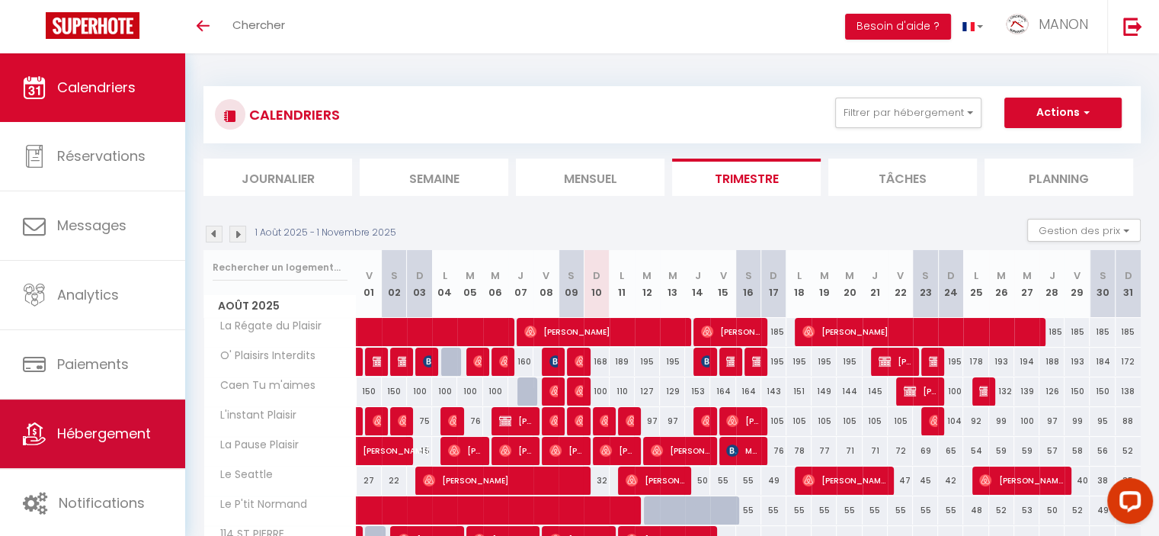
click at [119, 427] on span "Hébergement" at bounding box center [104, 433] width 94 height 19
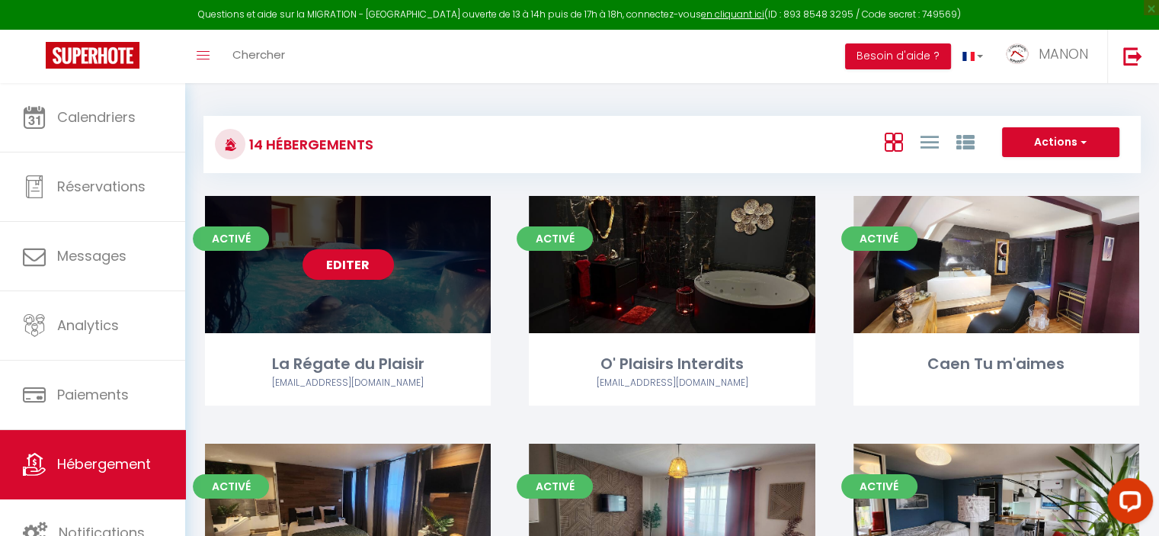
click at [338, 280] on div "Editer" at bounding box center [348, 264] width 286 height 137
select select "3"
select select "2"
select select "1"
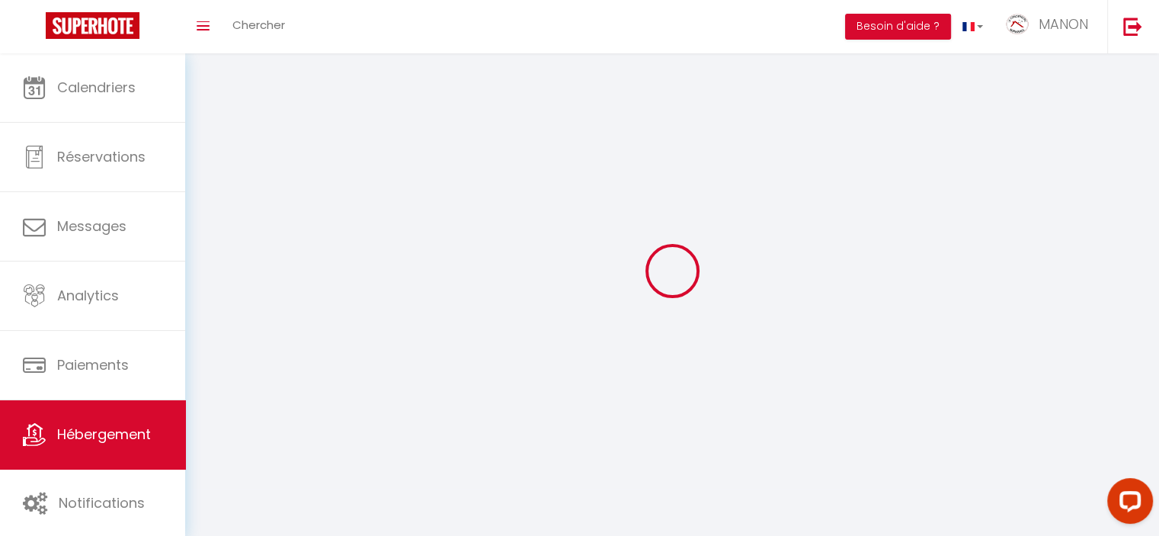
select select
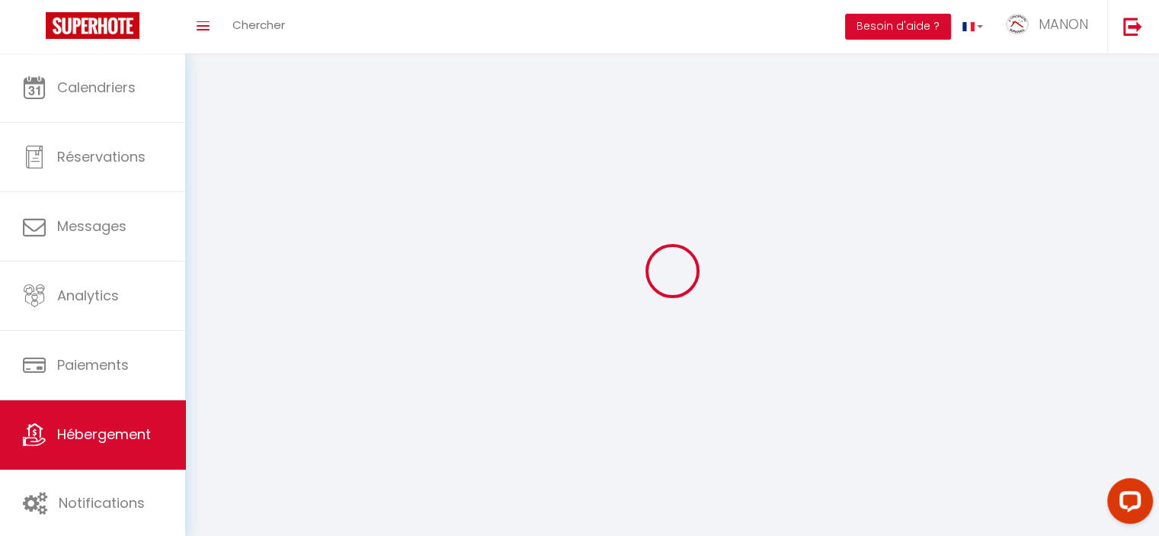
select select
checkbox input "false"
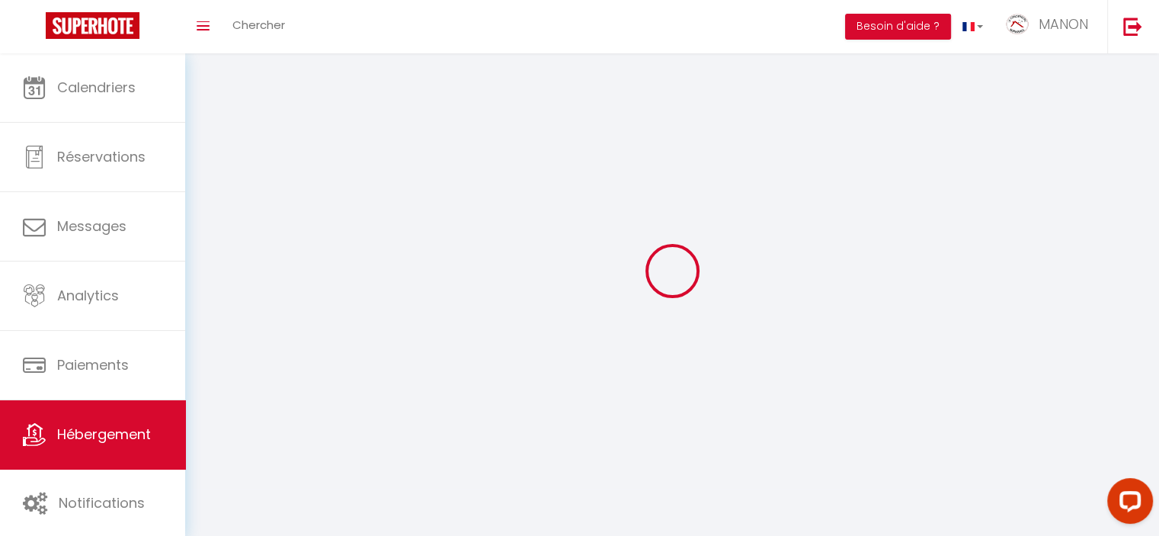
checkbox input "false"
select select
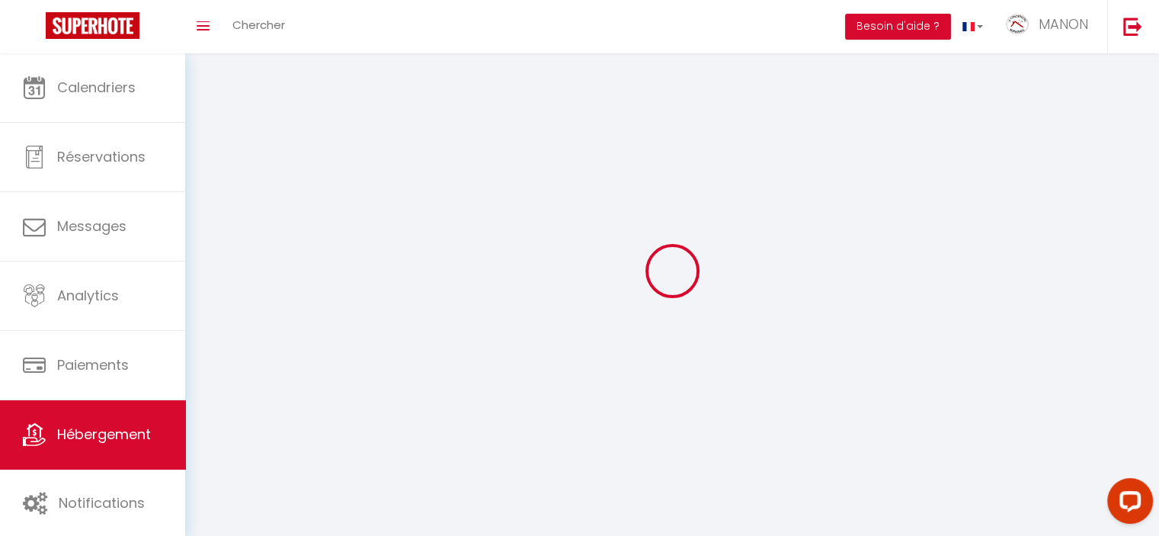
select select
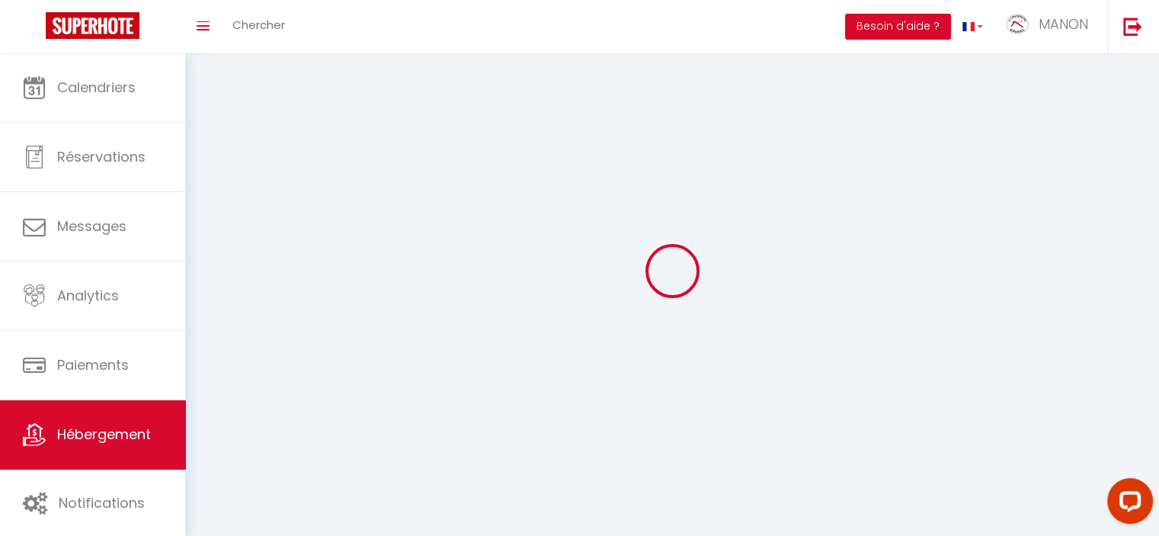
select select
checkbox input "false"
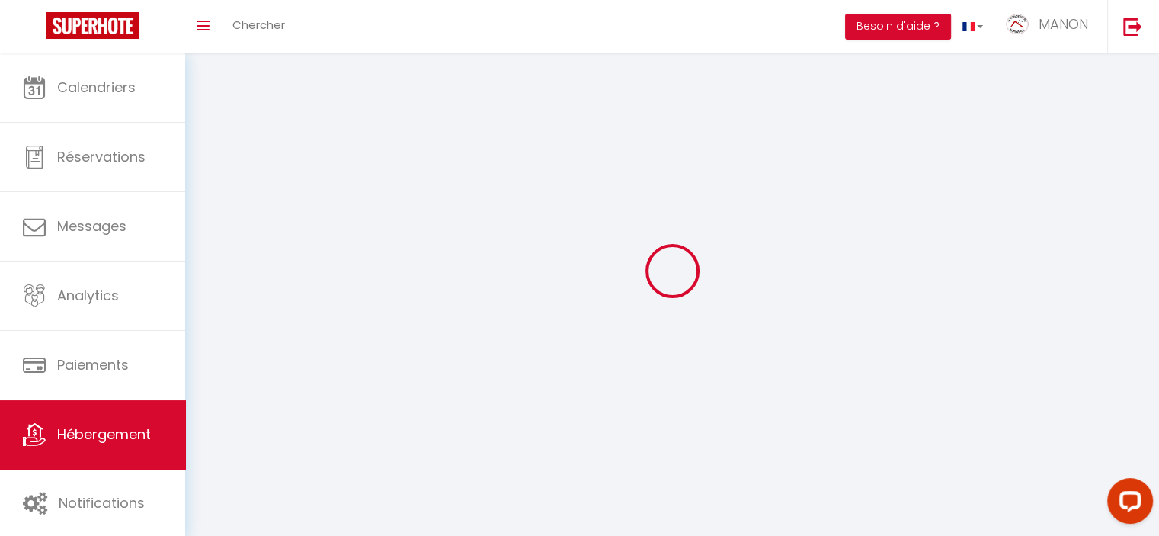
select select
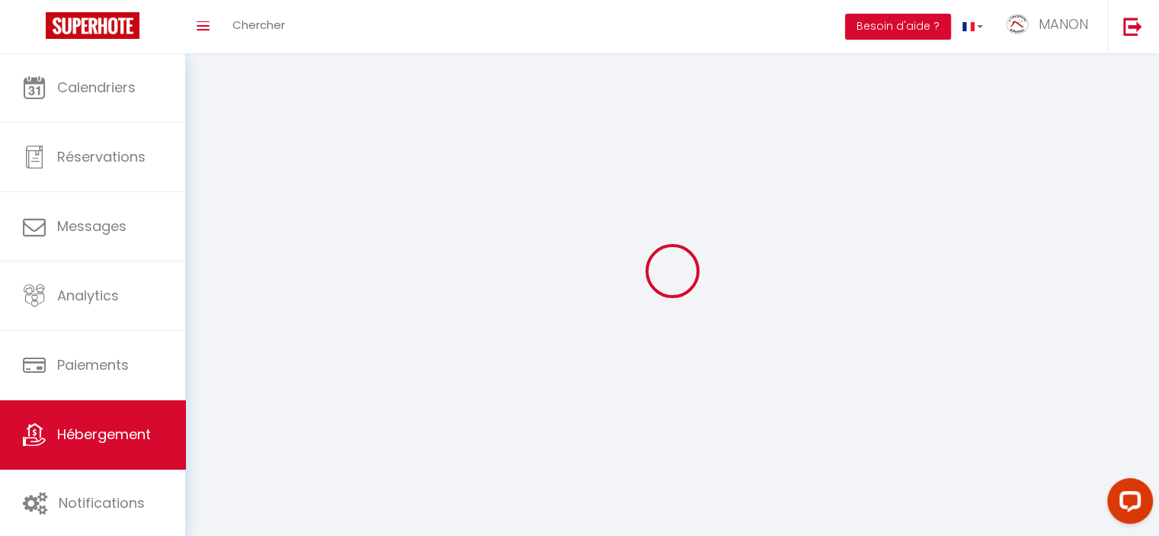
select select
checkbox input "false"
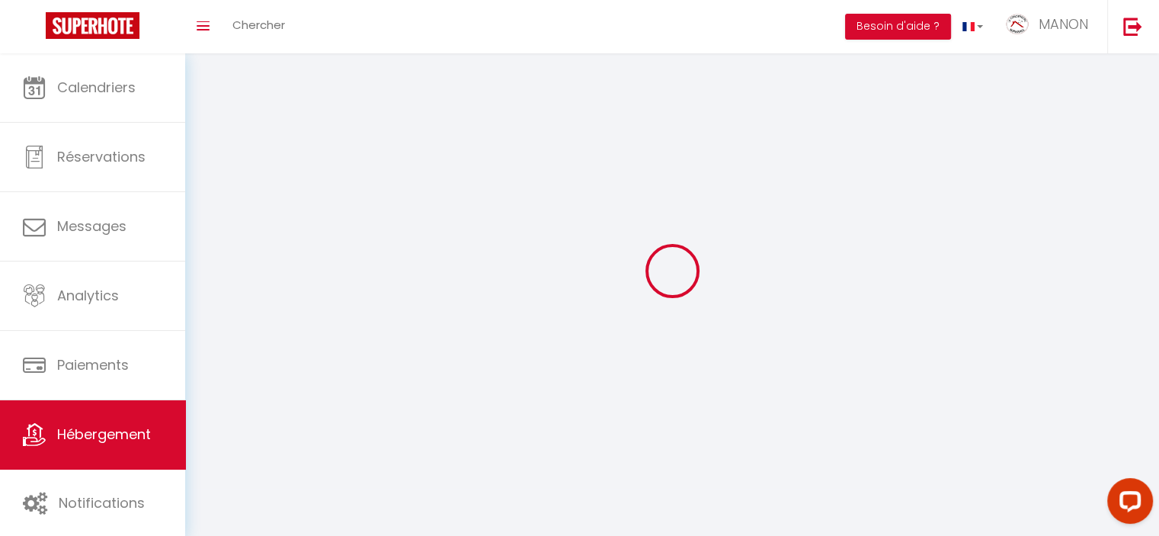
checkbox input "false"
select select
select select "1"
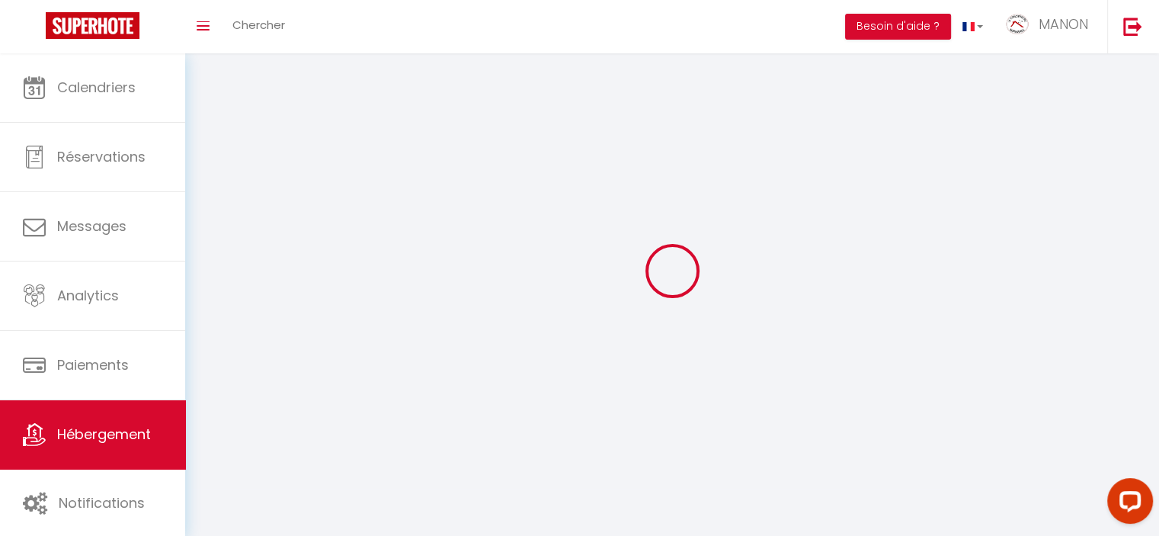
select select
select select "28"
select select
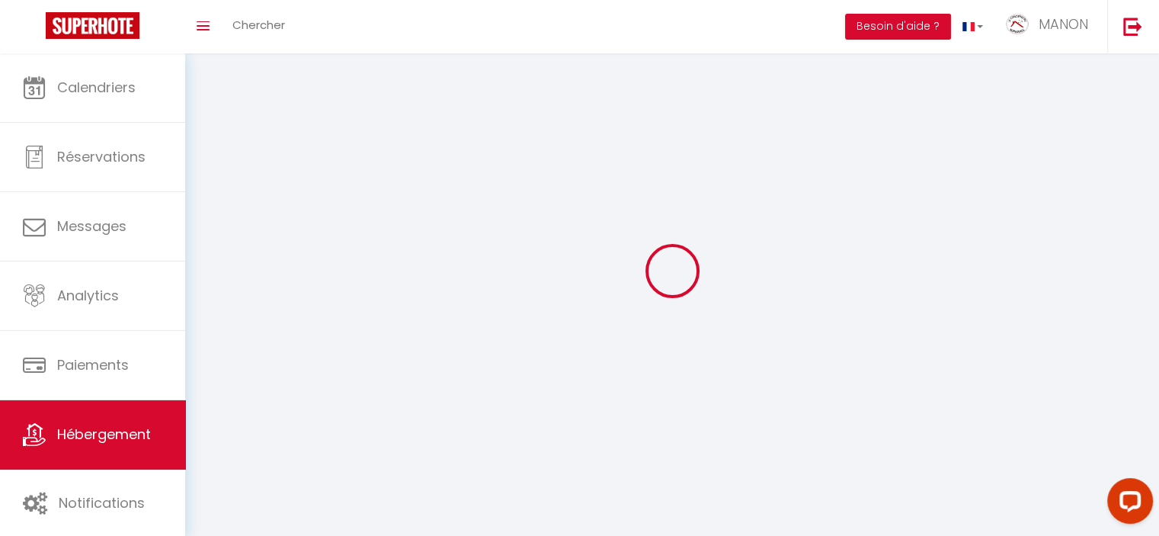
select select
checkbox input "false"
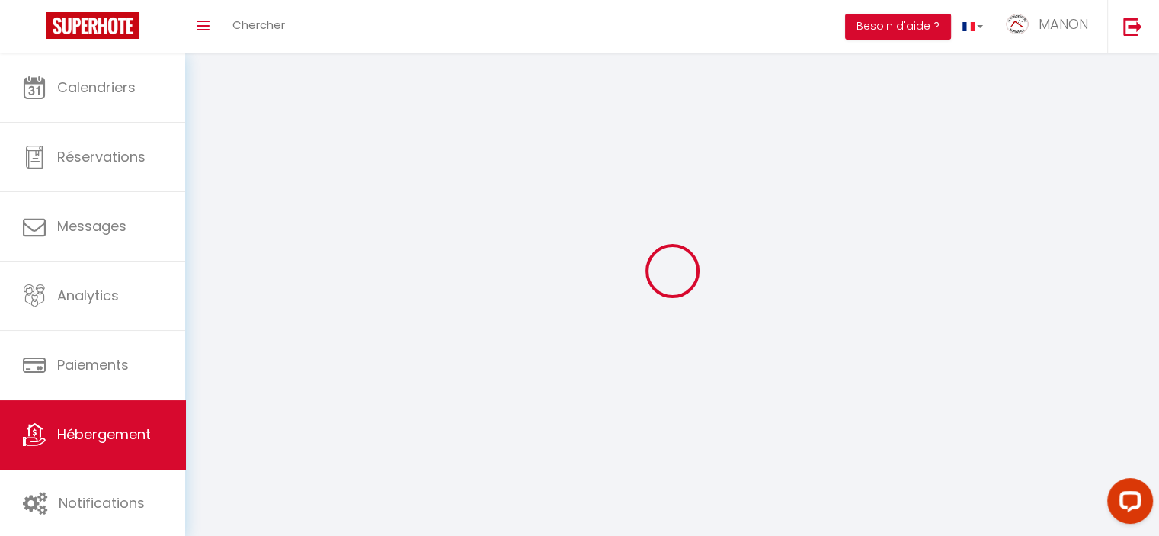
checkbox input "false"
select select
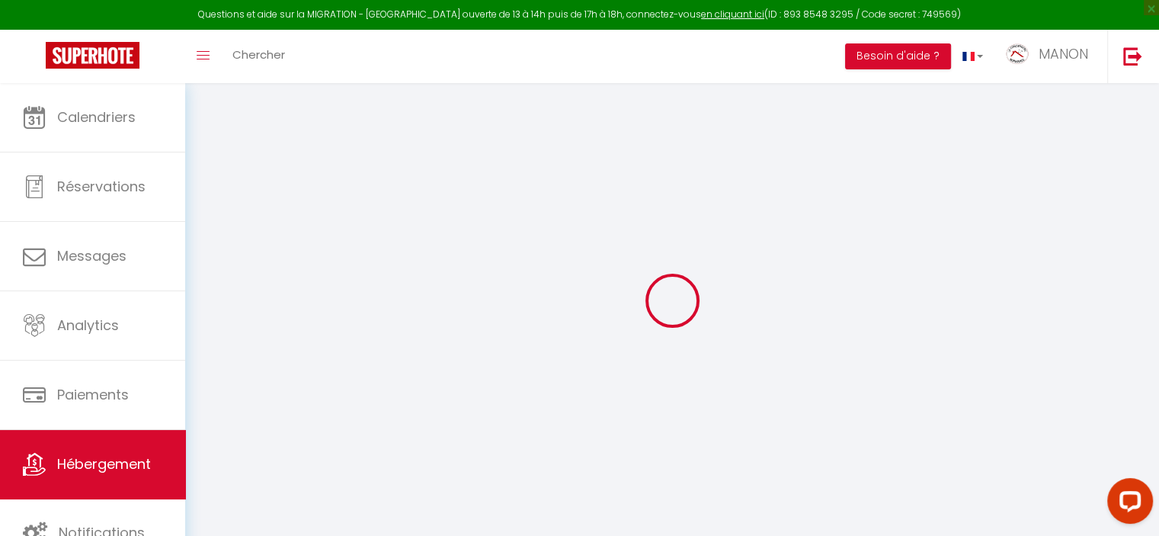
select select
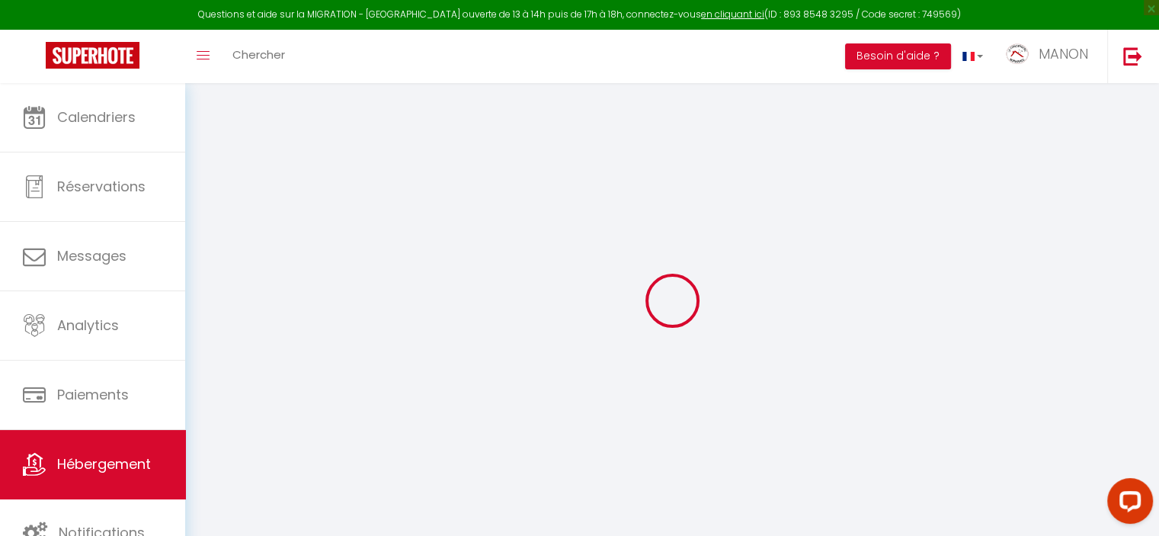
select select
checkbox input "false"
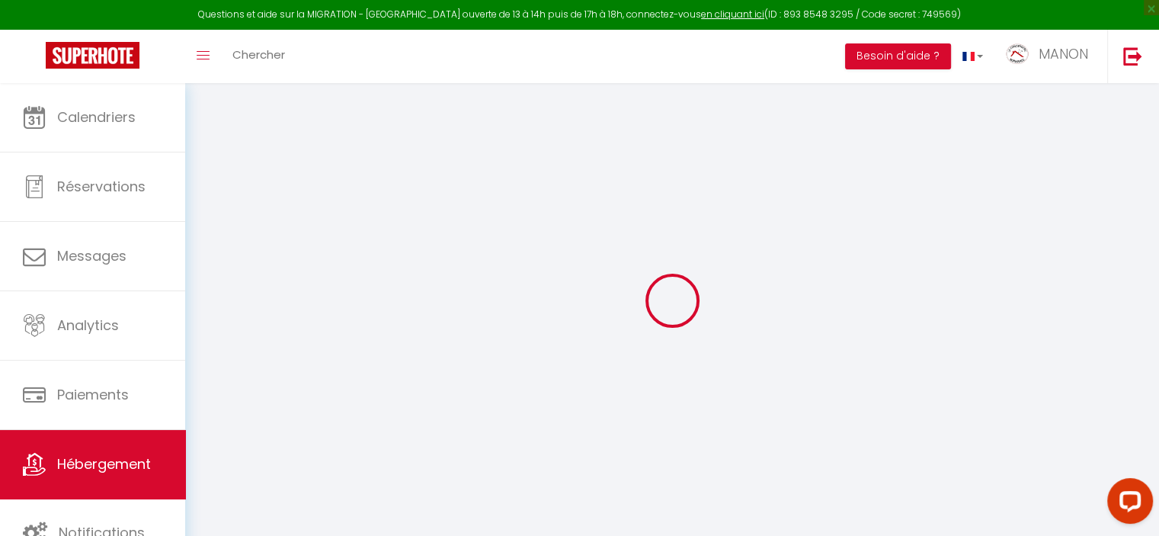
select select
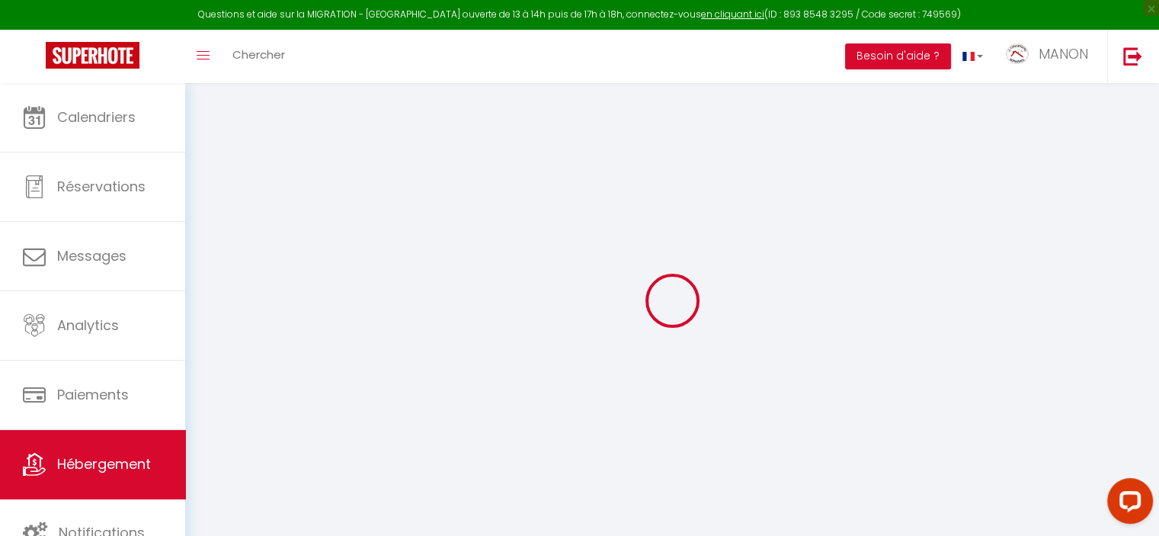
select select
checkbox input "false"
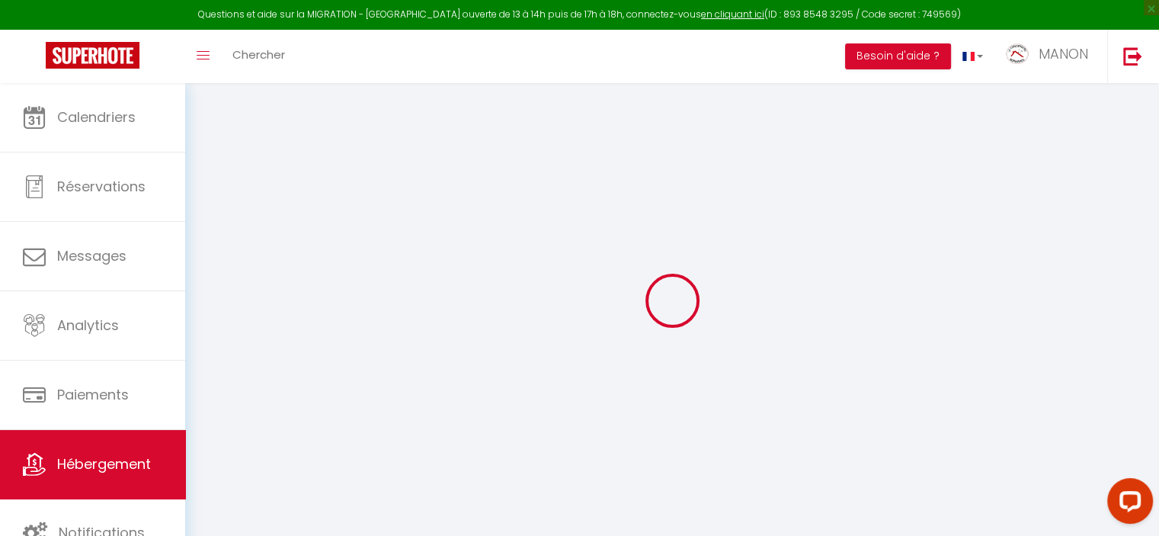
checkbox input "false"
select select
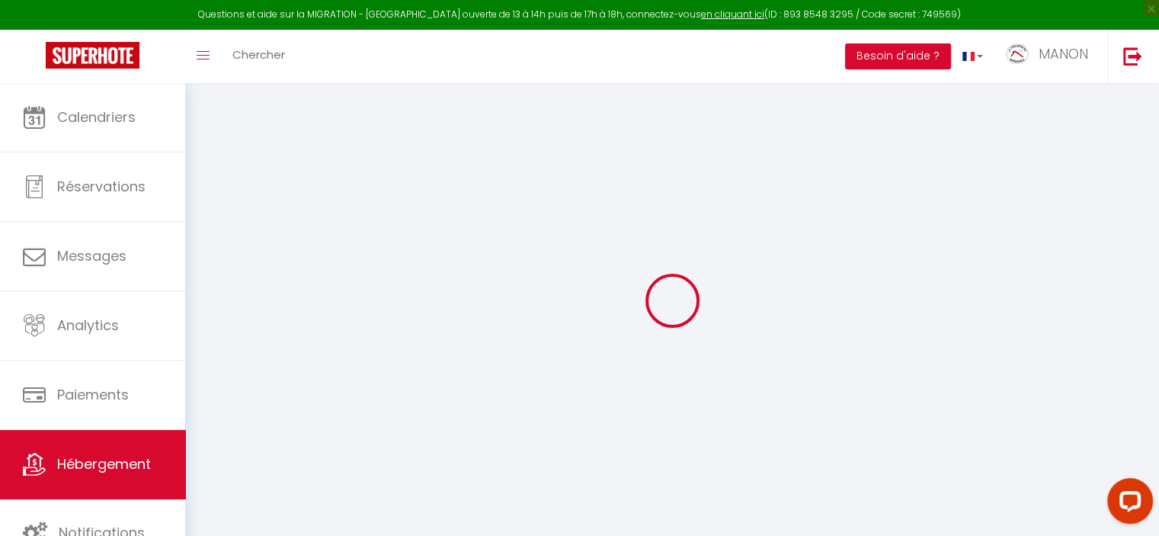
select select
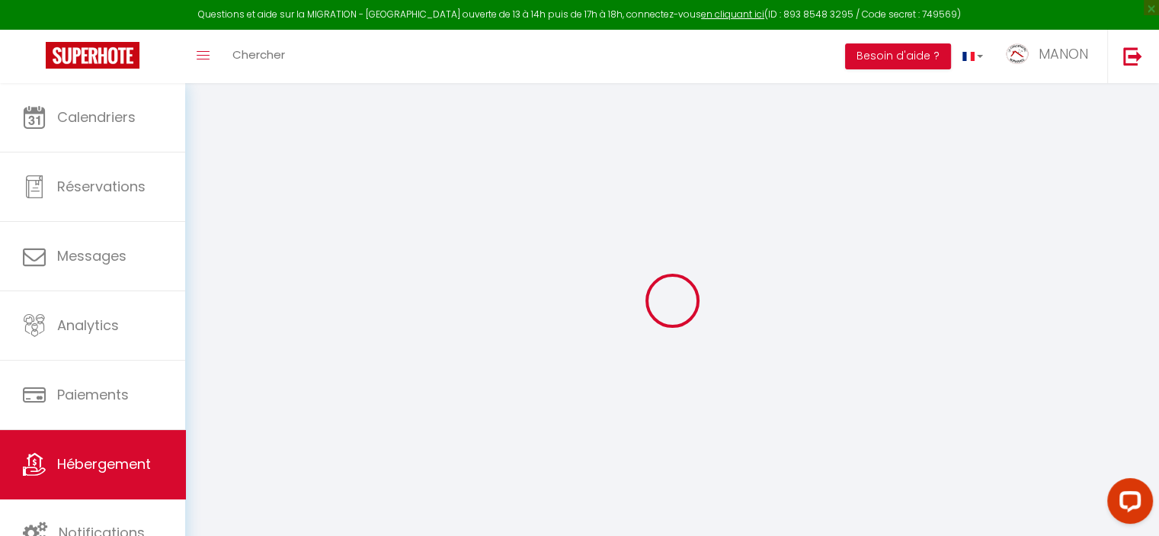
checkbox input "false"
select select
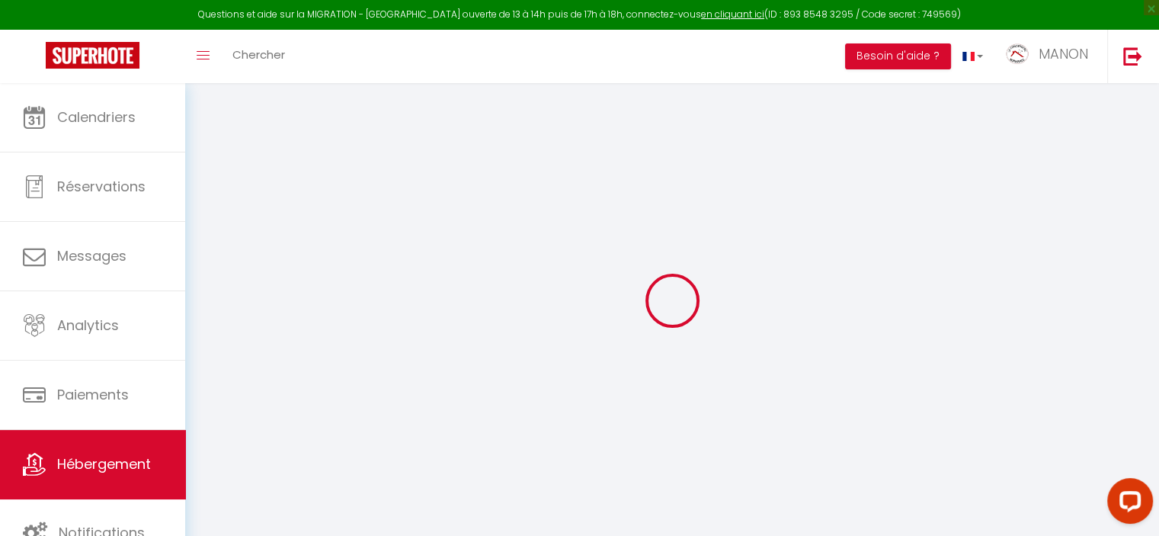
select select
type input "La Régate du Plaisir"
type input "NICOLAS"
type input "MORIN"
type input "[STREET_ADDRESS][PERSON_NAME]"
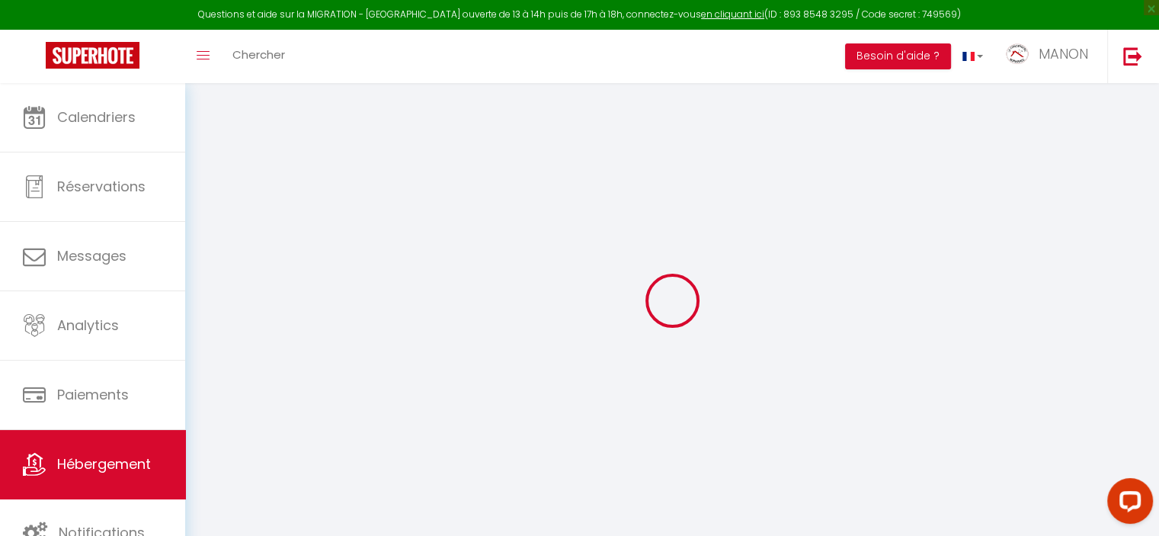
type input "14540"
type input "SOLIERS"
select select "houses"
select select "2"
type input "300"
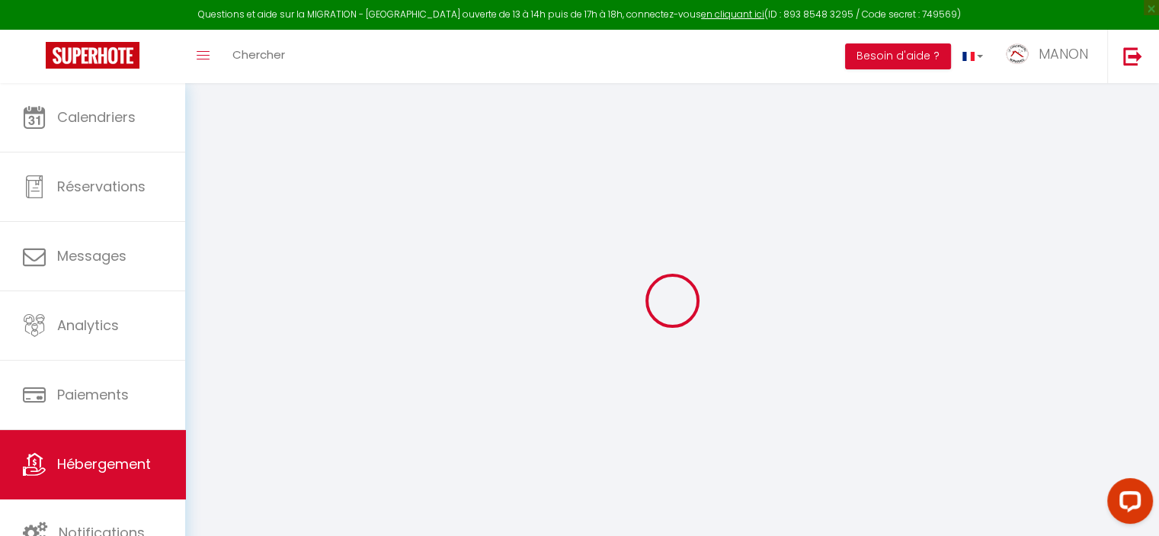
type input "2.25"
type input "500"
type input "20"
select select
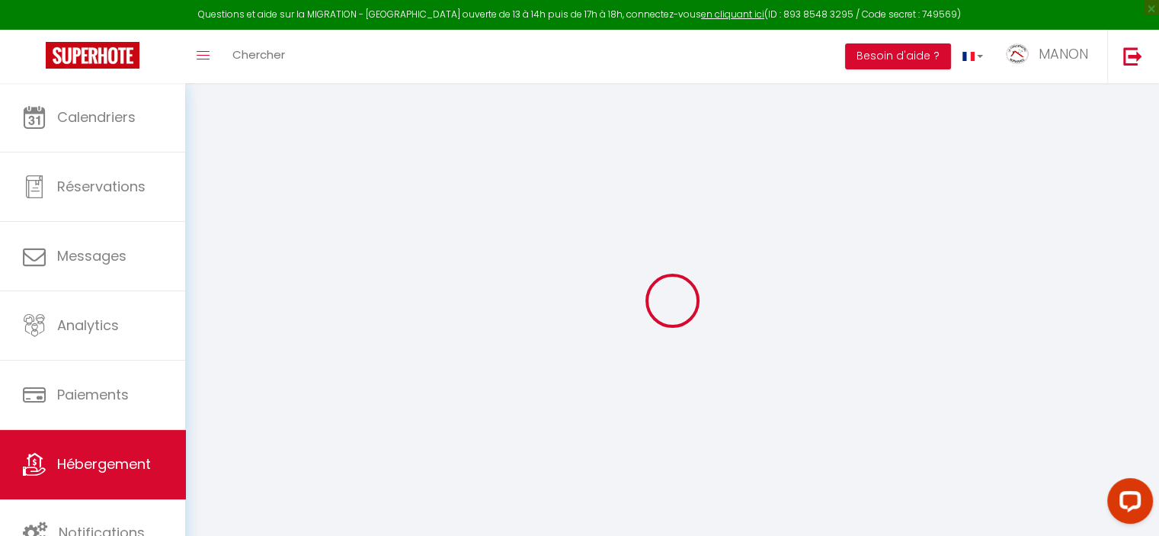
select select
type input "3 rue Gustave Caillebotte"
type input "14510"
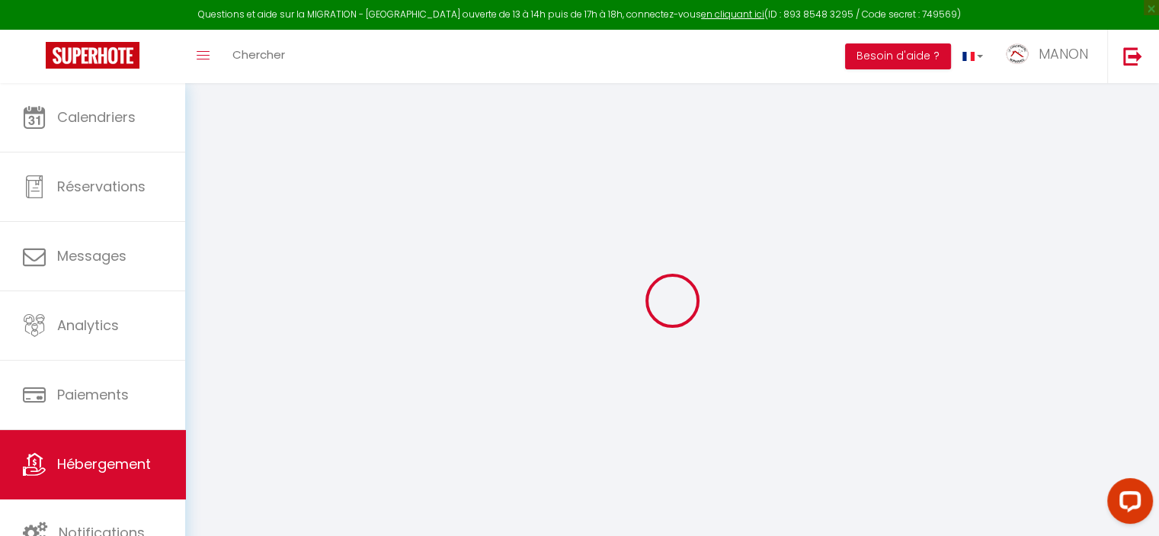
type input "Houlgate"
type input "[EMAIL_ADDRESS][DOMAIN_NAME]"
select select "13015"
checkbox input "false"
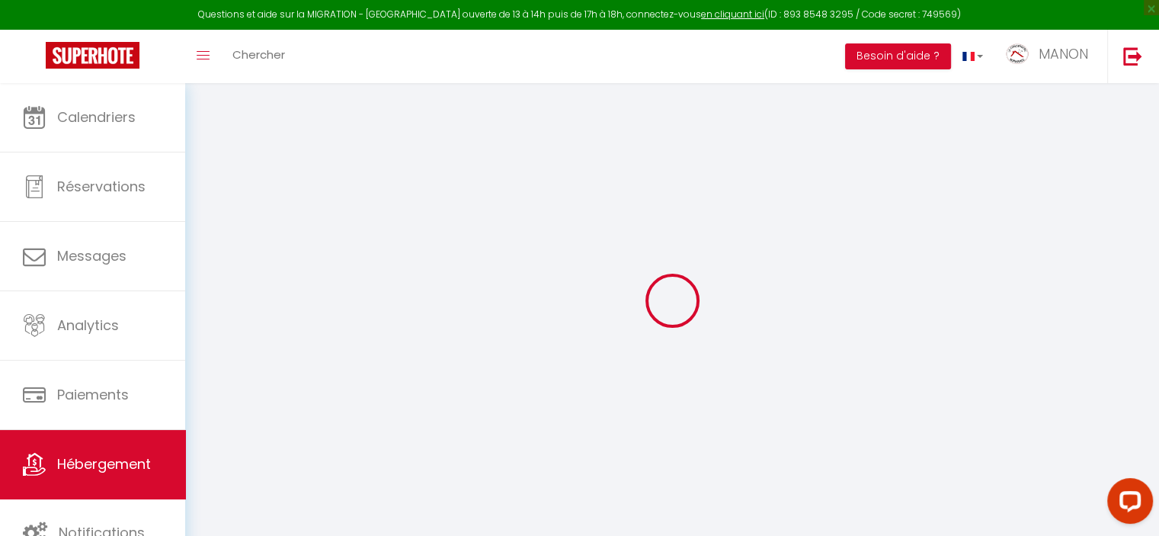
checkbox input "true"
checkbox input "false"
type input "0"
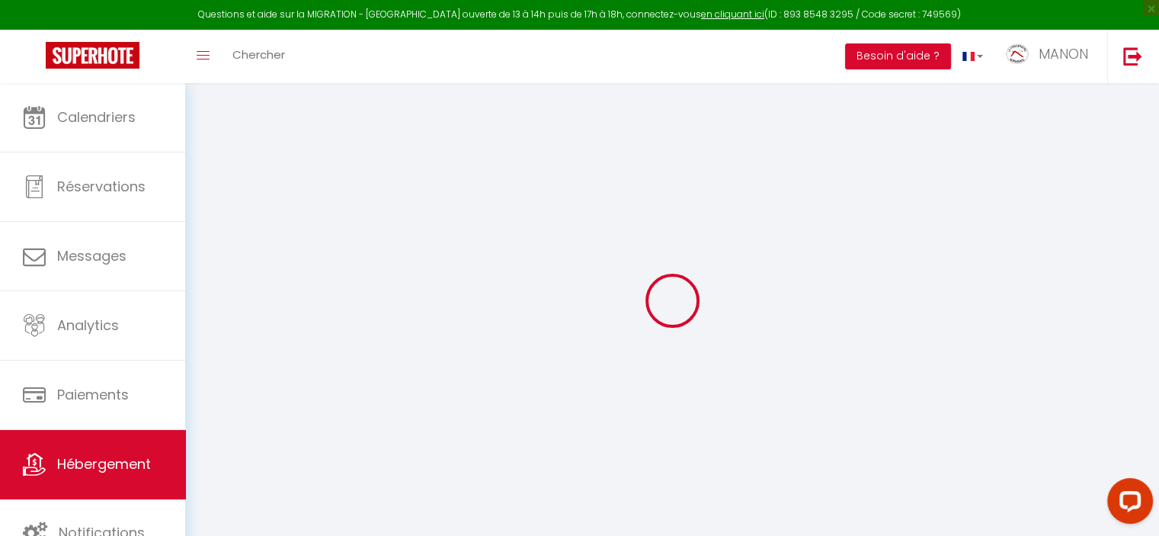
type input "0"
select select
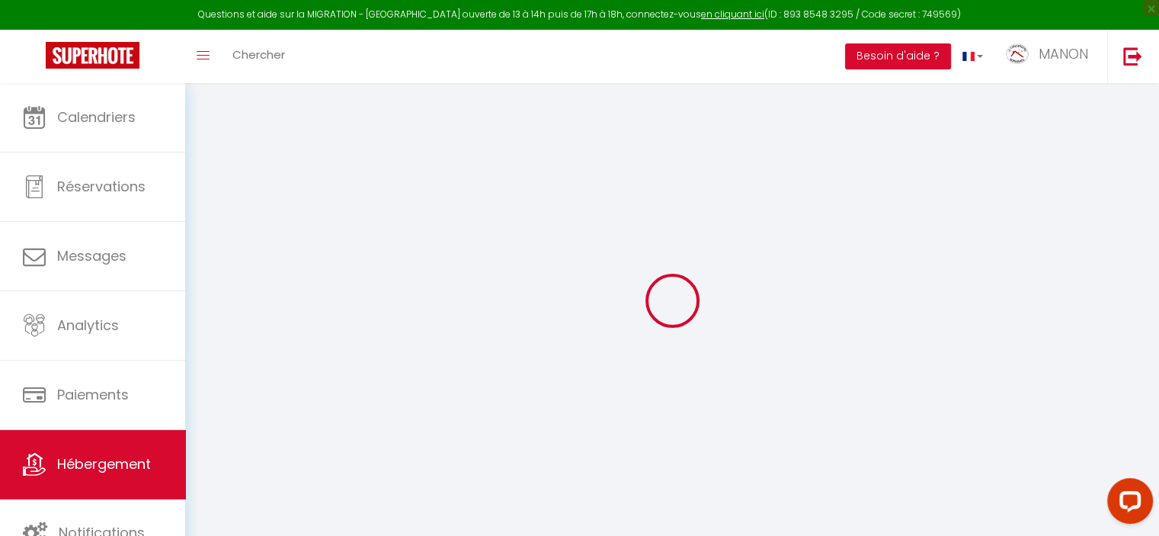
select select
checkbox input "false"
checkbox input "true"
checkbox input "false"
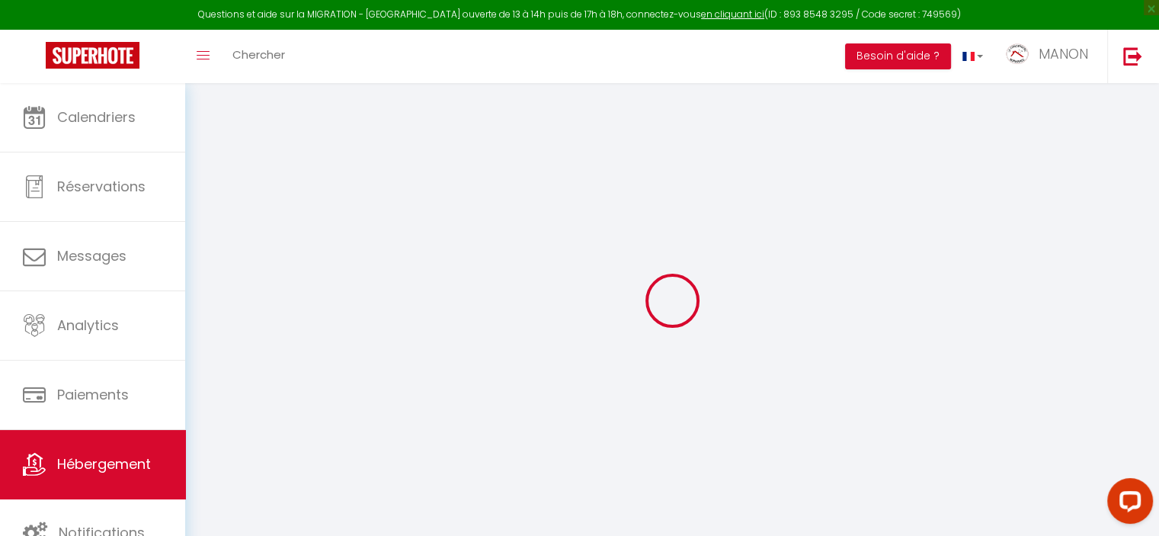
select select
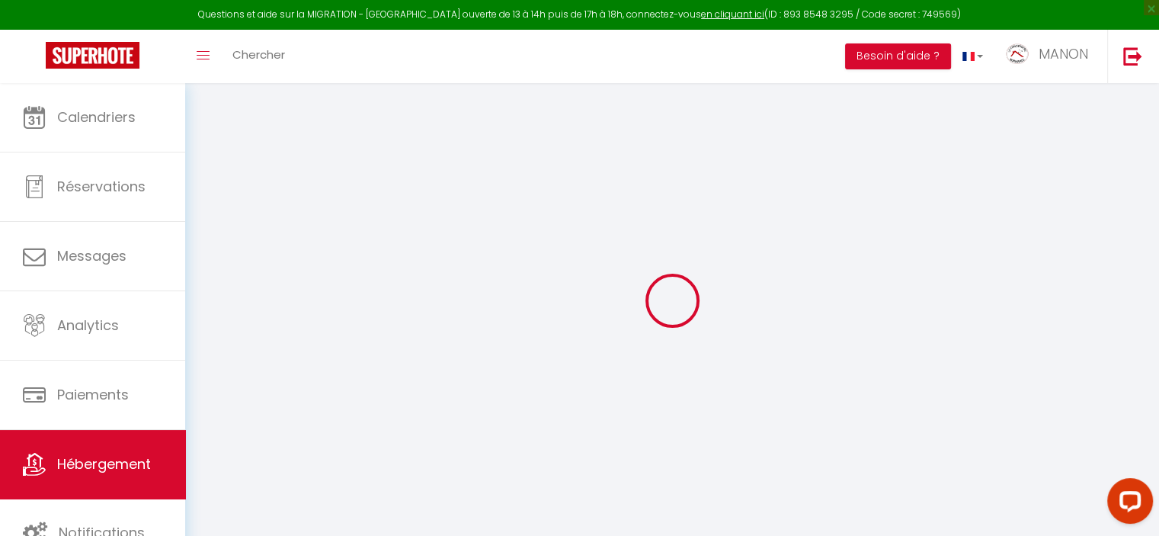
checkbox input "false"
checkbox input "true"
checkbox input "false"
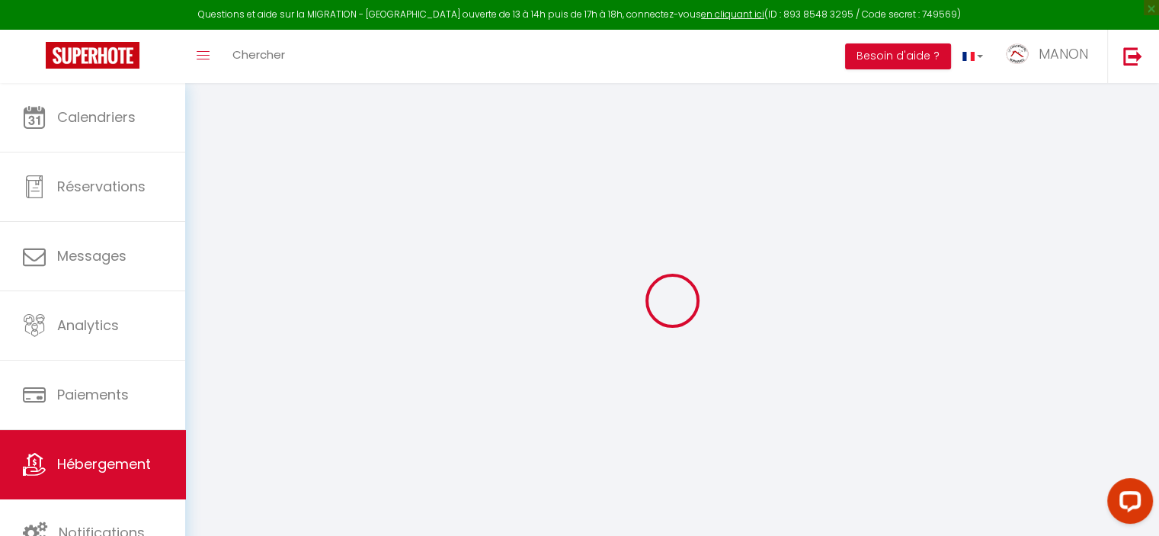
checkbox input "false"
checkbox input "true"
checkbox input "false"
select select "16:00"
select select "00:00"
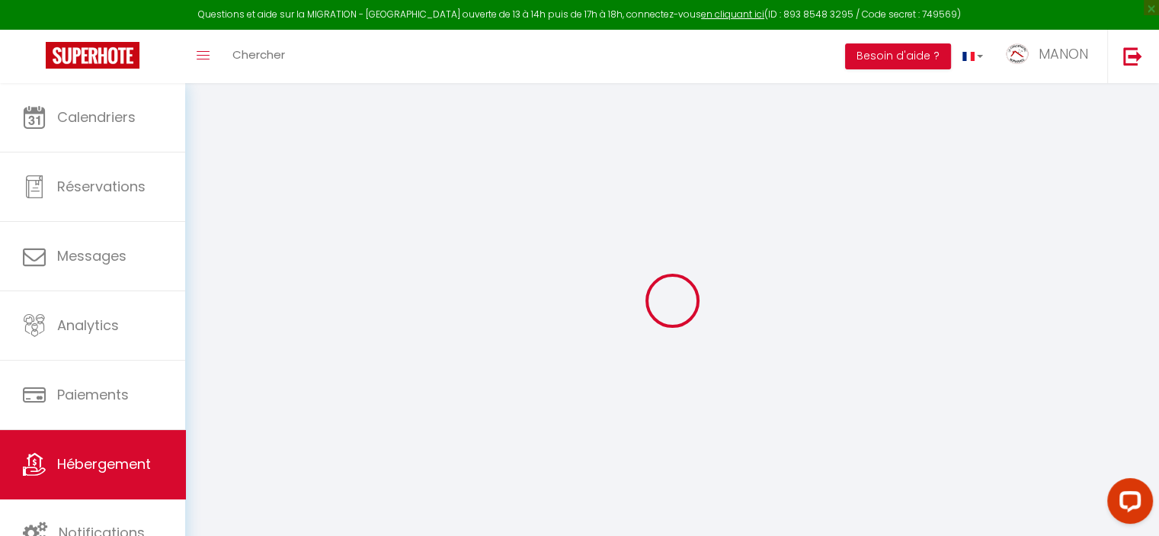
select select "10:00"
select select "30"
select select "120"
checkbox input "false"
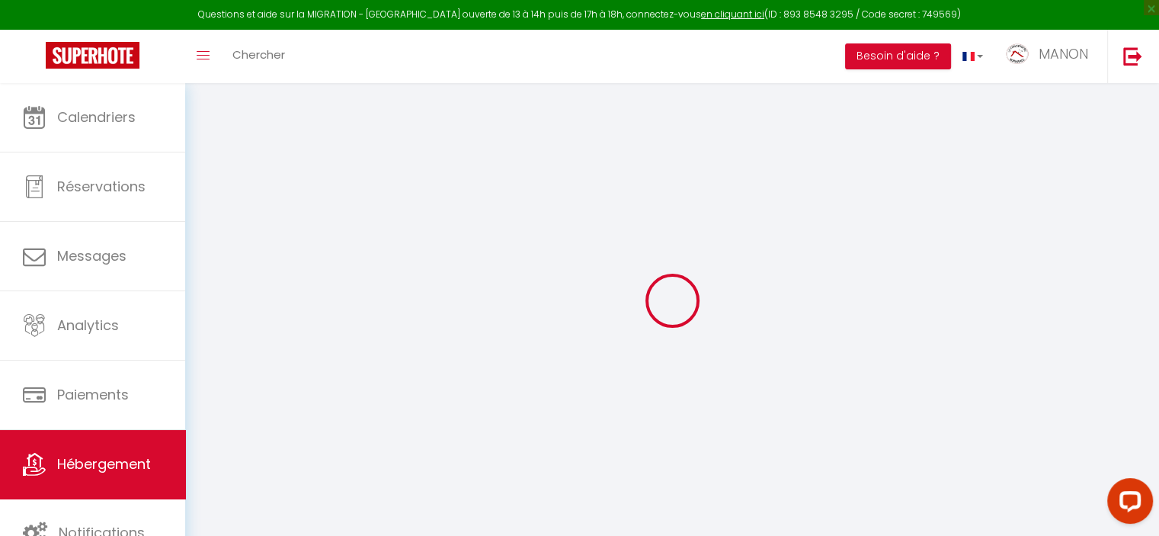
checkbox input "true"
checkbox input "false"
checkbox input "true"
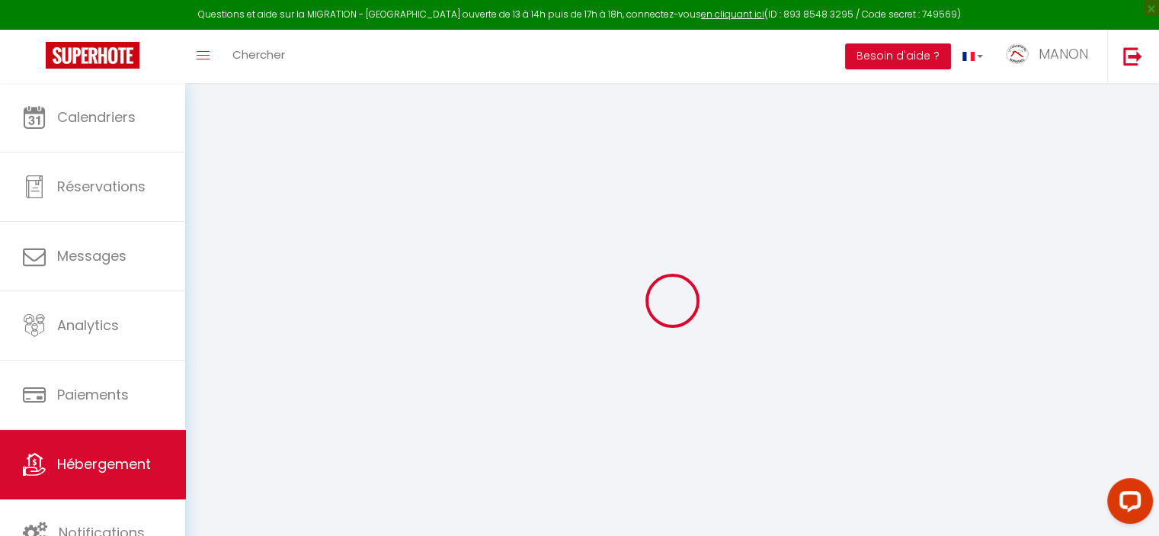
checkbox input "false"
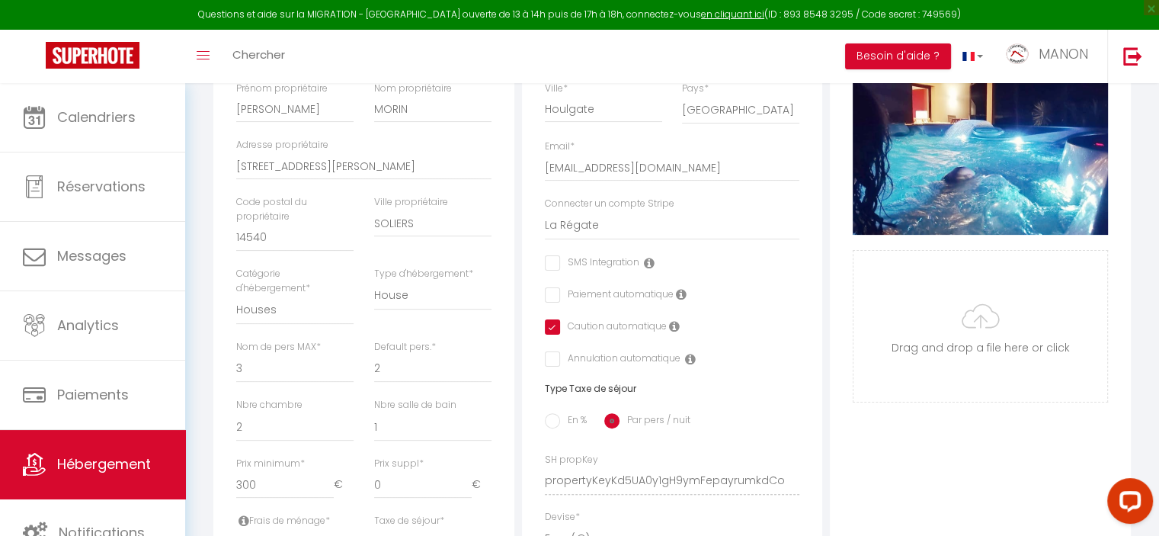
scroll to position [337, 0]
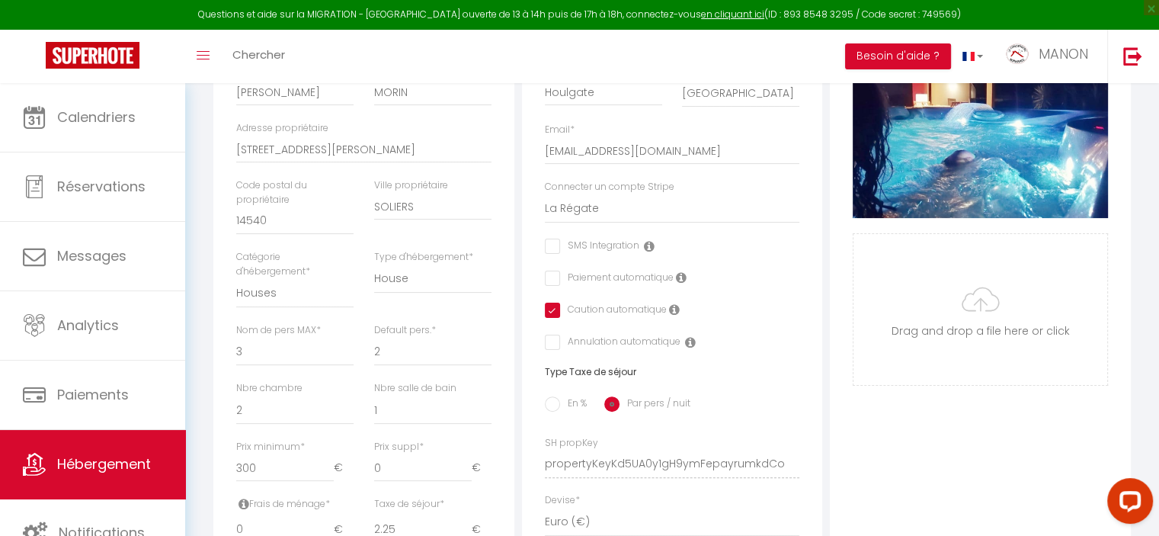
checkbox input "false"
checkbox input "true"
checkbox input "false"
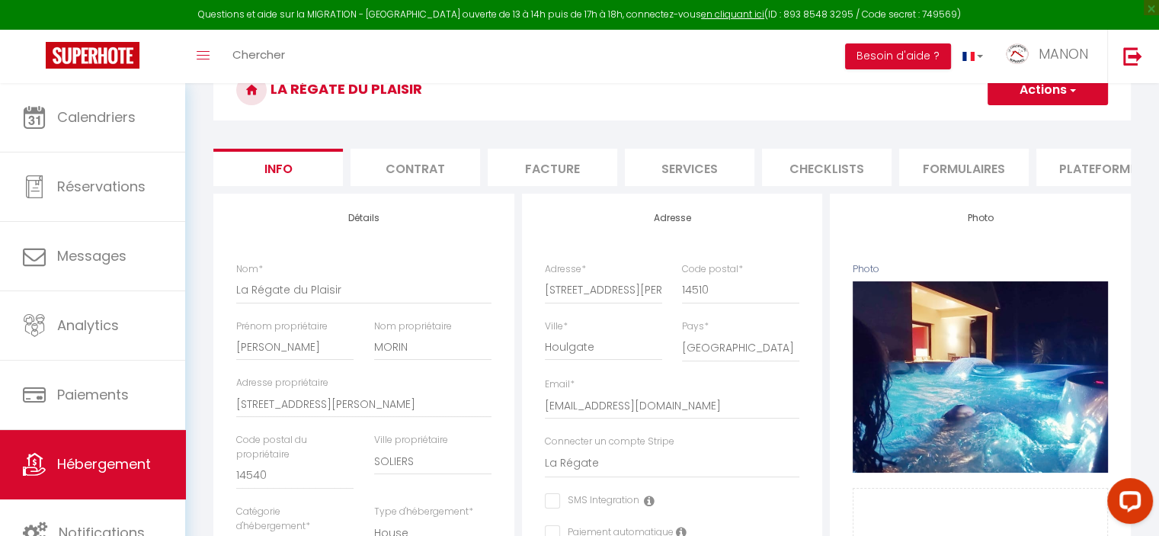
scroll to position [84, 0]
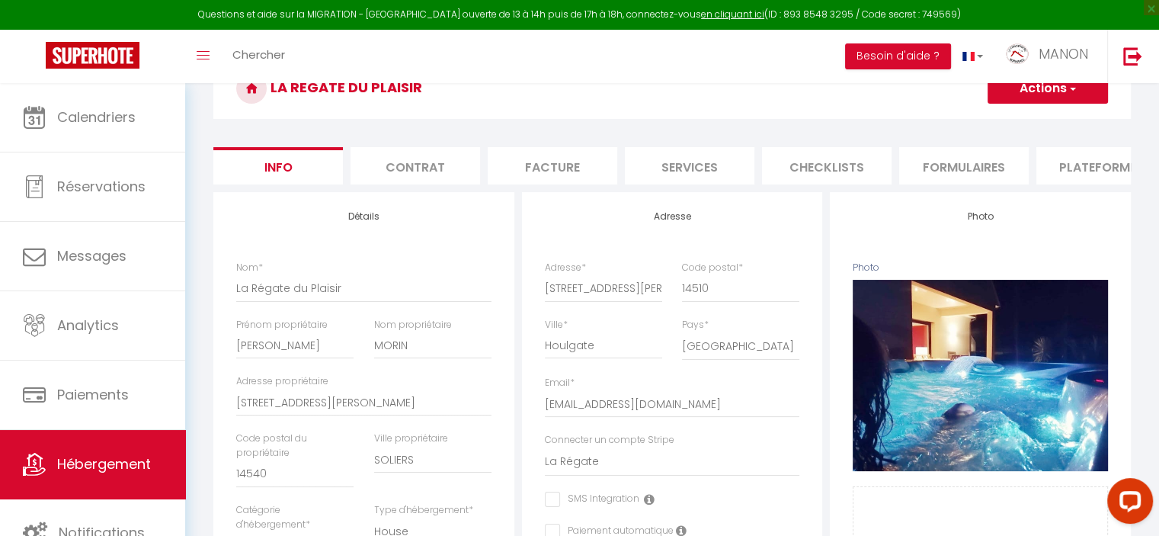
click at [1076, 173] on li "Plateformes" at bounding box center [1101, 165] width 130 height 37
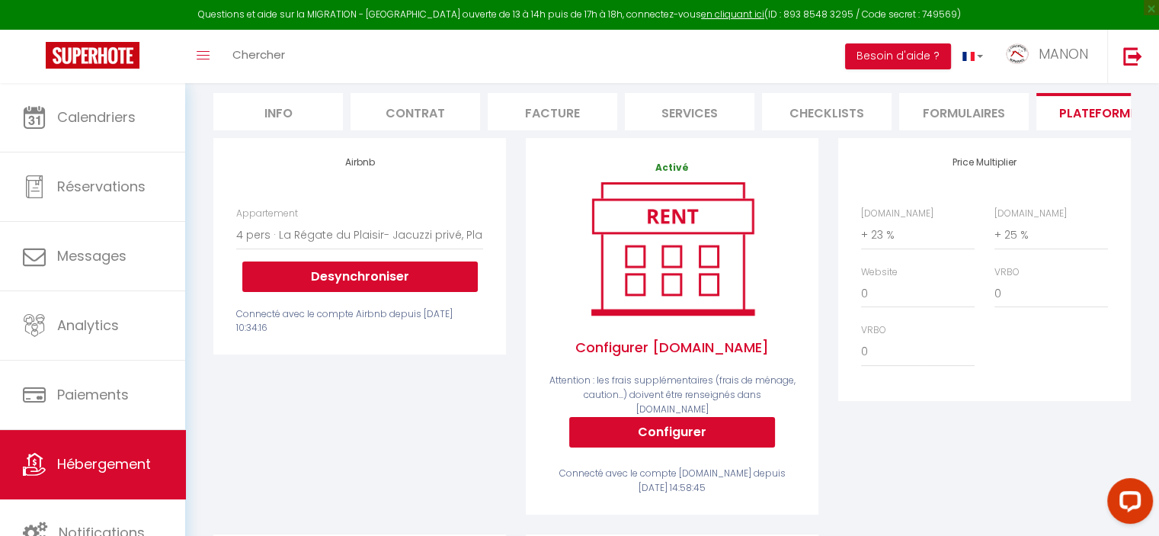
scroll to position [107, 0]
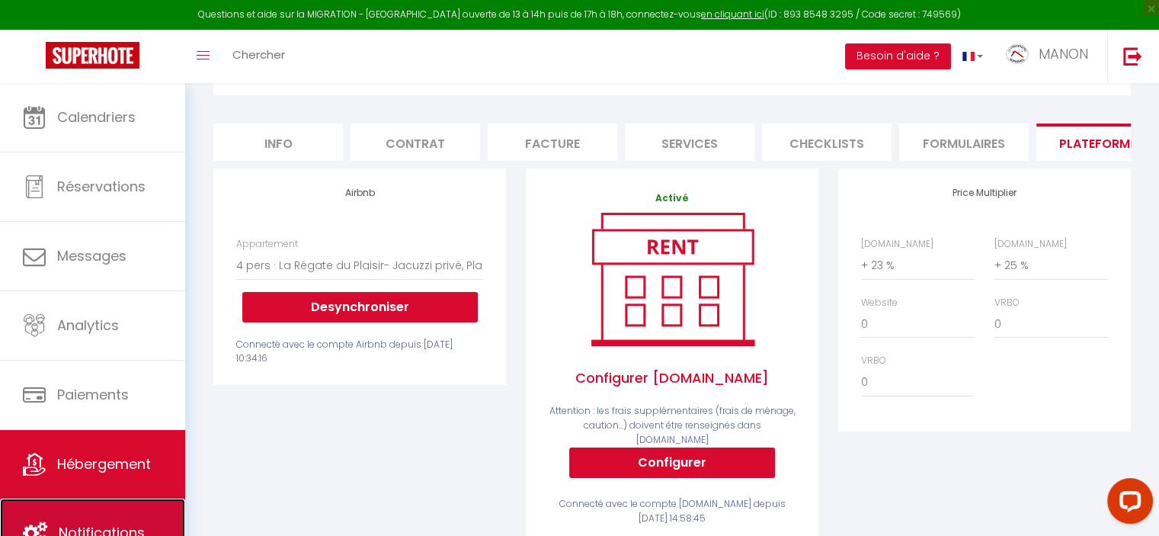
click at [91, 501] on link "Notifications" at bounding box center [92, 532] width 185 height 69
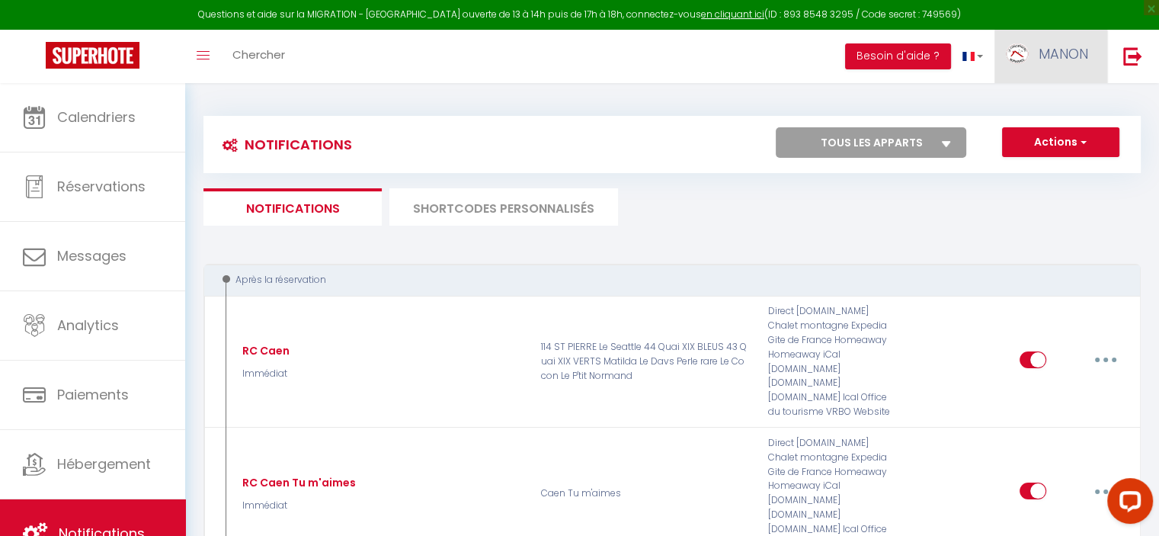
click at [1047, 53] on span "MANON" at bounding box center [1063, 53] width 50 height 19
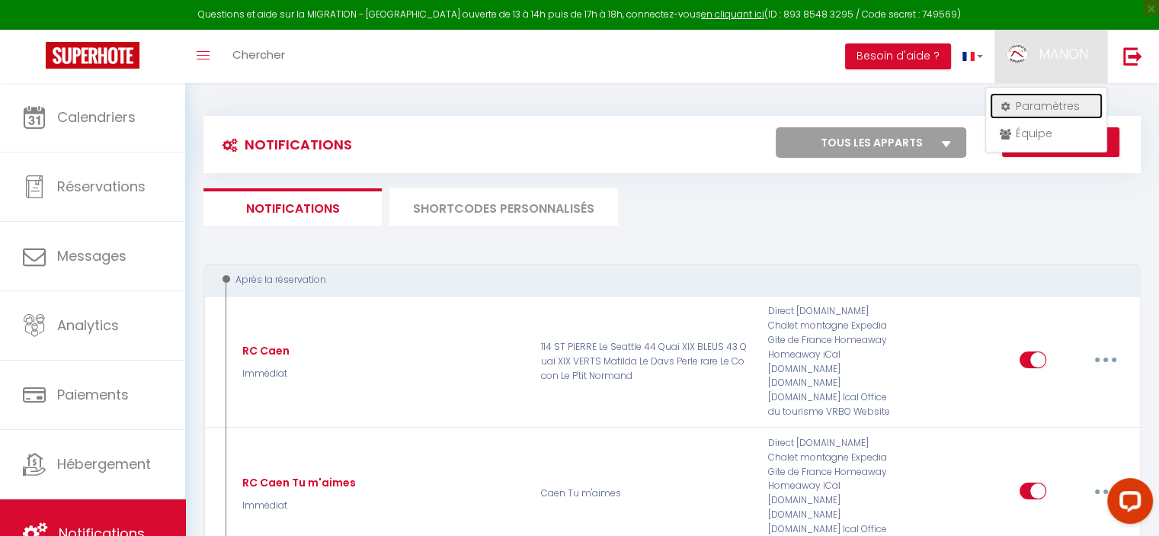
click at [1016, 100] on link "Paramètres" at bounding box center [1046, 106] width 113 height 26
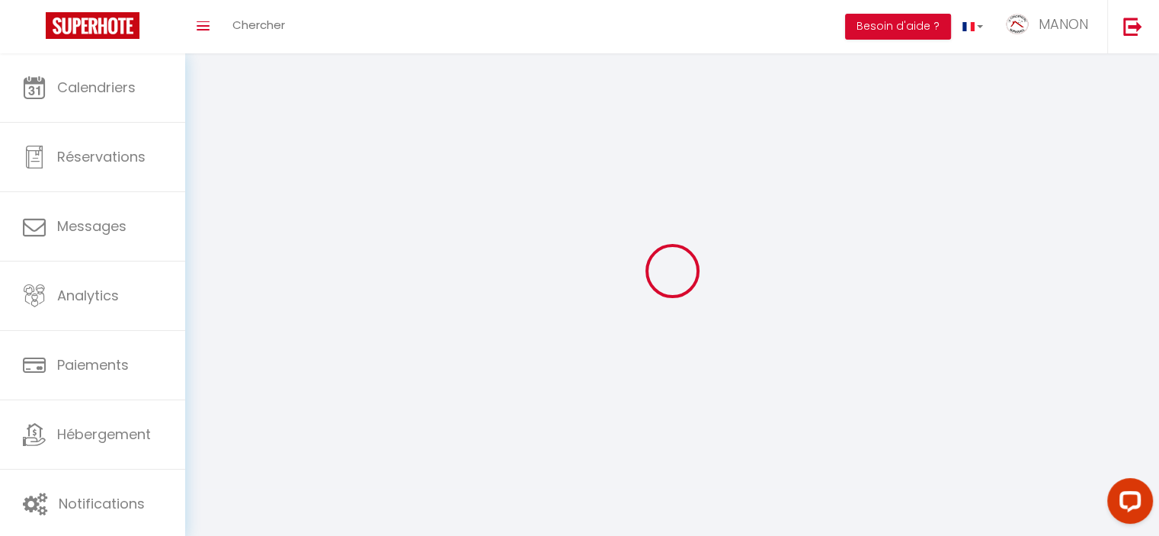
select select "28"
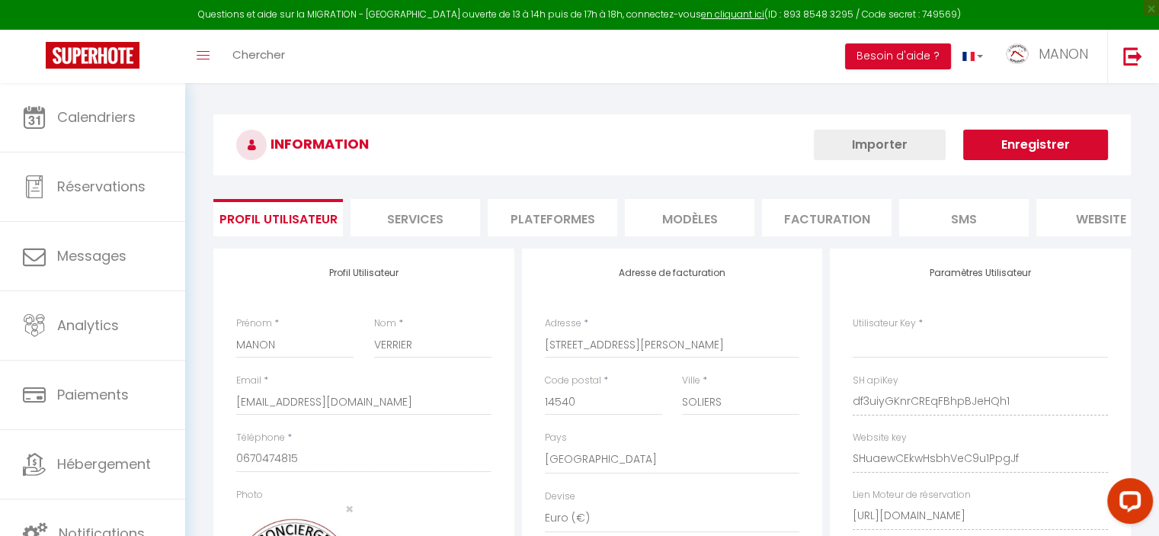
type input "df3uiyGKnrCREqFBhpBJeHQh1"
type input "SHuaewCEkwHsbhVeC9u1PpgJf"
type input "[URL][DOMAIN_NAME]"
select select "fr"
click at [568, 210] on li "Plateformes" at bounding box center [553, 217] width 130 height 37
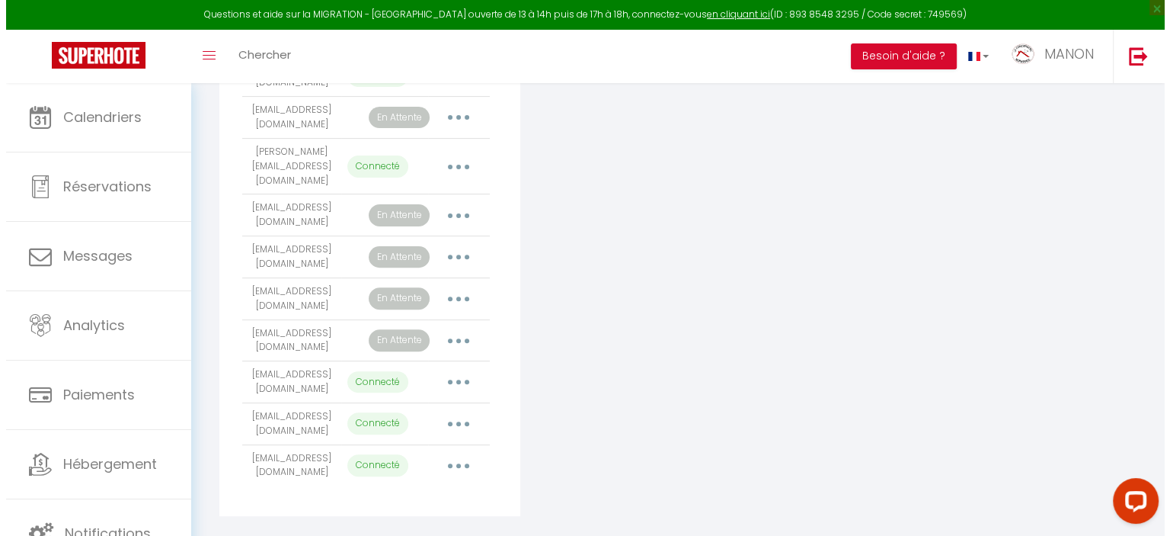
scroll to position [472, 0]
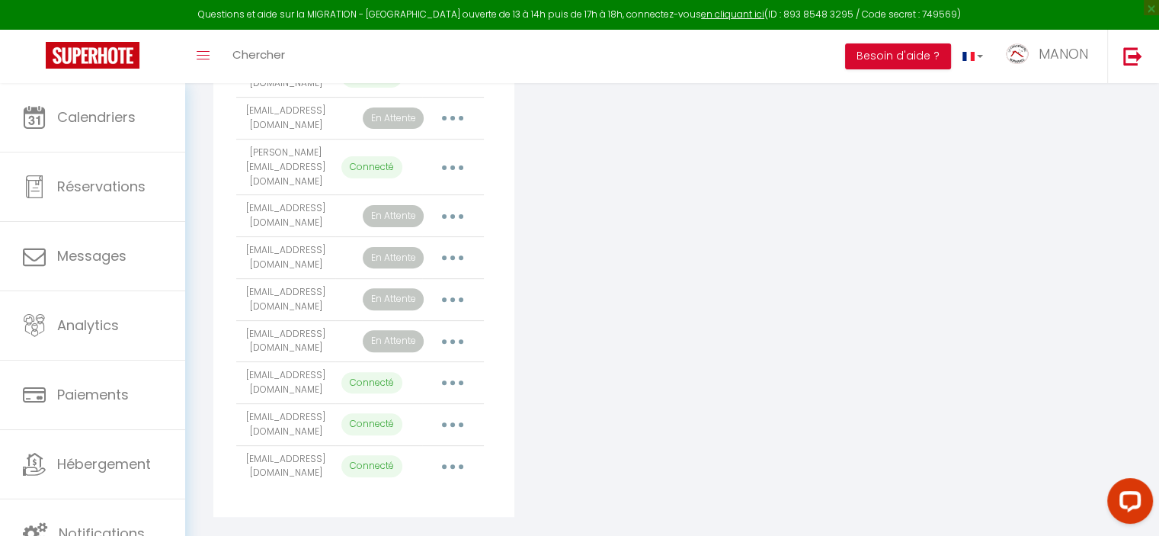
click at [652, 341] on div "Connecter Google Vacation Rentals" at bounding box center [672, 146] width 309 height 741
click at [457, 223] on button "button" at bounding box center [452, 216] width 43 height 24
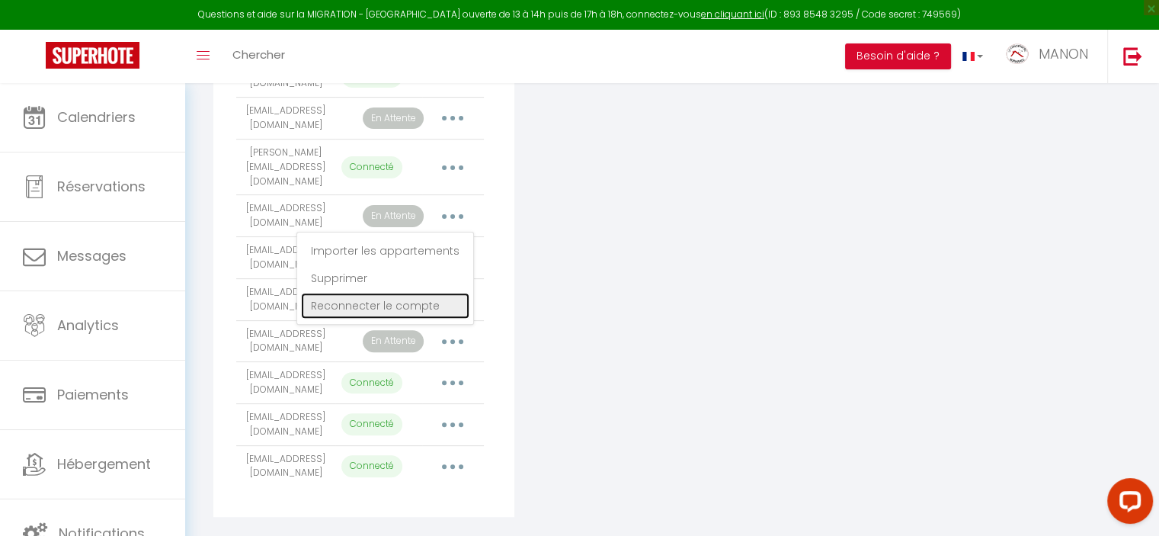
click at [417, 318] on link "Reconnecter le compte" at bounding box center [385, 306] width 168 height 26
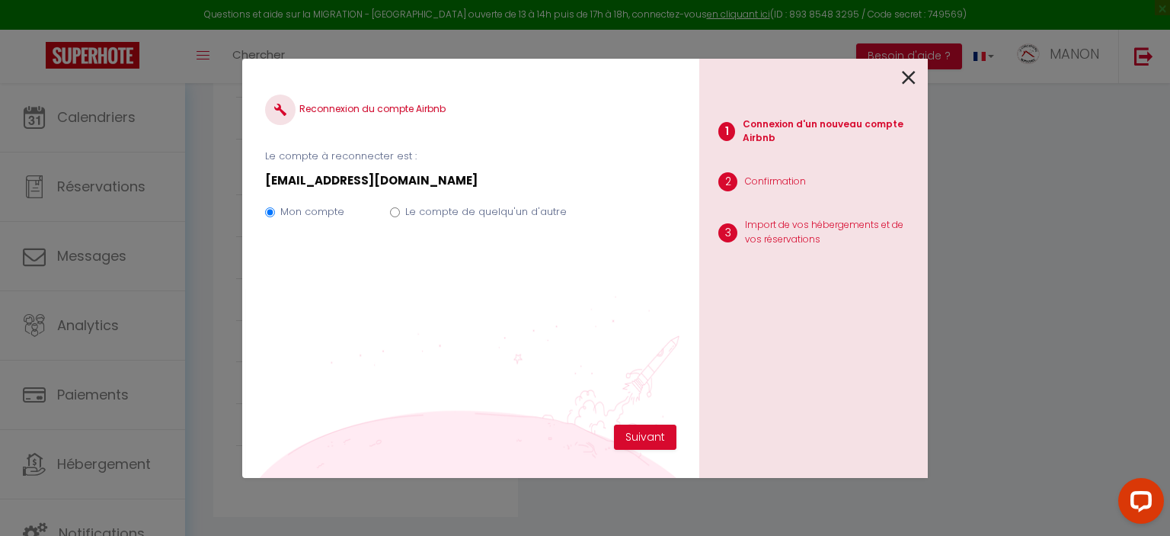
click at [510, 214] on label "Le compte de quelqu'un d'autre" at bounding box center [486, 211] width 162 height 15
click at [400, 214] on input "Le compte de quelqu'un d'autre" at bounding box center [395, 212] width 10 height 10
radio input "true"
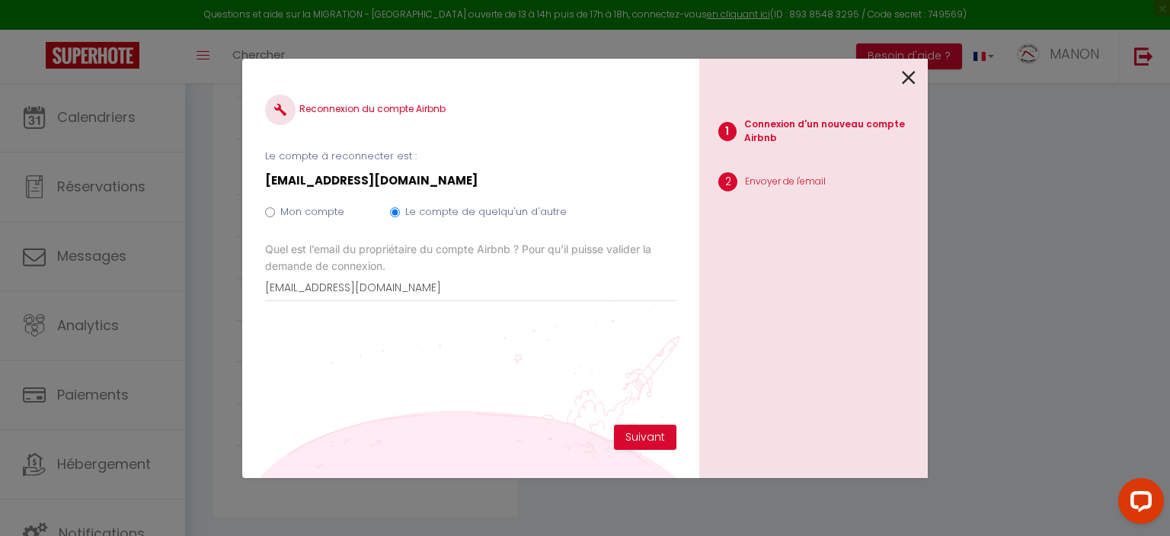
click at [318, 204] on label "Mon compte" at bounding box center [312, 211] width 64 height 15
click at [275, 207] on input "Mon compte" at bounding box center [270, 212] width 10 height 10
radio input "true"
radio input "false"
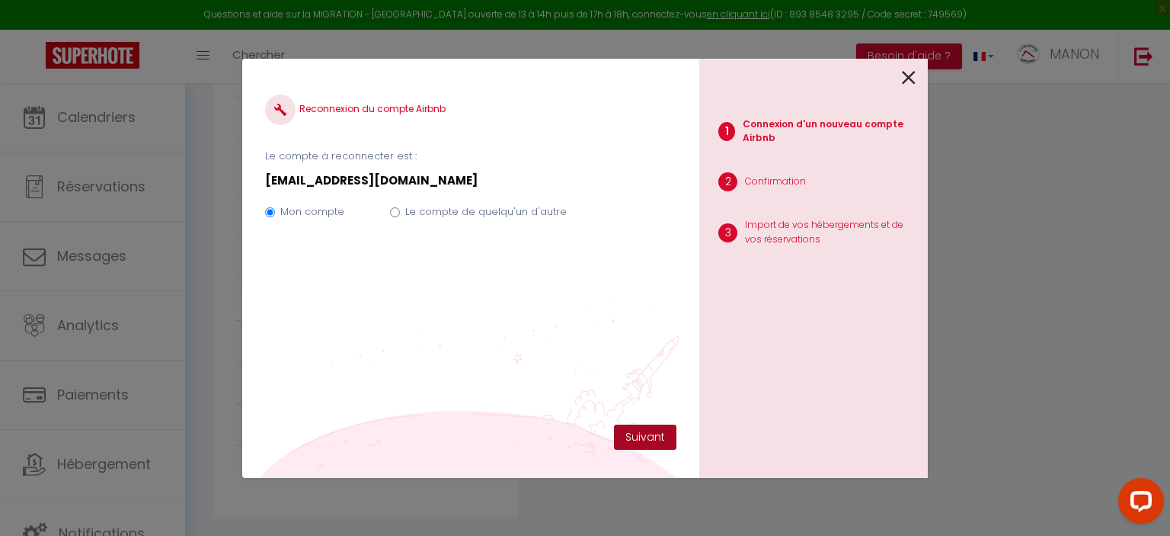
click at [664, 435] on button "Suivant" at bounding box center [645, 437] width 62 height 26
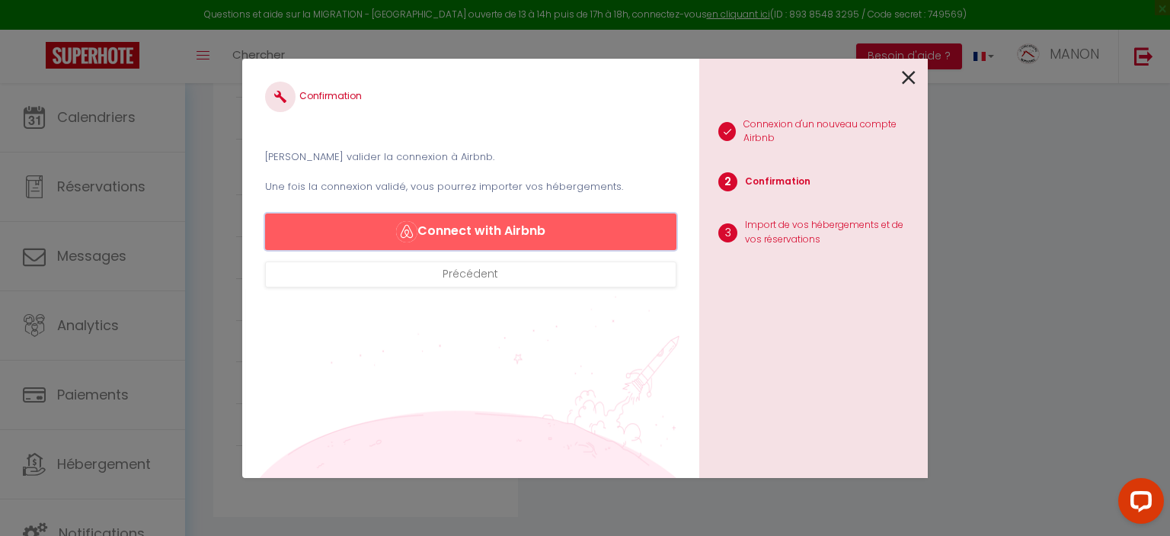
click at [561, 232] on button "Connect with Airbnb" at bounding box center [470, 231] width 411 height 37
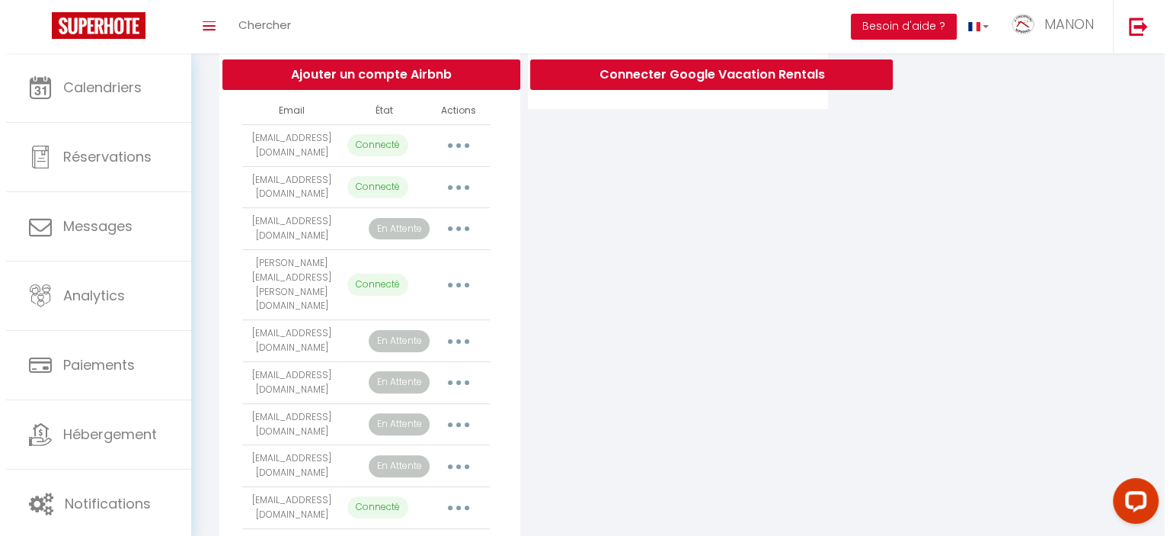
scroll to position [338, 0]
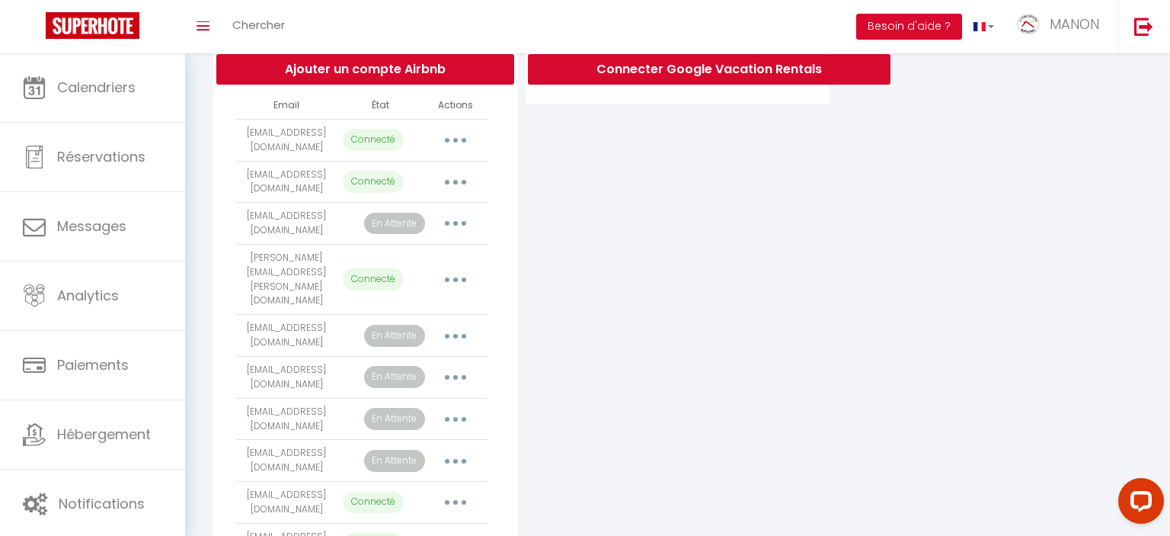
select select "6213"
select select "30968"
select select "63585"
select select "63589"
select select "41193"
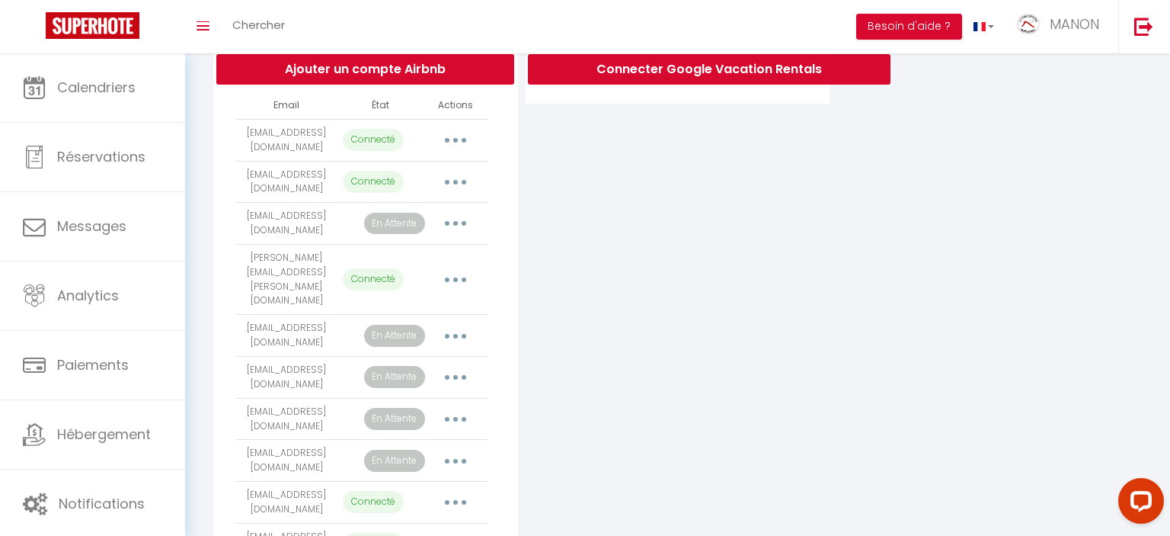
select select "24221"
select select "47230"
select select "11770"
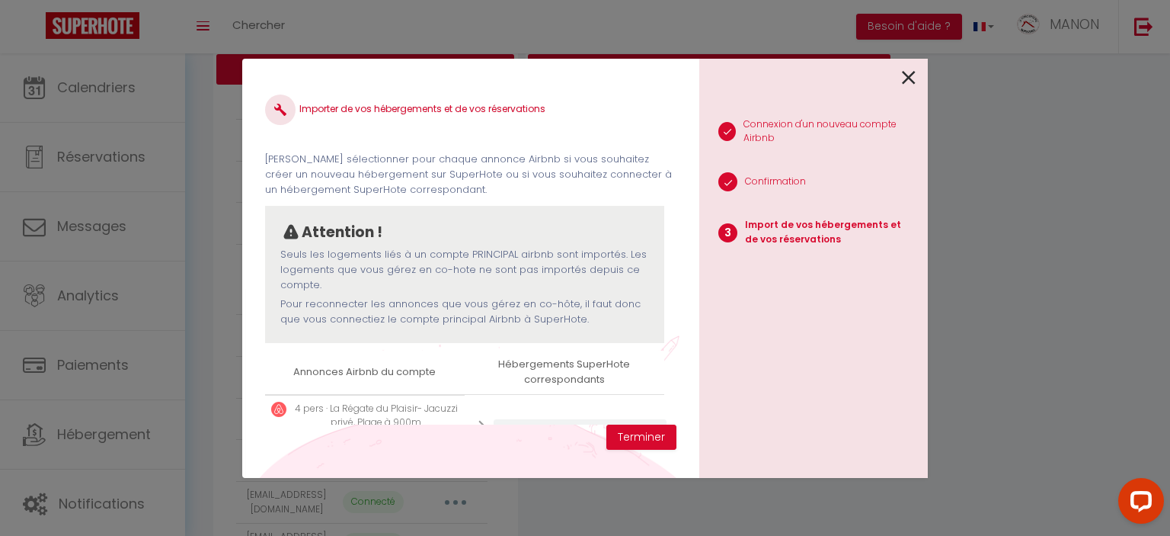
drag, startPoint x: 1169, startPoint y: 76, endPoint x: 1166, endPoint y: 252, distance: 176.0
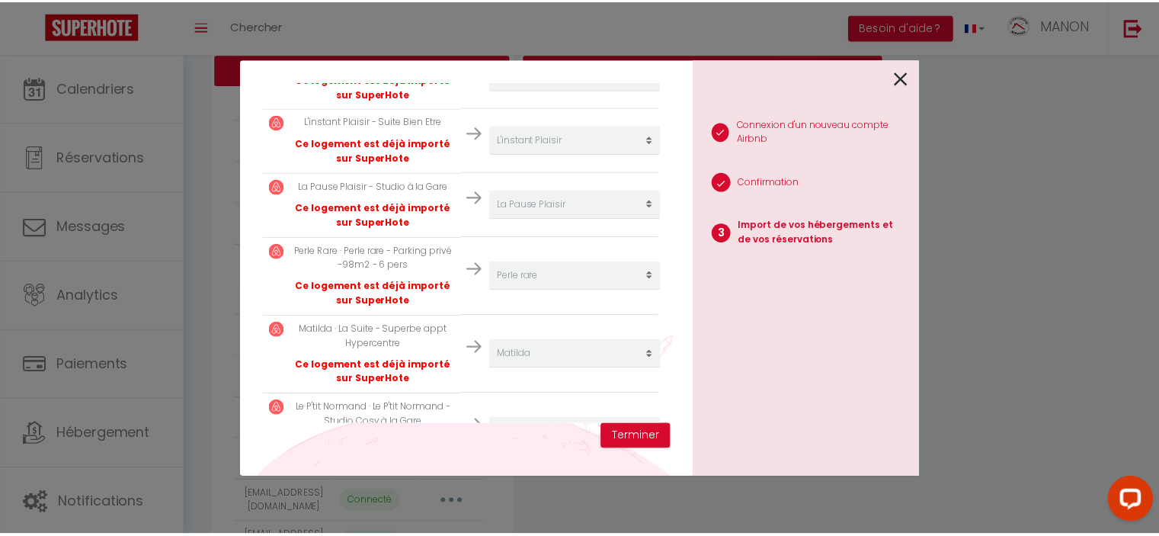
scroll to position [0, 0]
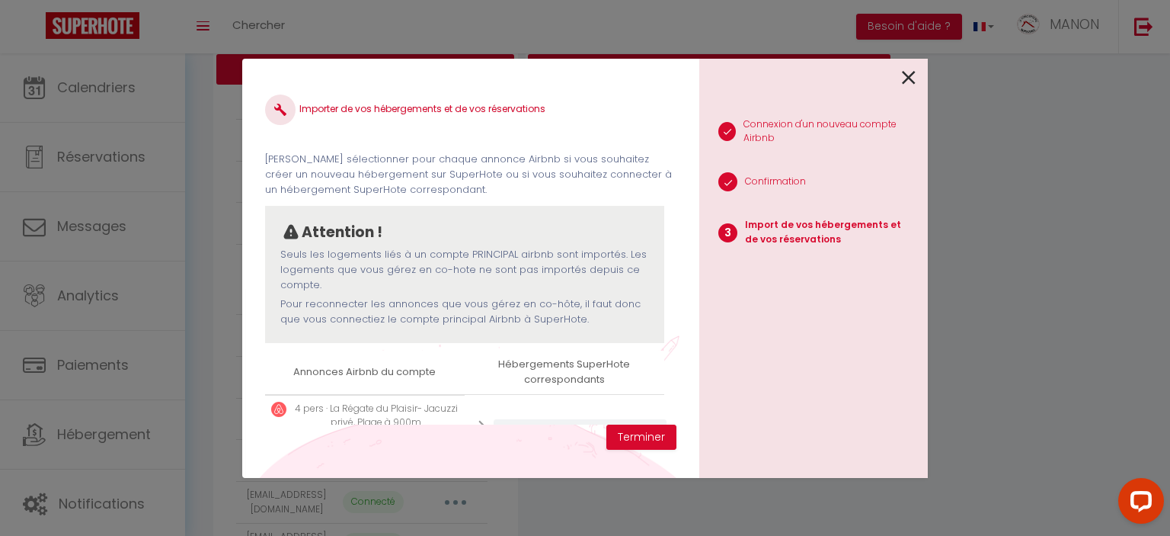
click at [910, 71] on icon at bounding box center [909, 77] width 14 height 23
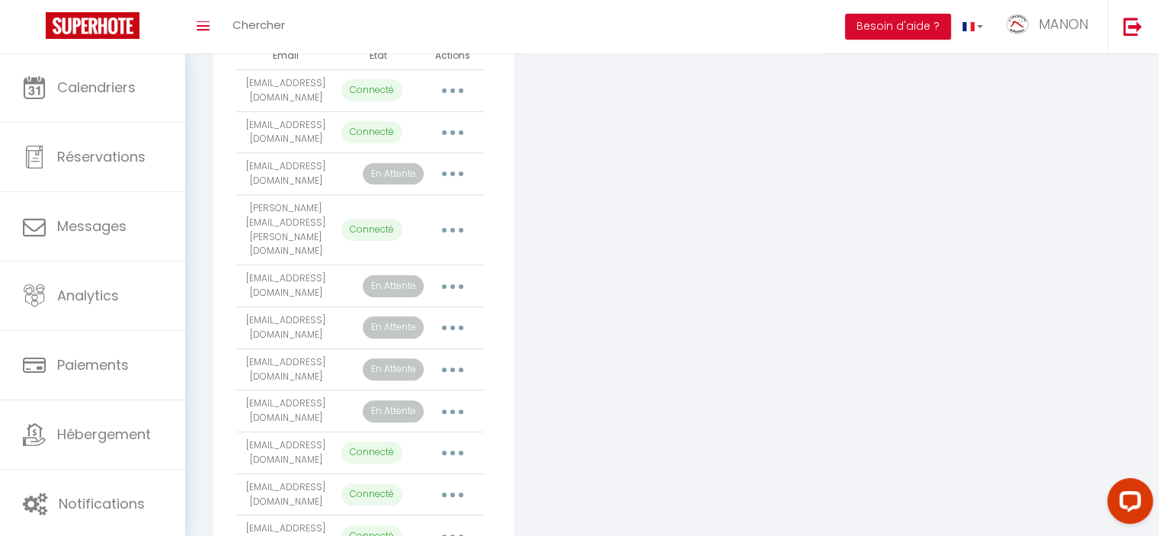
scroll to position [379, 0]
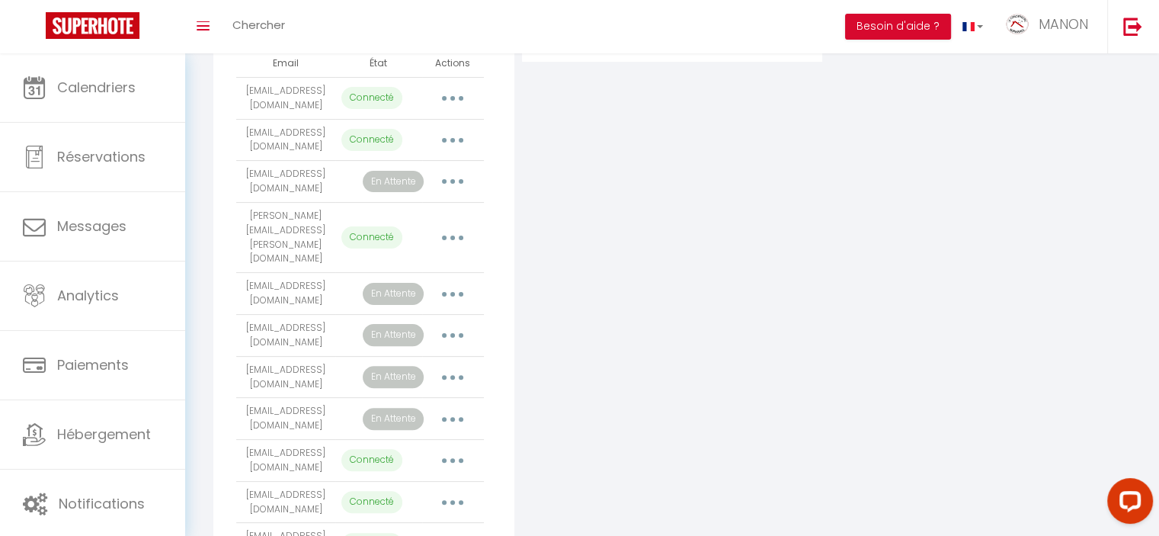
click at [453, 333] on icon "button" at bounding box center [452, 335] width 5 height 5
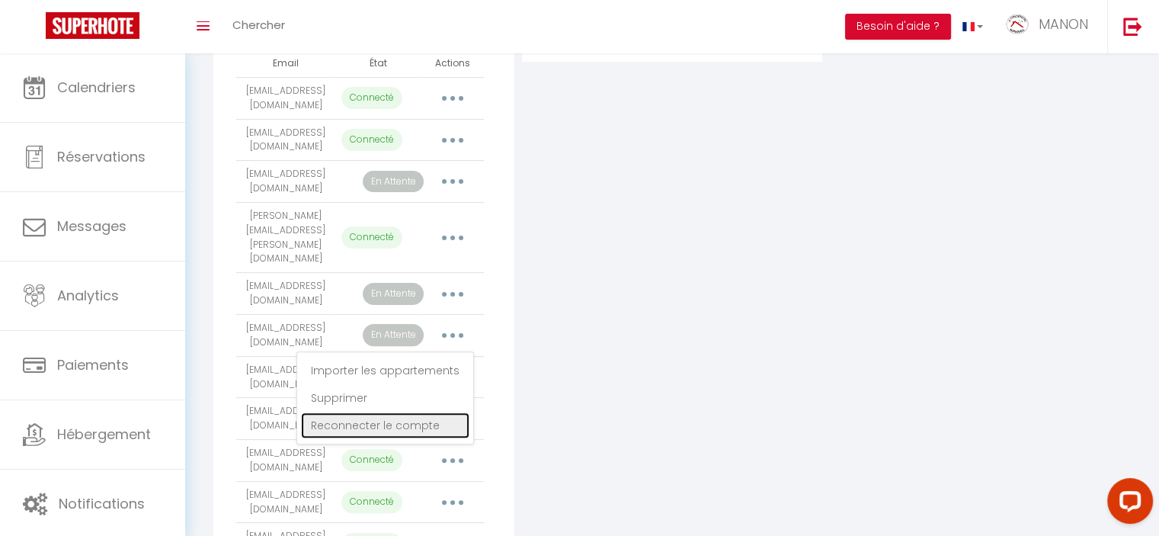
click at [418, 417] on link "Reconnecter le compte" at bounding box center [385, 425] width 168 height 26
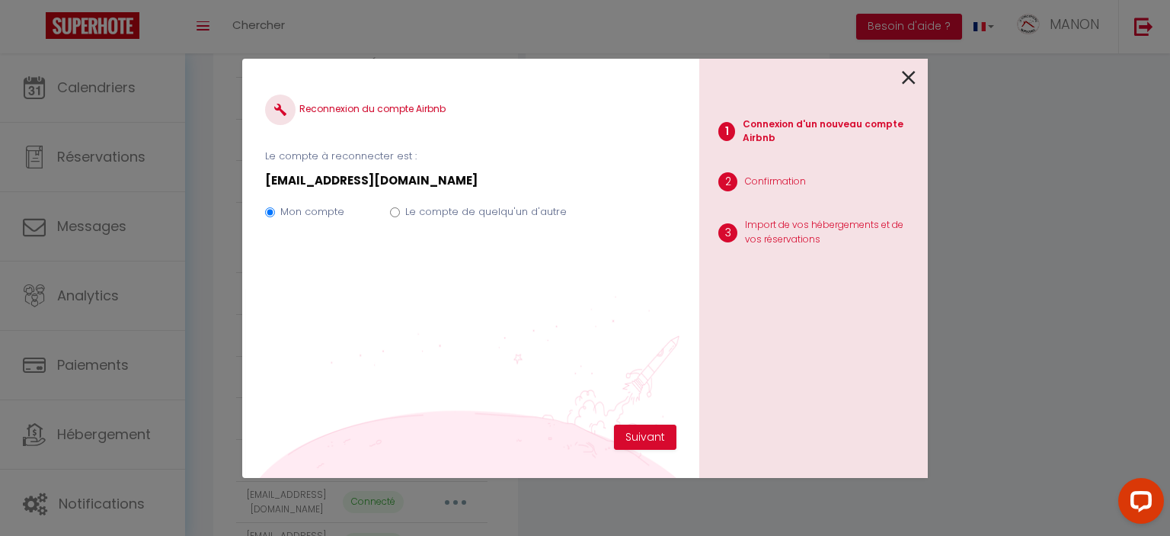
click at [519, 216] on label "Le compte de quelqu'un d'autre" at bounding box center [486, 211] width 162 height 15
click at [400, 216] on input "Le compte de quelqu'un d'autre" at bounding box center [395, 212] width 10 height 10
radio input "true"
radio input "false"
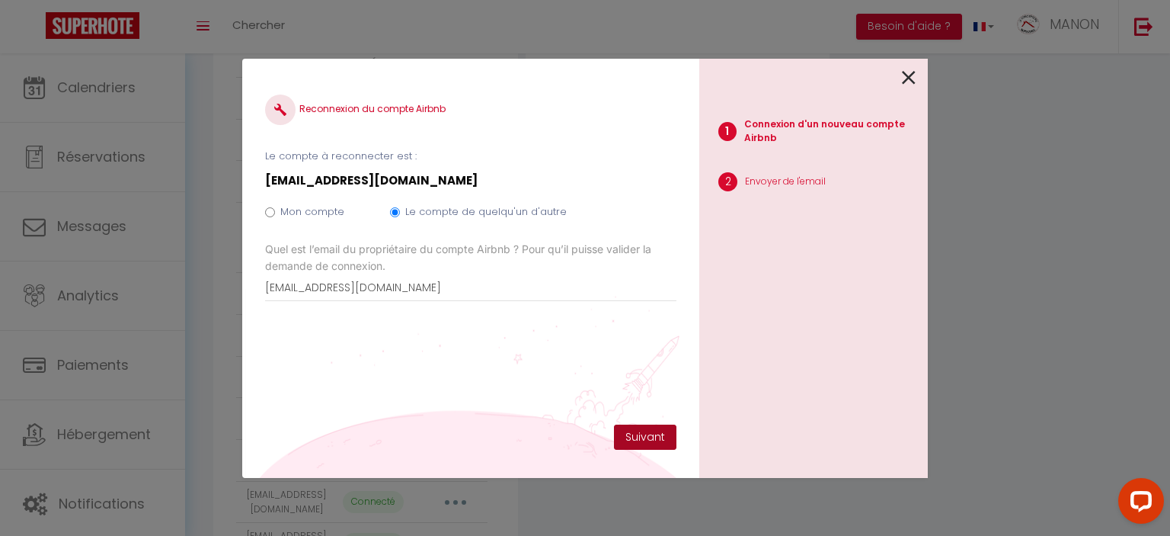
click at [652, 442] on button "Suivant" at bounding box center [645, 437] width 62 height 26
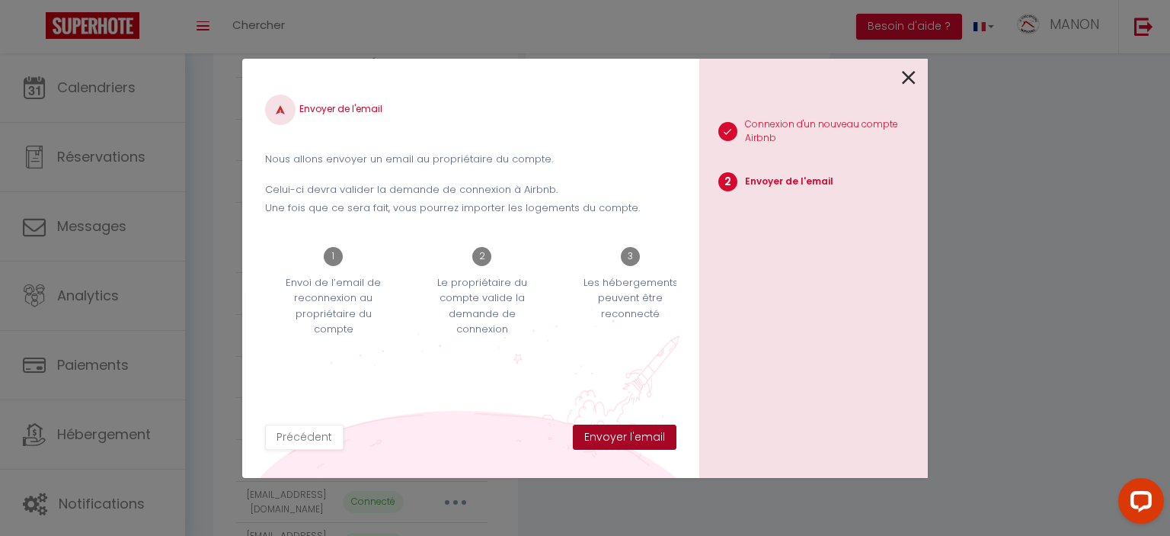
click at [652, 442] on button "Envoyer l'email" at bounding box center [625, 437] width 104 height 26
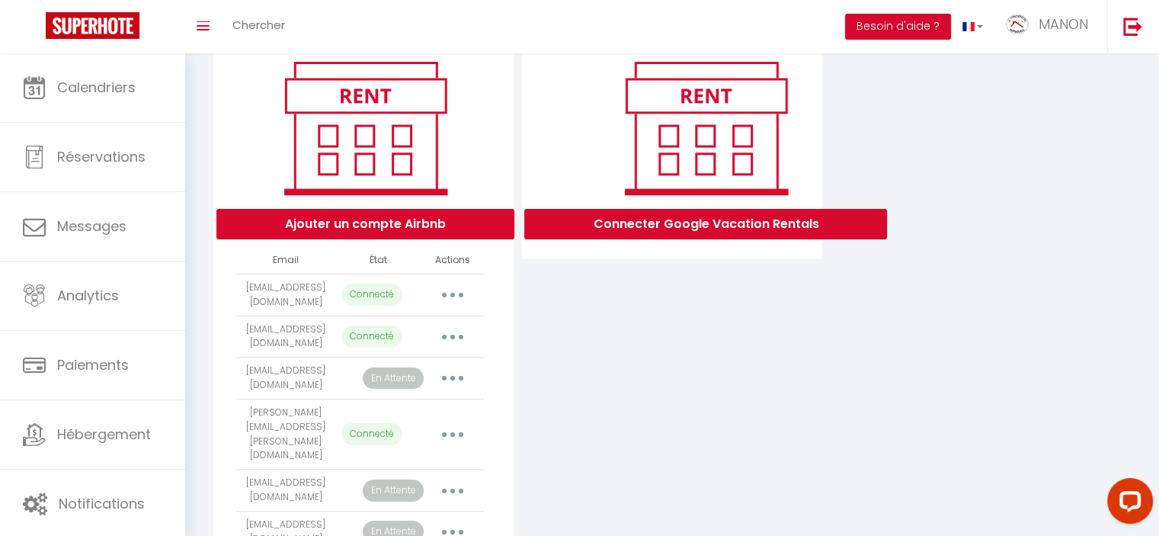
scroll to position [0, 0]
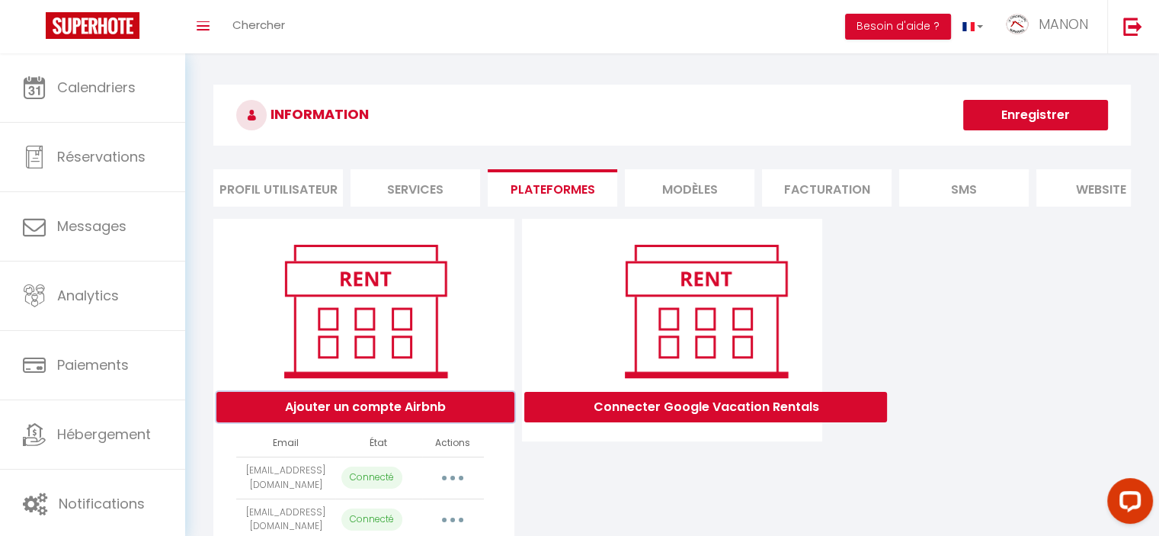
click at [382, 415] on button "Ajouter un compte Airbnb" at bounding box center [365, 407] width 298 height 30
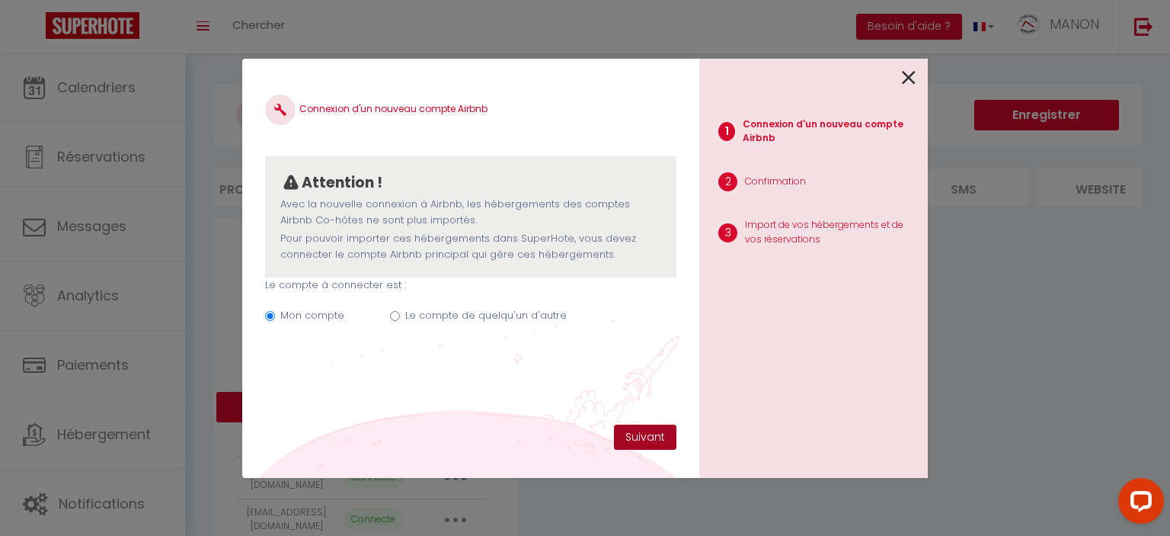
click at [658, 433] on button "Suivant" at bounding box center [645, 437] width 62 height 26
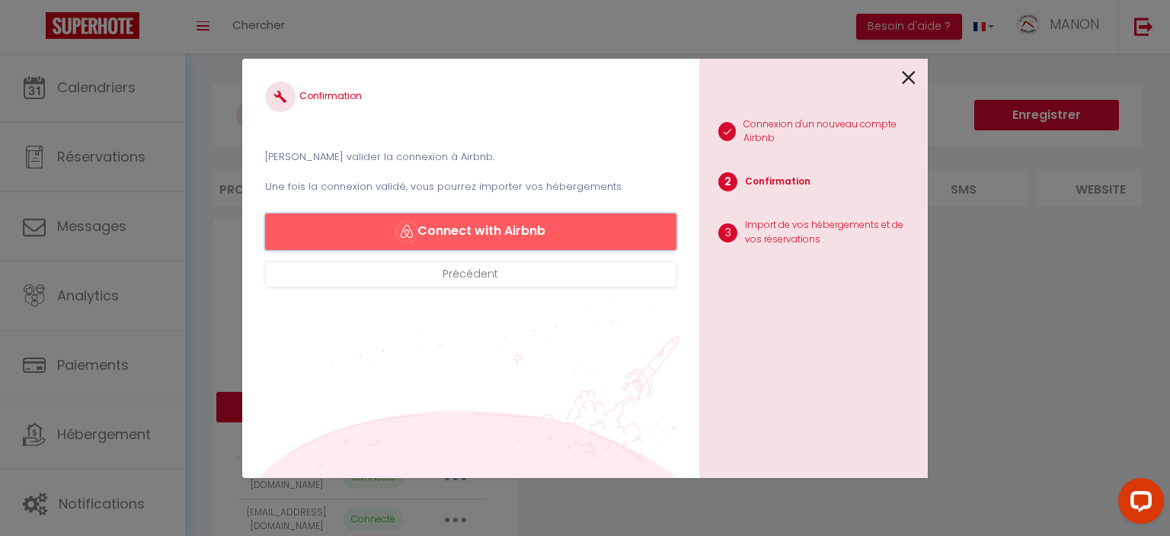
click at [558, 231] on button "Connect with Airbnb" at bounding box center [470, 231] width 411 height 37
click at [908, 77] on icon at bounding box center [909, 77] width 14 height 23
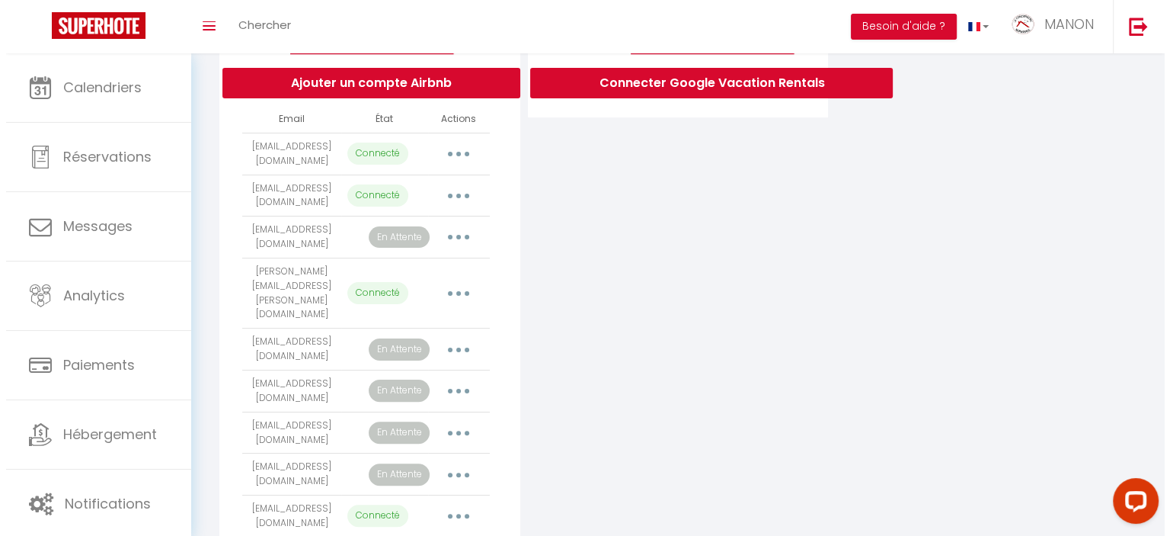
scroll to position [318, 0]
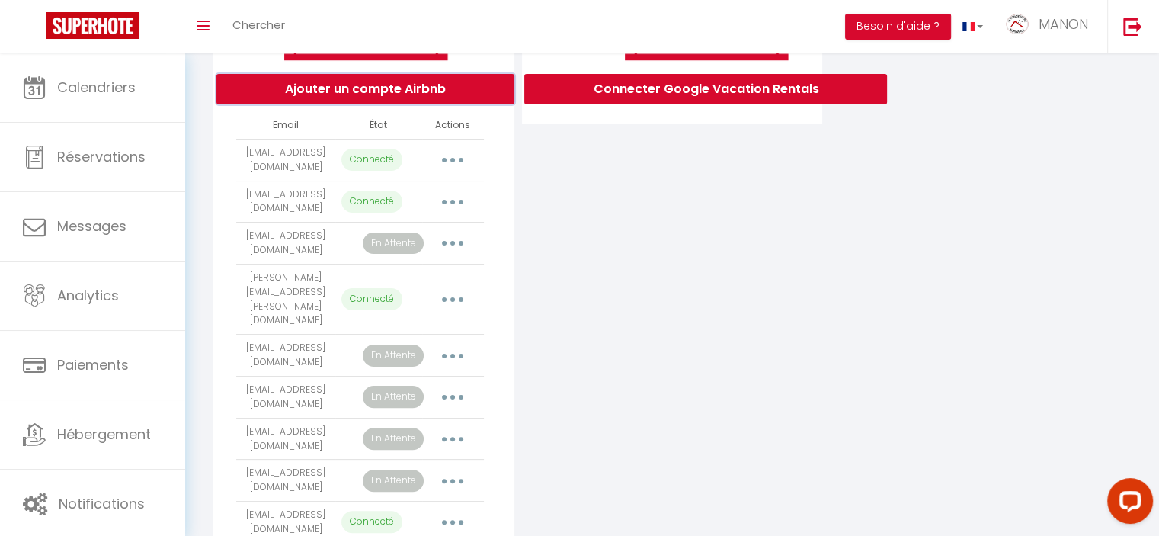
click at [404, 98] on button "Ajouter un compte Airbnb" at bounding box center [365, 89] width 298 height 30
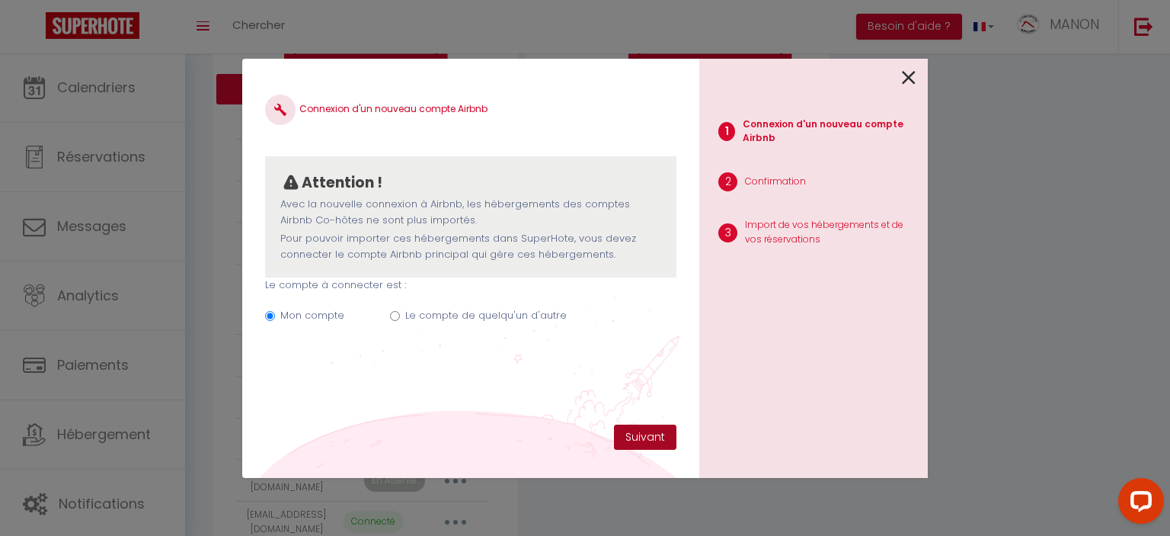
click at [641, 440] on button "Suivant" at bounding box center [645, 437] width 62 height 26
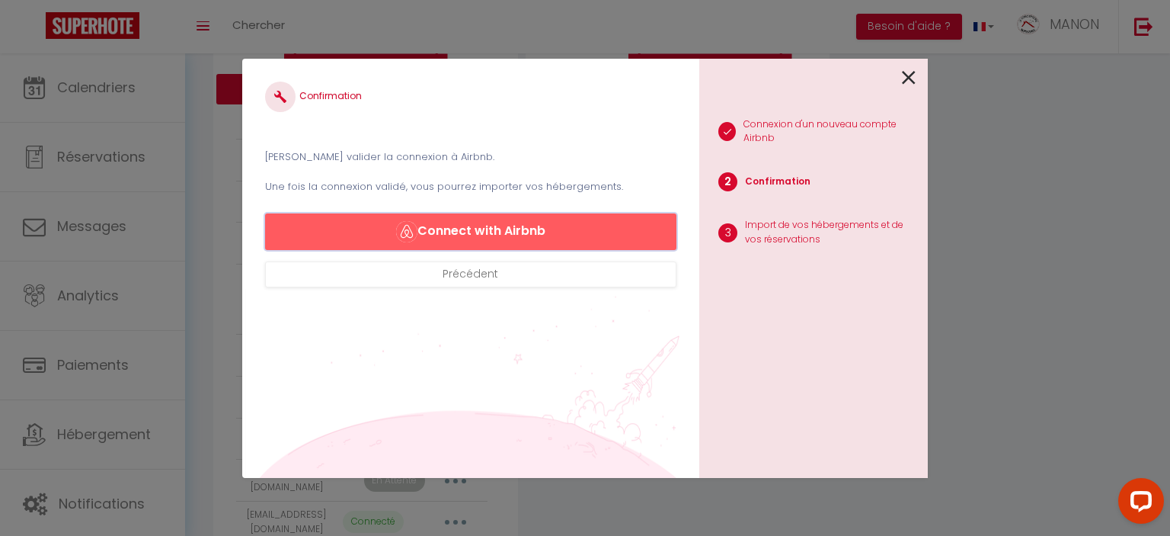
click at [459, 223] on button "Connect with Airbnb" at bounding box center [470, 231] width 411 height 37
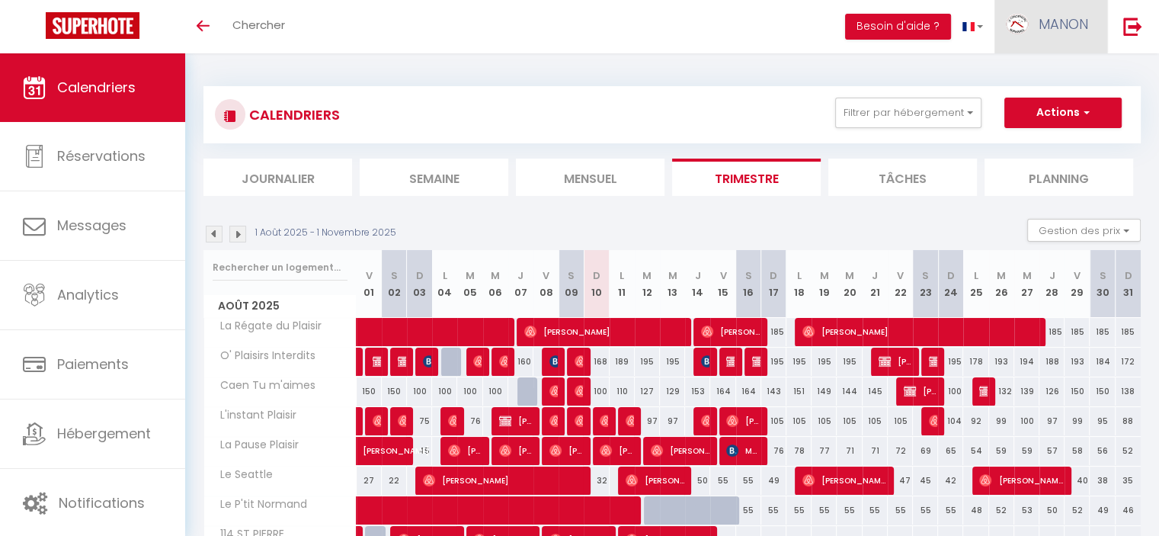
click at [1089, 35] on link "MANON" at bounding box center [1050, 26] width 113 height 53
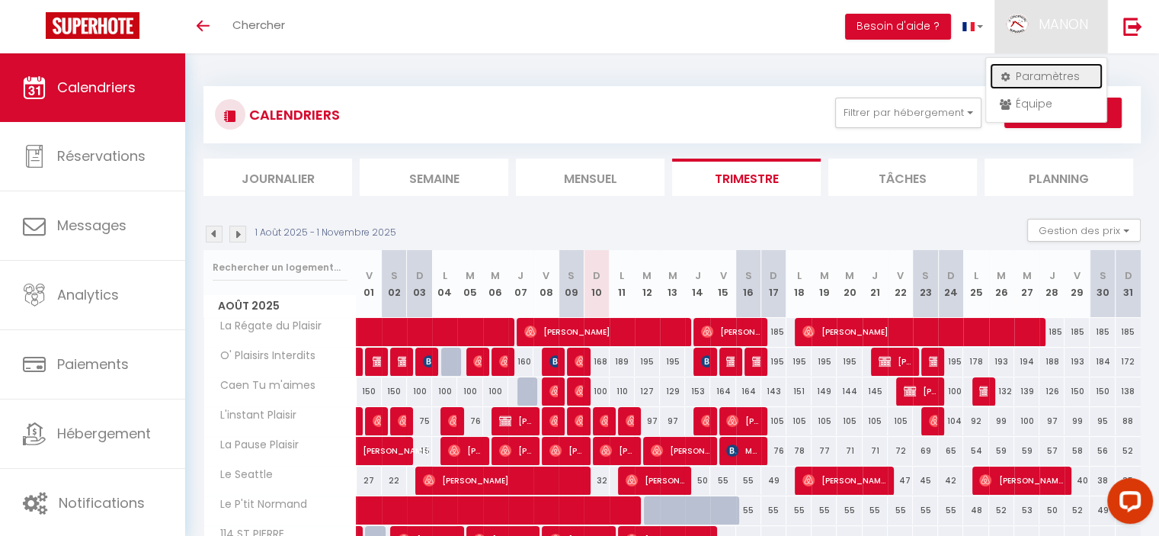
click at [1054, 77] on link "Paramètres" at bounding box center [1046, 76] width 113 height 26
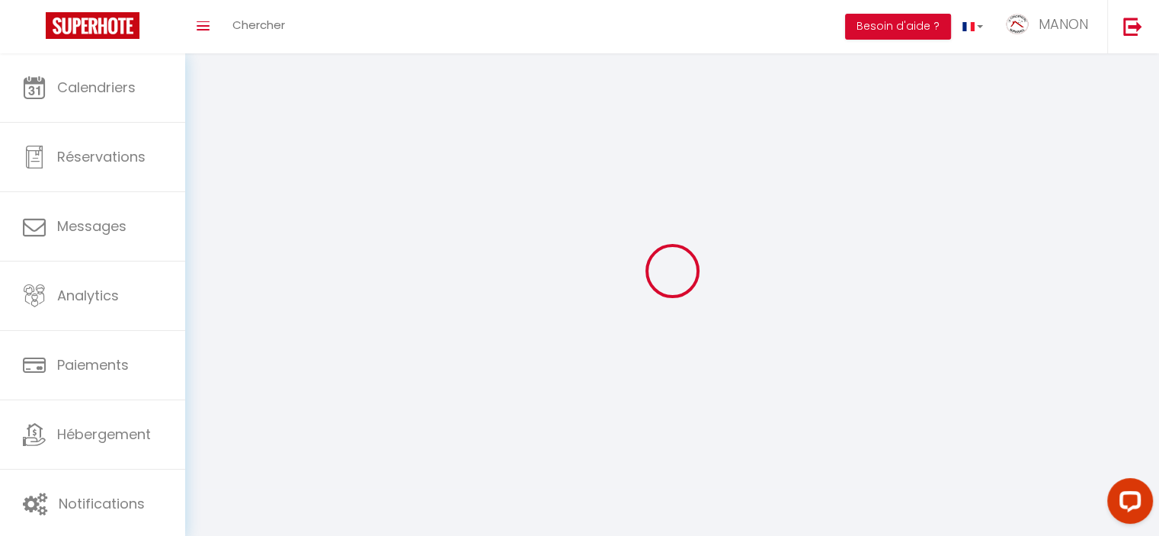
type input "MANON"
type input "VERRIER"
type input "0670474815"
type input "[STREET_ADDRESS][PERSON_NAME]"
type input "14540"
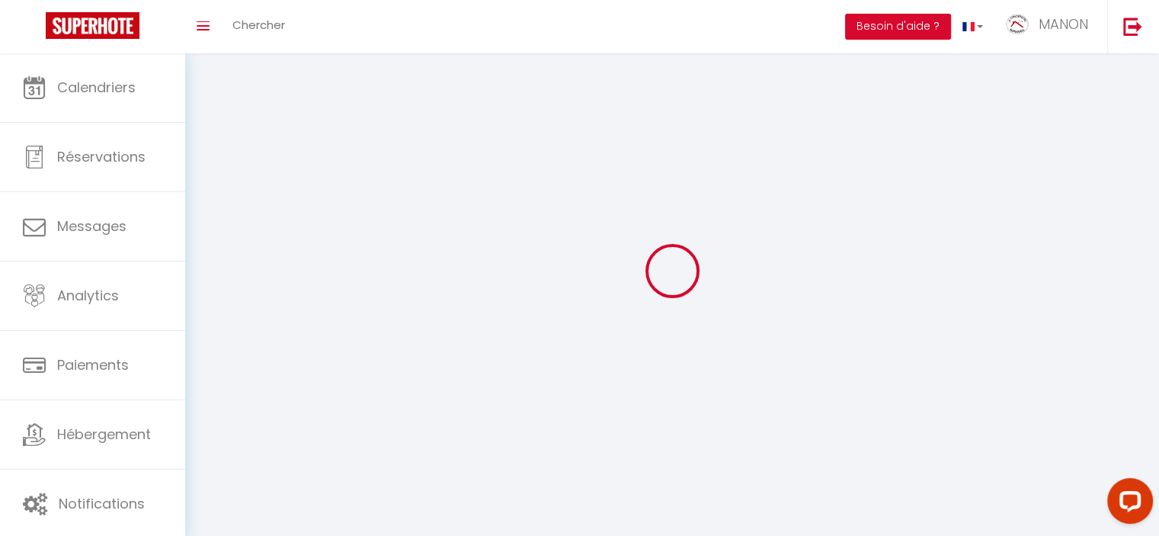
type input "SOLIERS"
select select "28"
type input "df3uiyGKnrCREqFBhpBJeHQh1"
type input "SHuaewCEkwHsbhVeC9u1PpgJf"
type input "[URL][DOMAIN_NAME]"
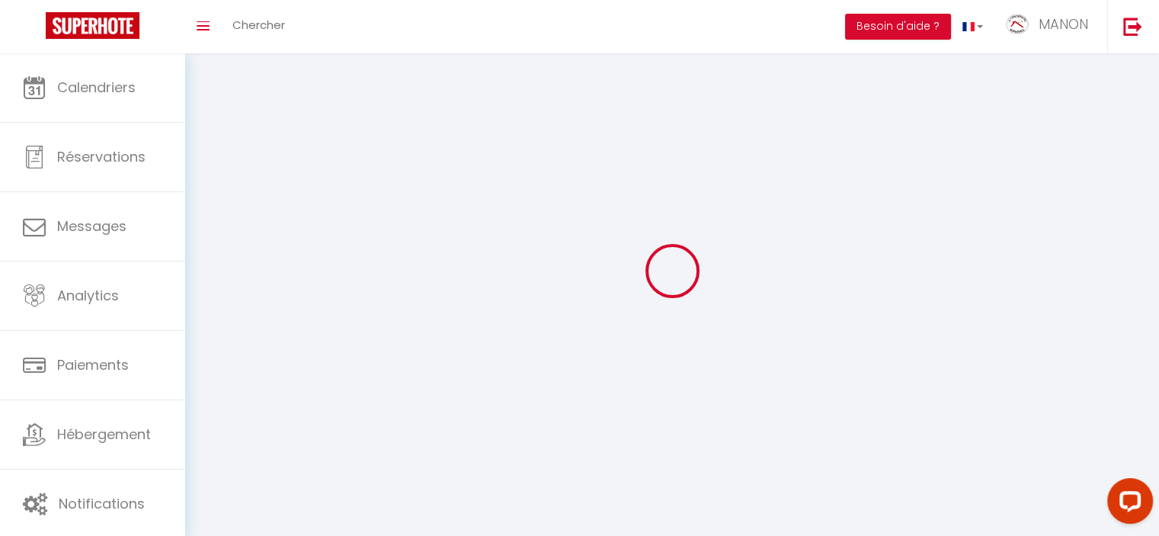
type input "FO27250"
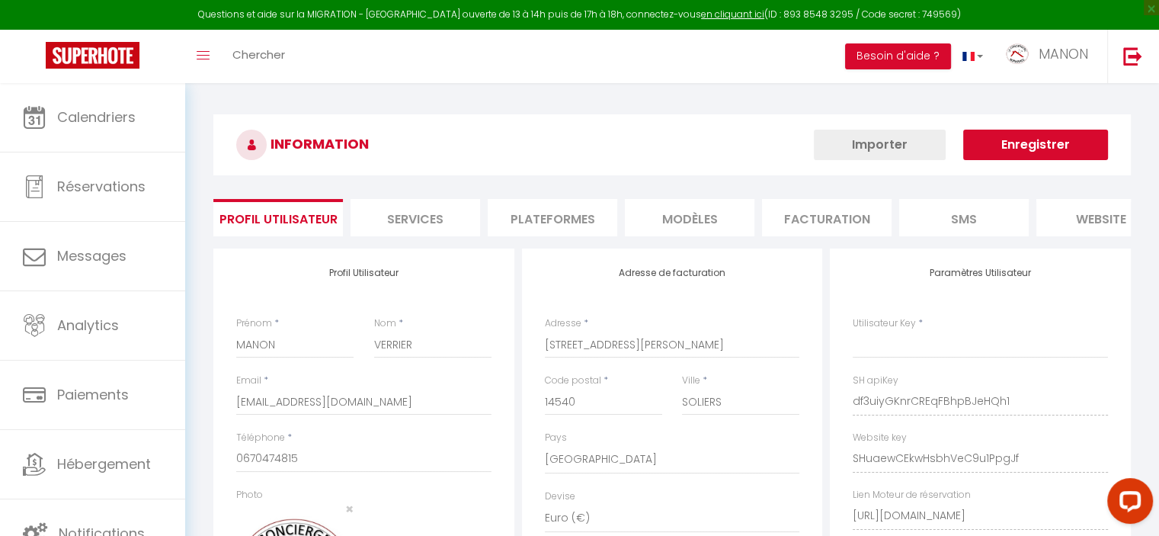
type input "df3uiyGKnrCREqFBhpBJeHQh1"
type input "SHuaewCEkwHsbhVeC9u1PpgJf"
type input "[URL][DOMAIN_NAME]"
select select "fr"
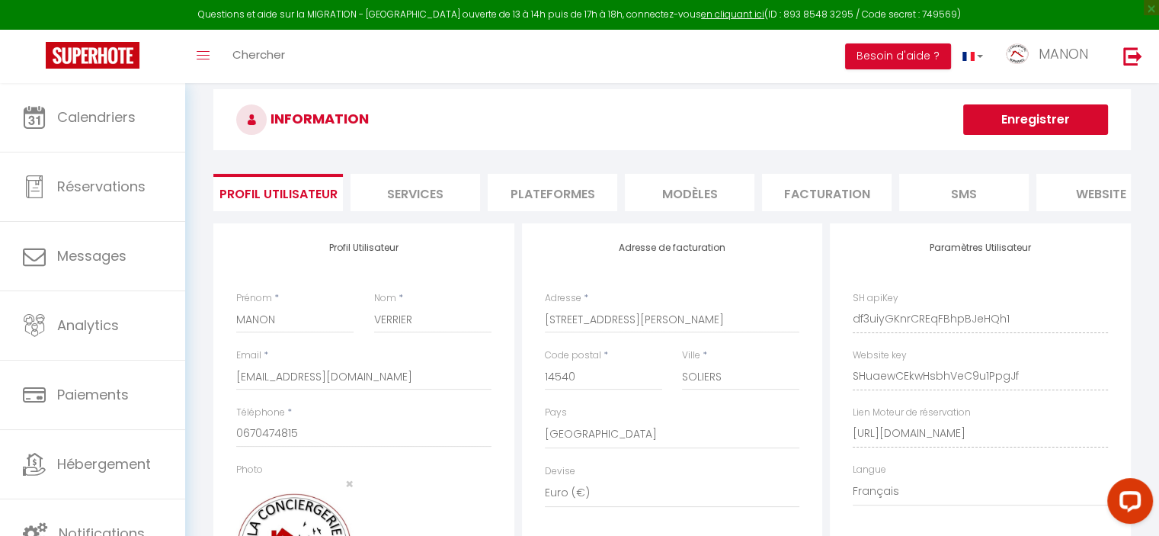
scroll to position [30, 0]
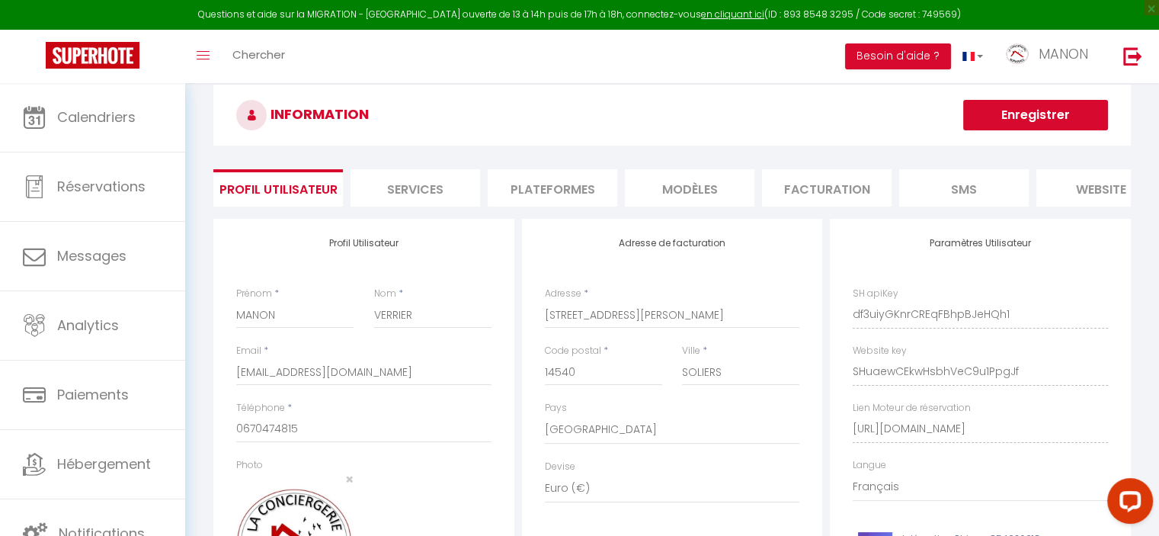
click at [541, 184] on li "Plateformes" at bounding box center [553, 187] width 130 height 37
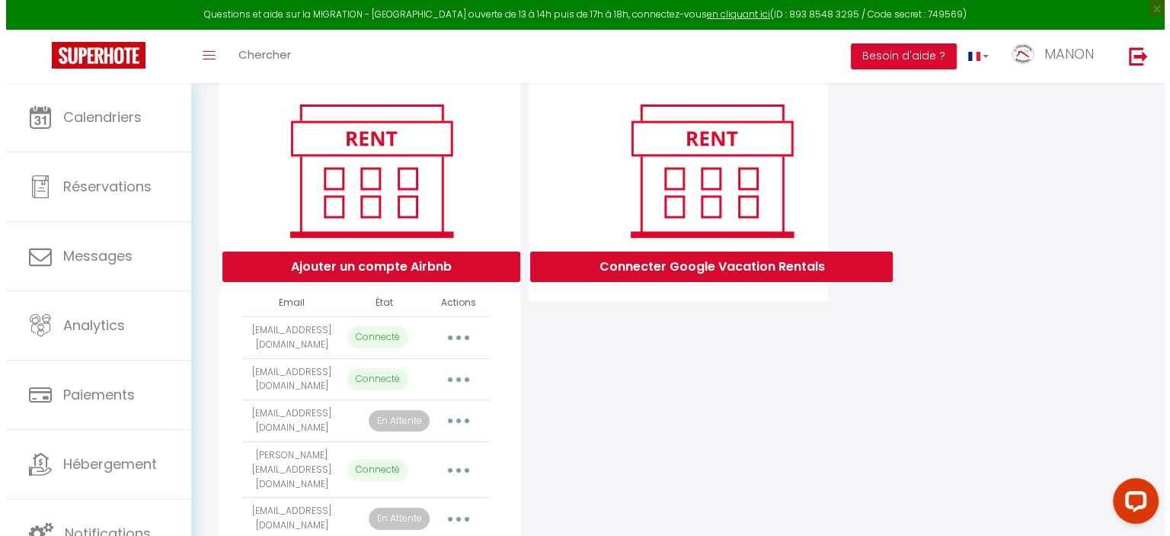
scroll to position [266, 0]
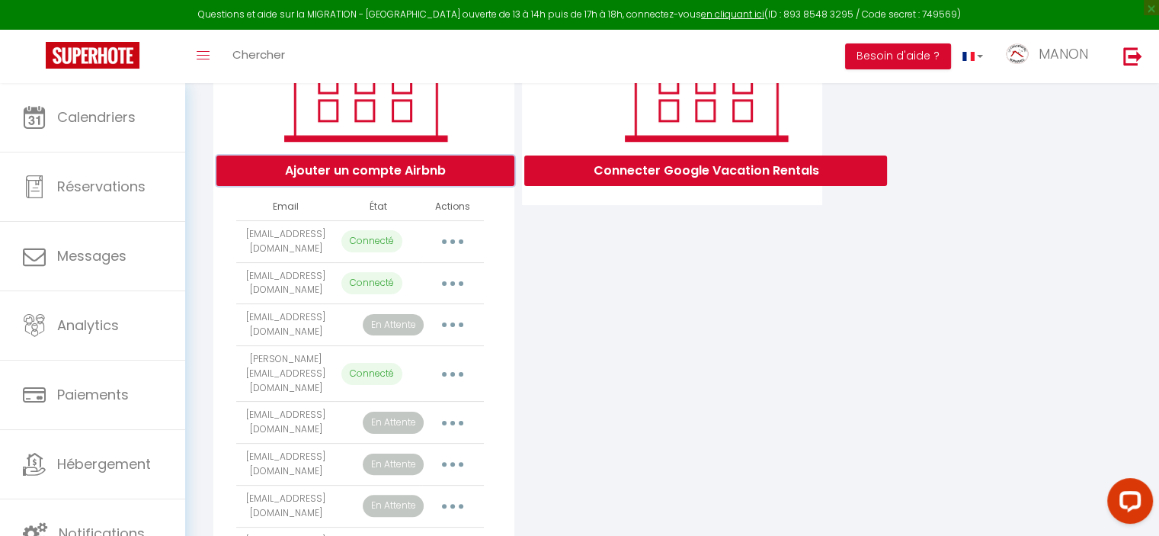
click at [459, 183] on button "Ajouter un compte Airbnb" at bounding box center [365, 170] width 298 height 30
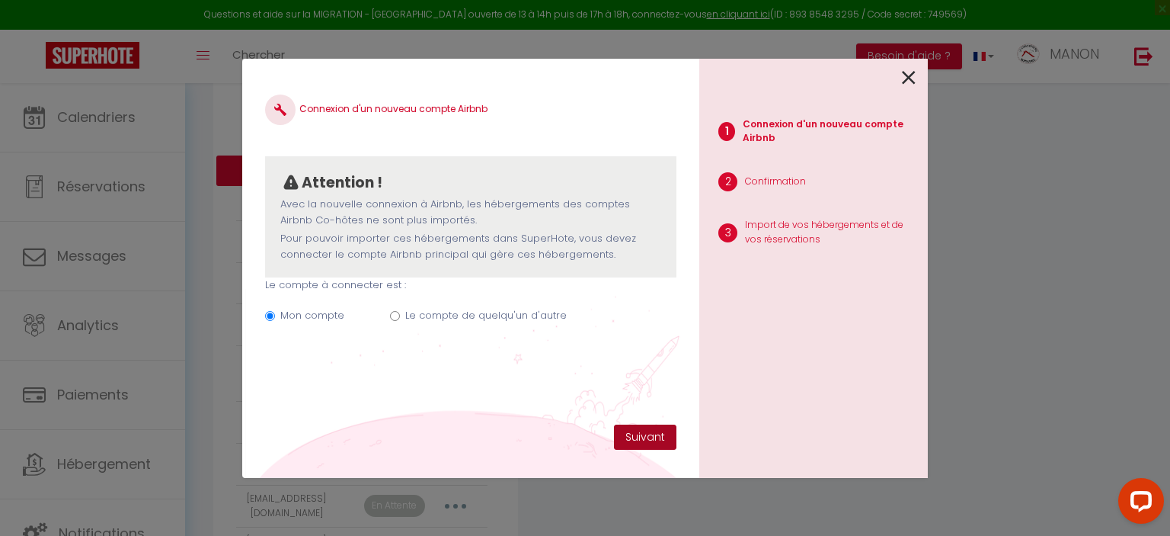
click at [641, 434] on button "Suivant" at bounding box center [645, 437] width 62 height 26
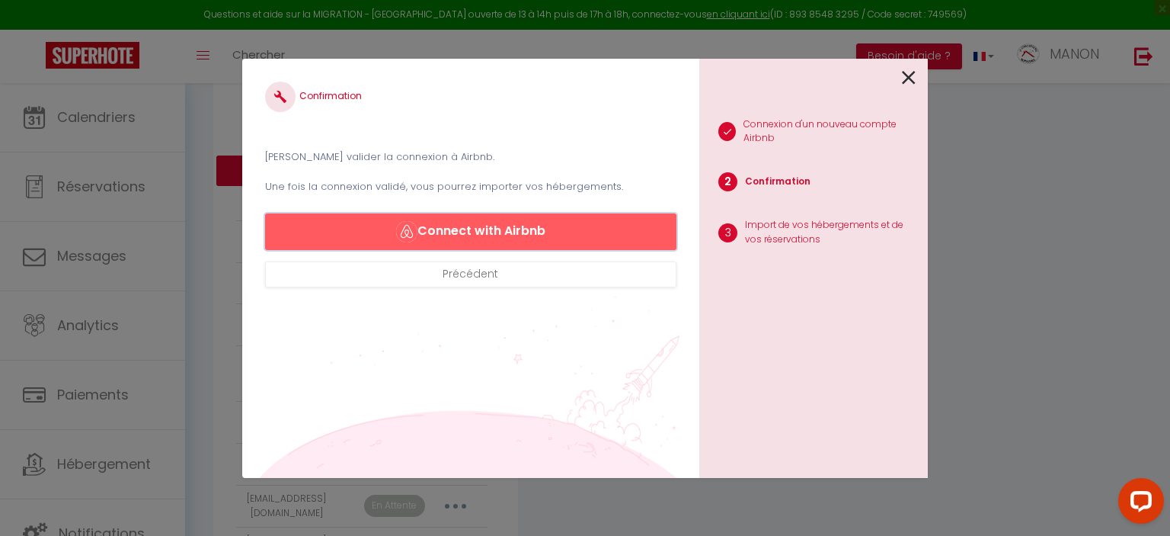
click at [627, 231] on button "Connect with Airbnb" at bounding box center [470, 231] width 411 height 37
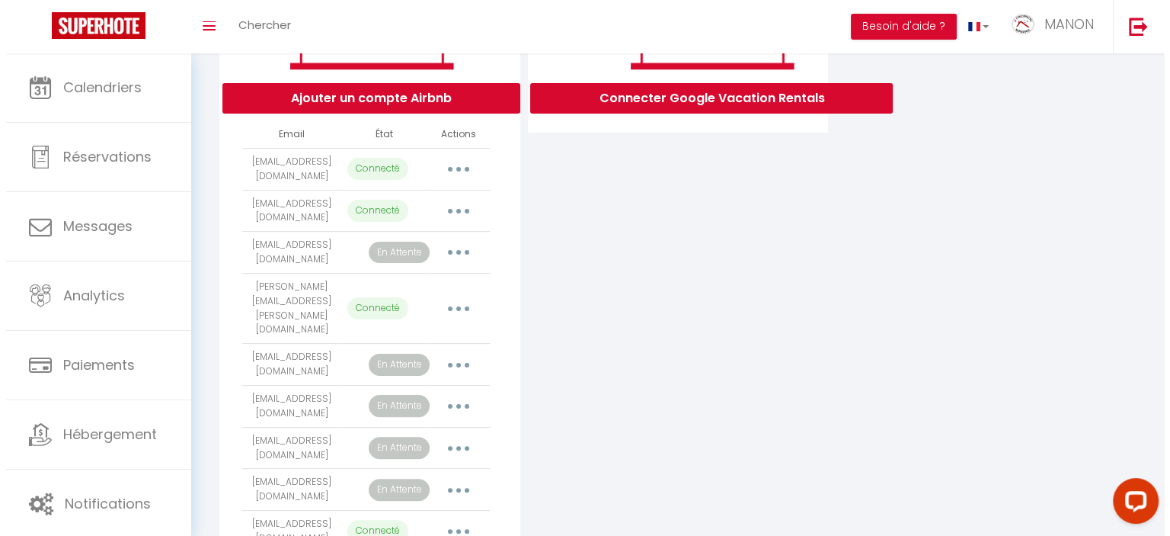
scroll to position [341, 0]
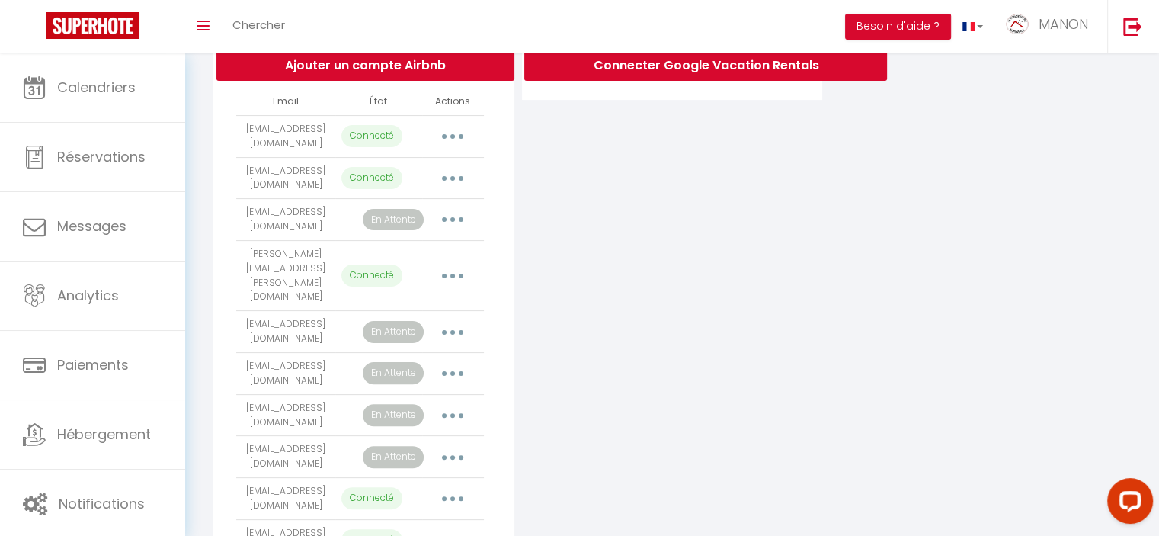
click at [453, 334] on button "button" at bounding box center [452, 331] width 43 height 24
select select "6213"
select select "30968"
select select "63585"
select select "63589"
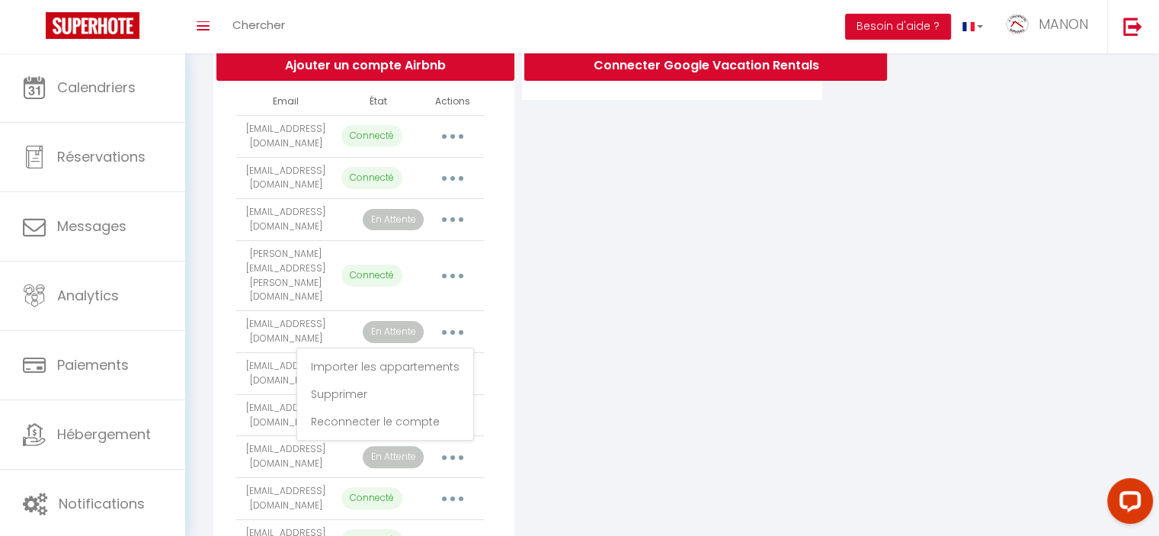
select select "41193"
select select "24221"
select select "47230"
select select "11770"
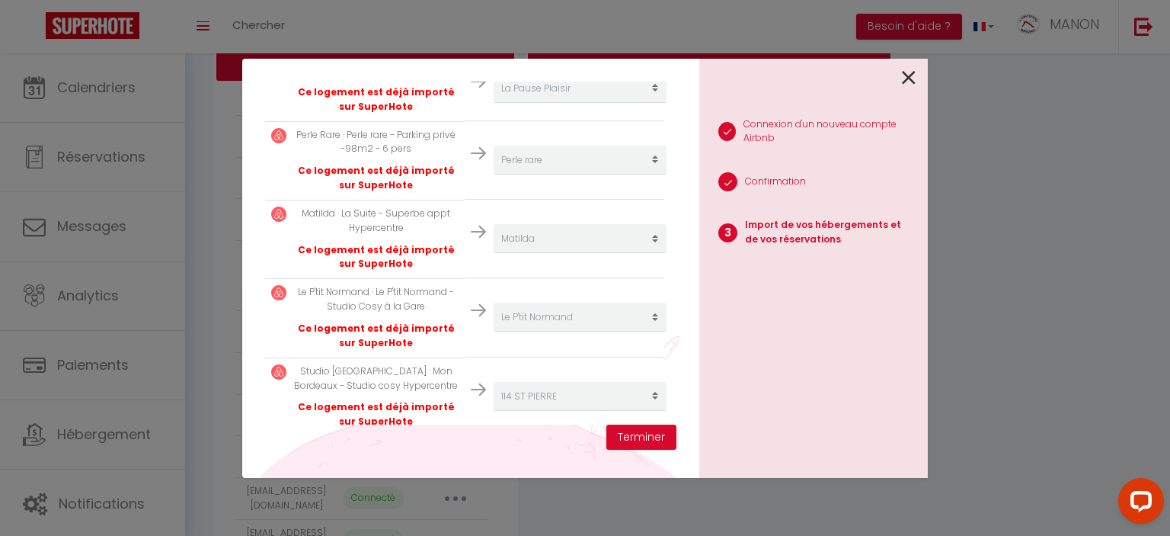
scroll to position [565, 0]
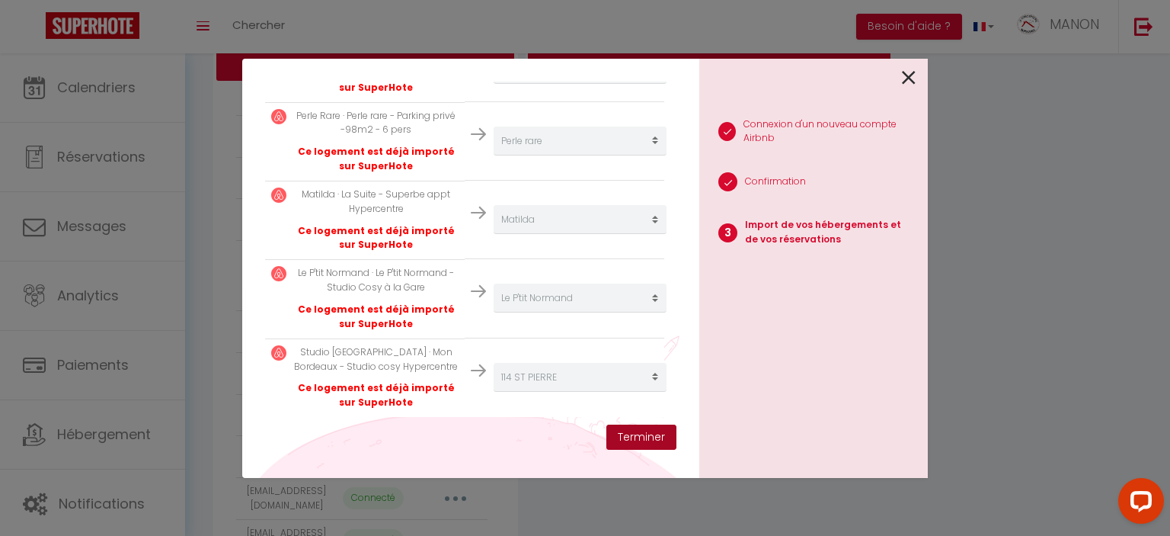
click at [646, 438] on button "Terminer" at bounding box center [641, 437] width 70 height 26
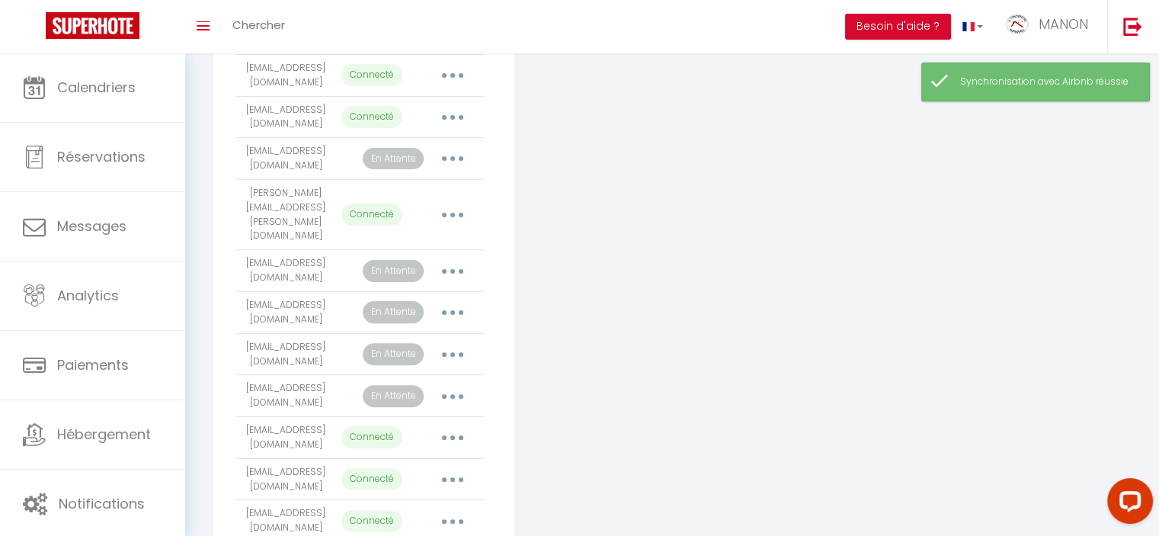
scroll to position [475, 0]
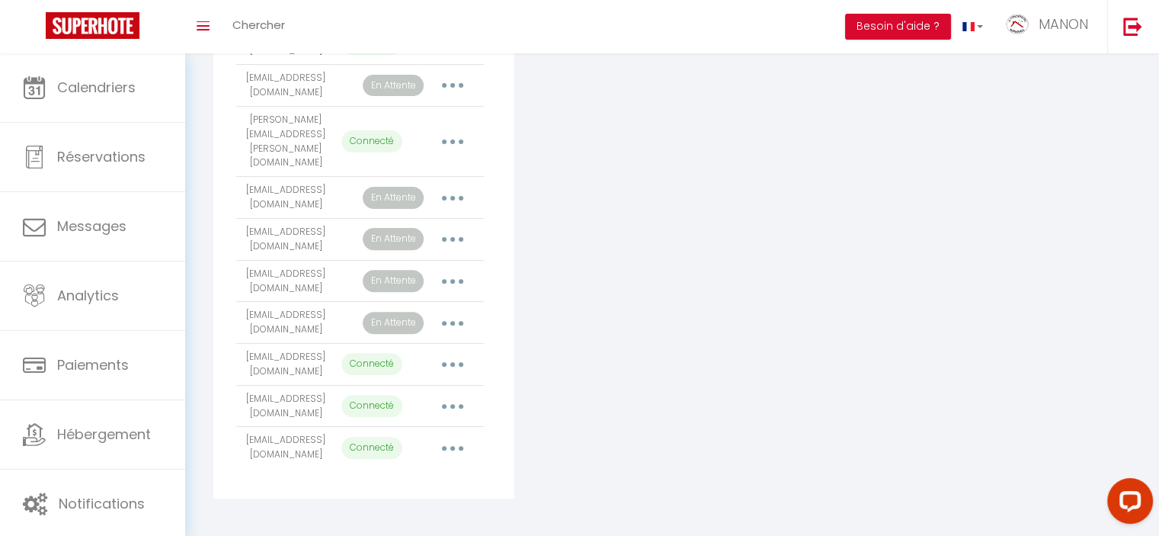
click at [453, 313] on button "button" at bounding box center [452, 322] width 43 height 24
click at [543, 141] on div "Connecter Google Vacation Rentals" at bounding box center [672, 120] width 309 height 755
click at [457, 98] on button "button" at bounding box center [452, 85] width 43 height 24
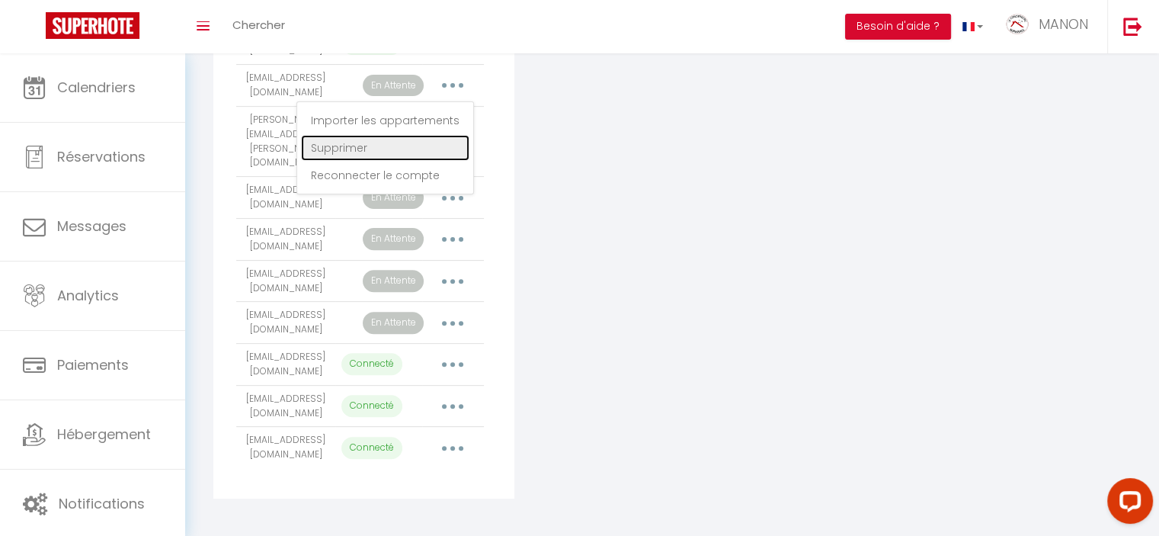
click at [414, 161] on link "Supprimer" at bounding box center [385, 148] width 168 height 26
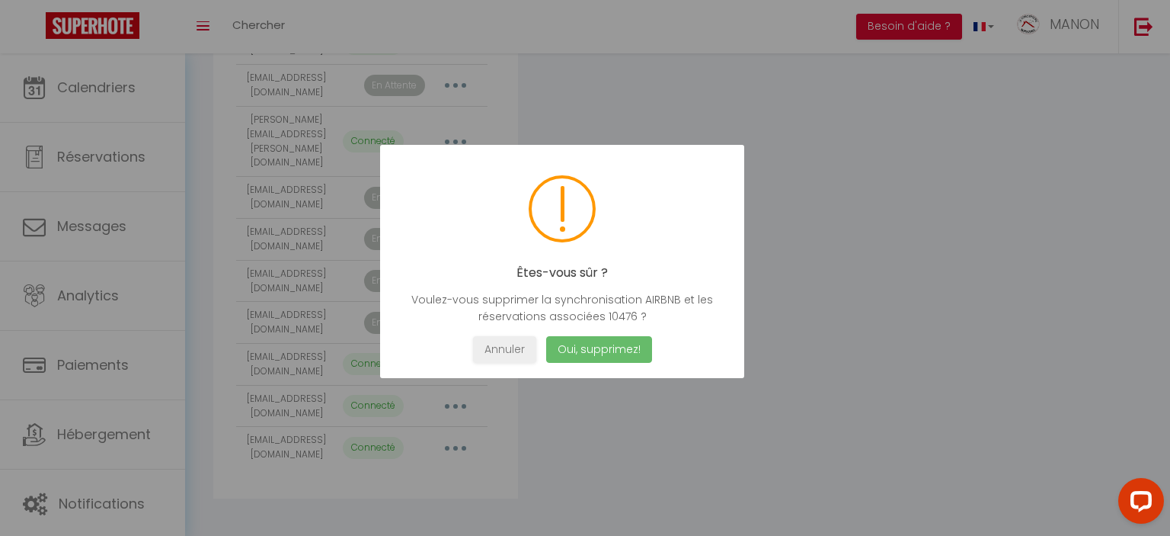
click at [638, 360] on button "Oui, supprimez!" at bounding box center [599, 349] width 106 height 27
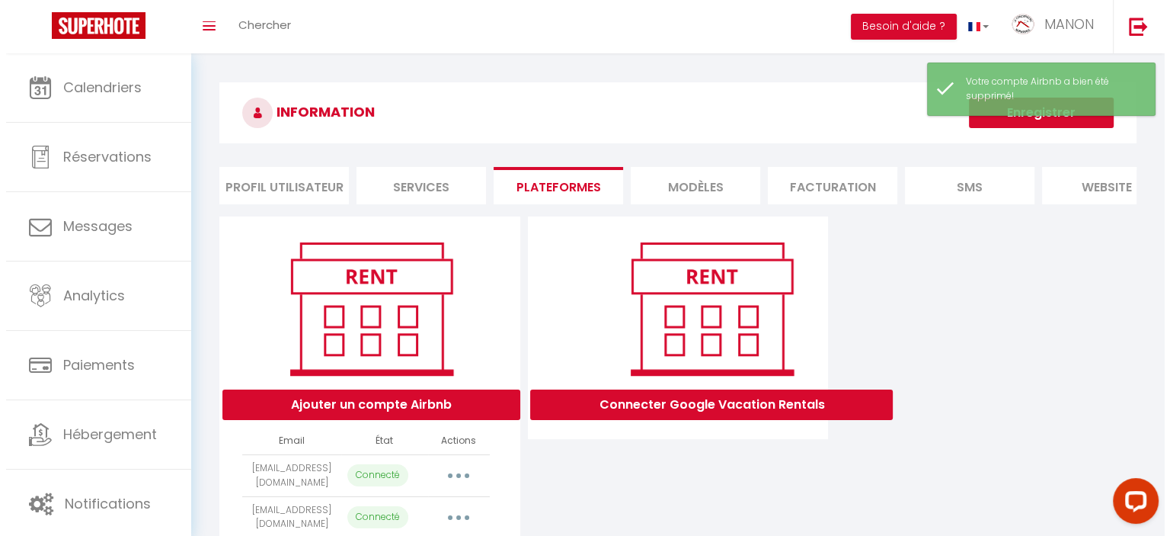
scroll to position [0, 0]
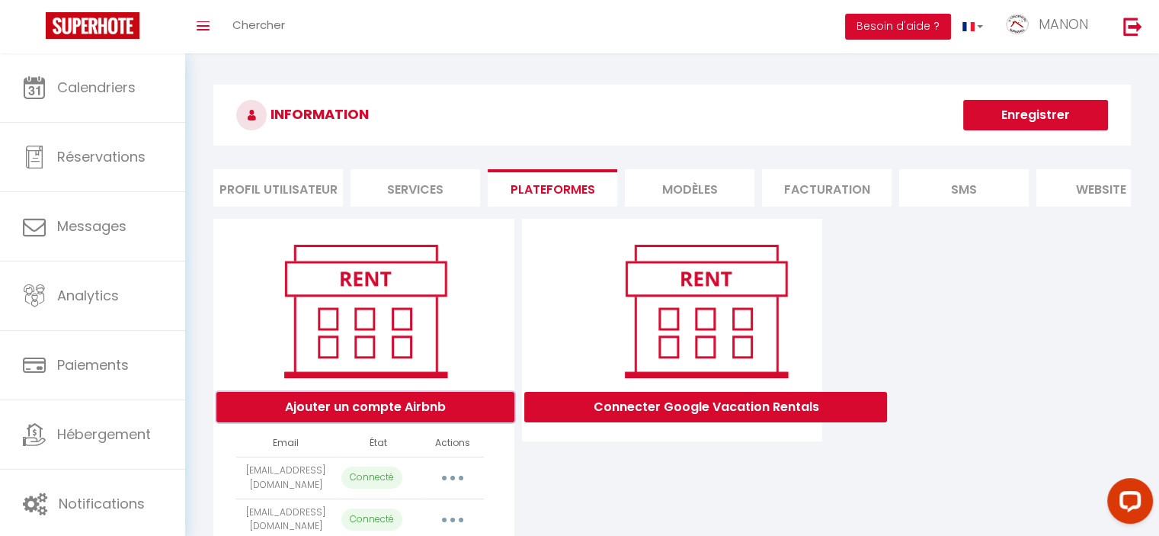
click at [419, 414] on button "Ajouter un compte Airbnb" at bounding box center [365, 407] width 298 height 30
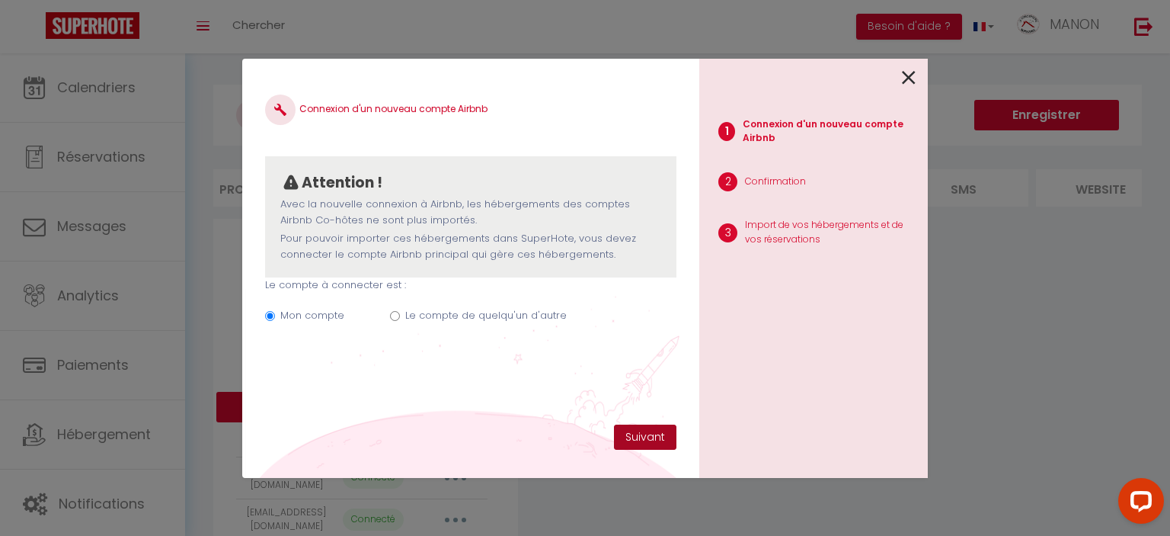
click at [639, 437] on button "Suivant" at bounding box center [645, 437] width 62 height 26
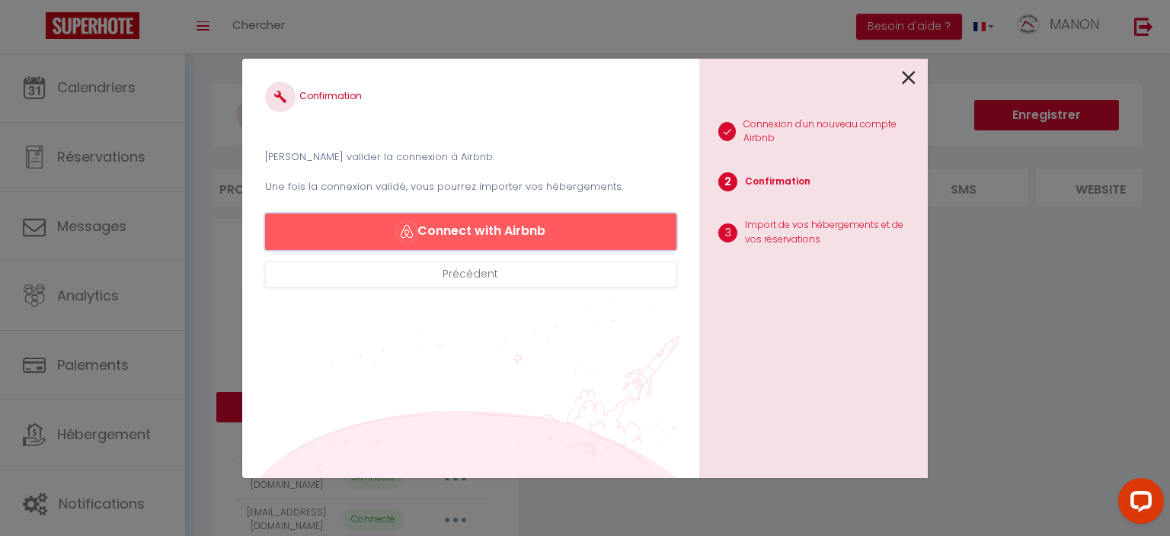
click at [542, 223] on button "Connect with Airbnb" at bounding box center [470, 231] width 411 height 37
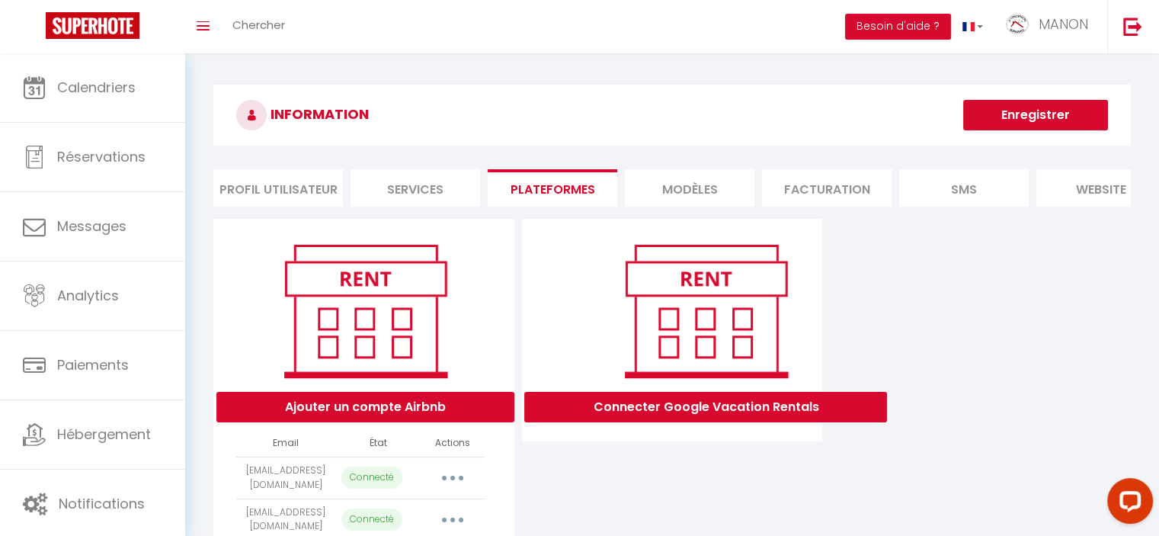
select select "6213"
select select "30968"
select select "63585"
select select "63589"
select select "41193"
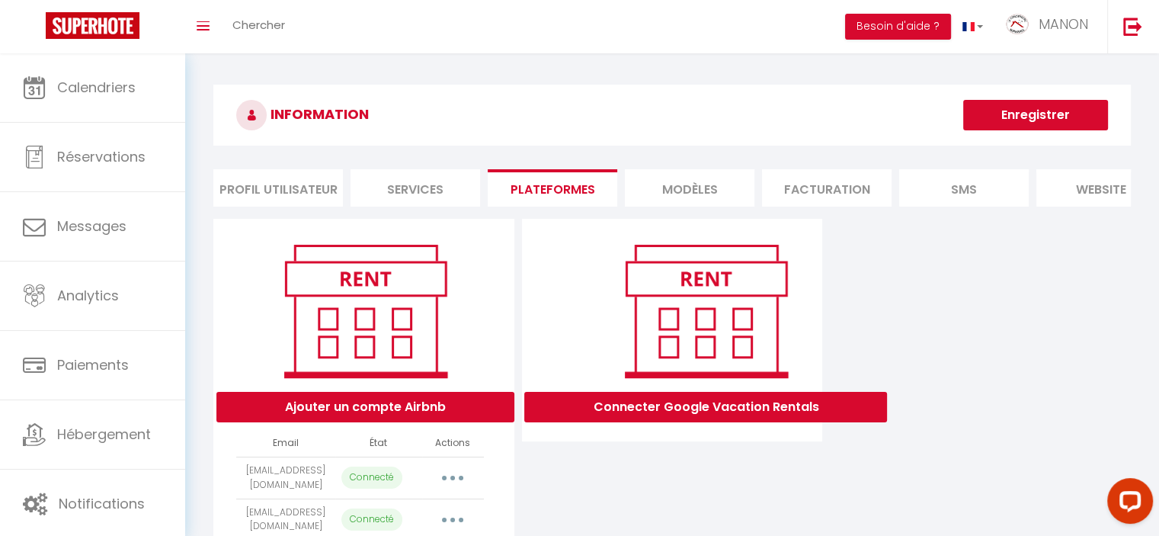
select select "24221"
select select "47230"
select select "11770"
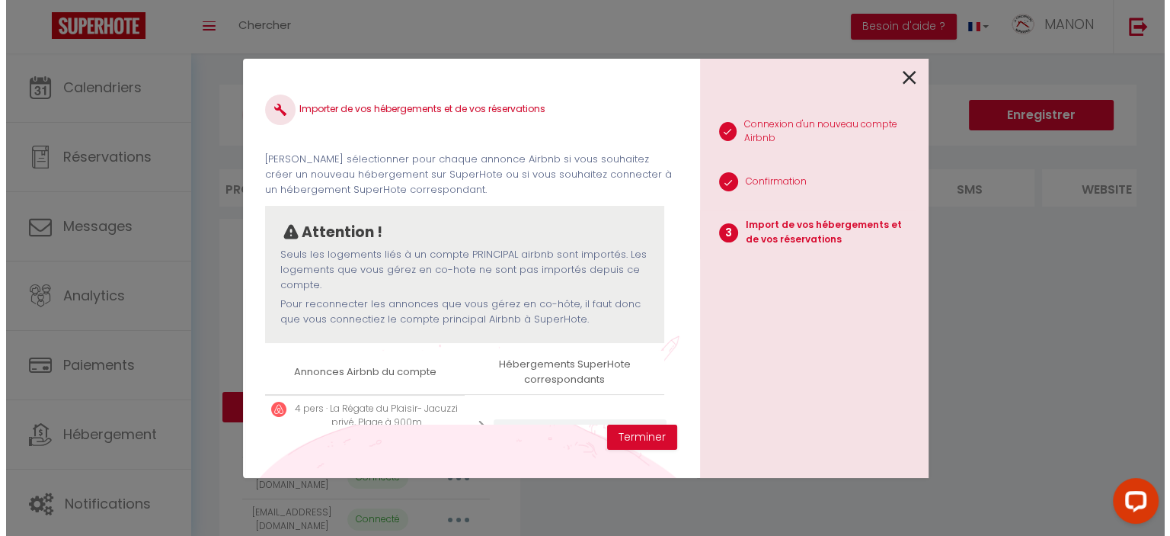
scroll to position [69, 0]
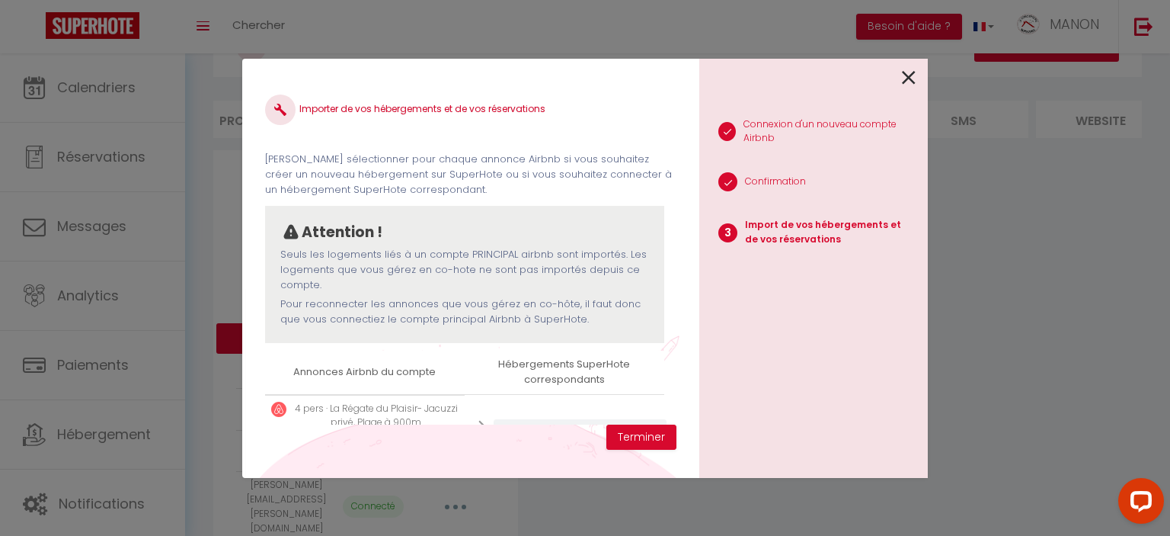
drag, startPoint x: 1169, startPoint y: 131, endPoint x: 1159, endPoint y: 304, distance: 173.3
click at [1159, 304] on html "Questions et aide sur la MIGRATION - Salle Zoom ouverte de 13 à 14h puis de 17h…" at bounding box center [585, 199] width 1170 height 536
drag, startPoint x: 661, startPoint y: 161, endPoint x: 661, endPoint y: 192, distance: 31.2
click at [661, 192] on p "[PERSON_NAME] sélectionner pour chaque annonce Airbnb si vous souhaitez créer u…" at bounding box center [470, 175] width 411 height 46
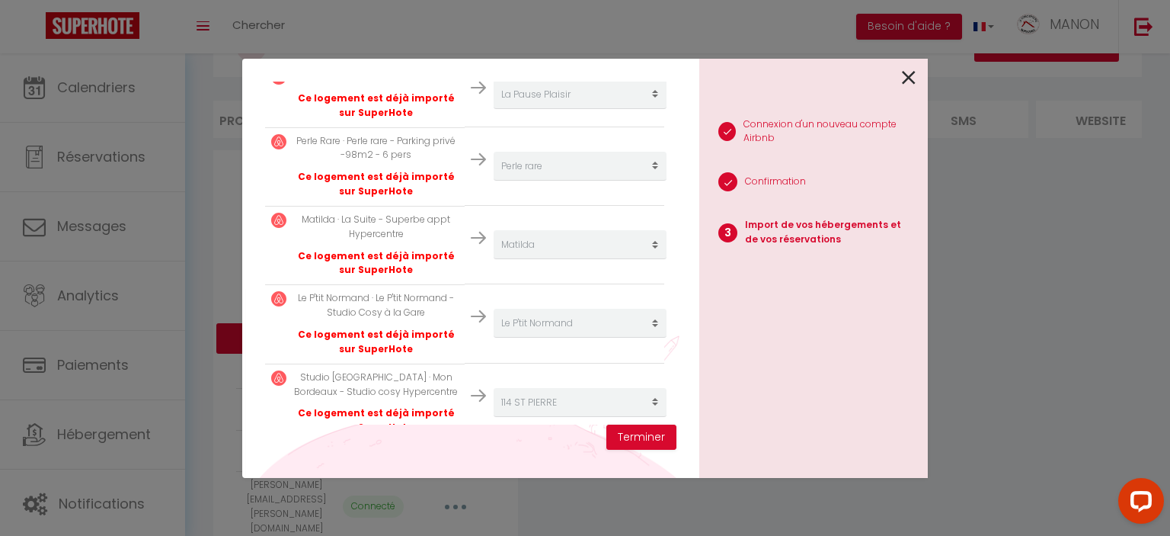
scroll to position [565, 0]
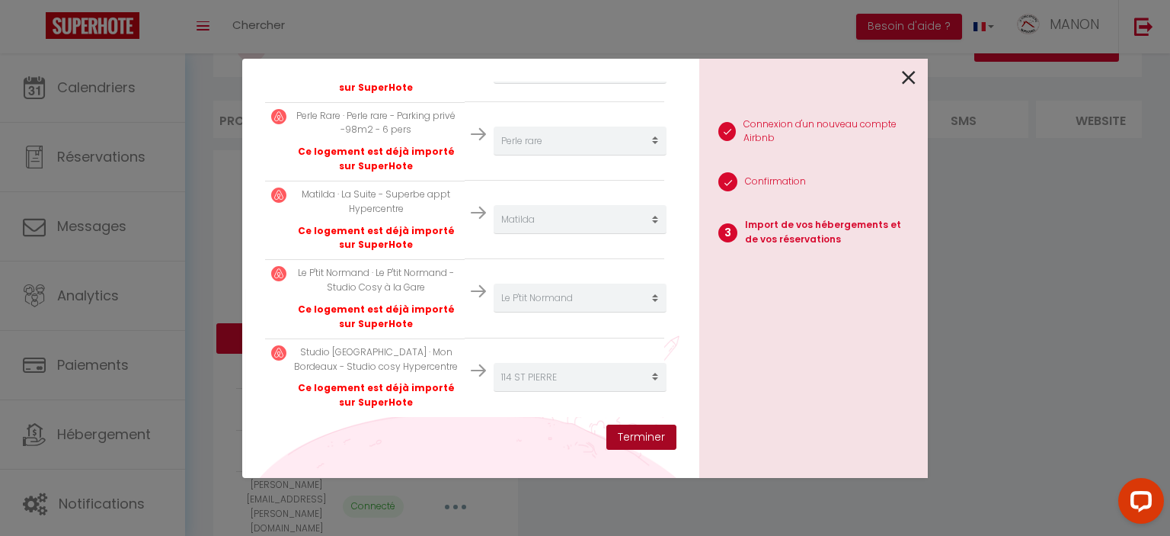
click at [661, 425] on button "Terminer" at bounding box center [641, 437] width 70 height 26
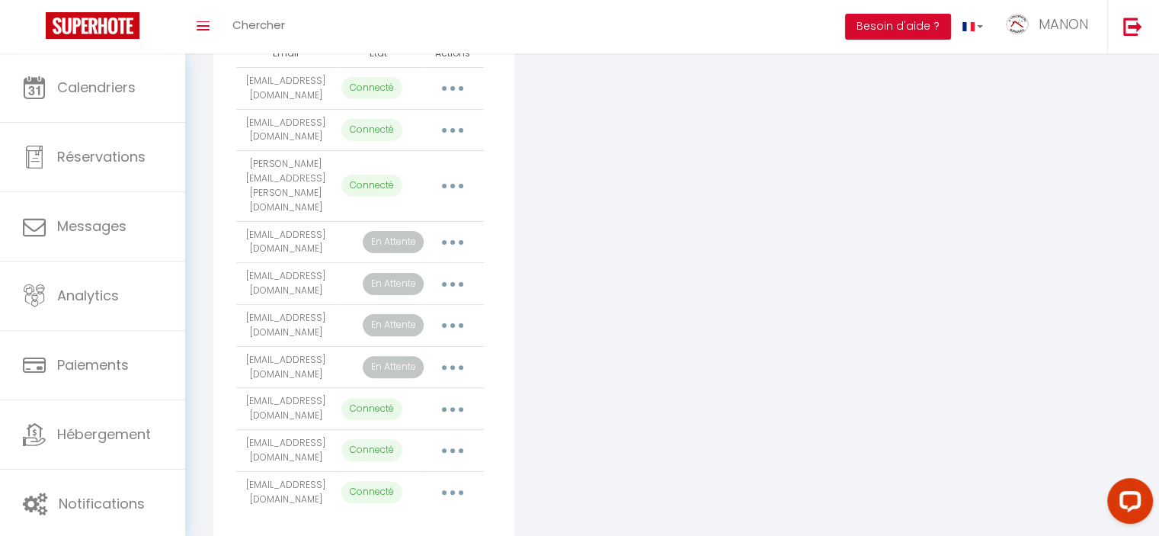
scroll to position [434, 0]
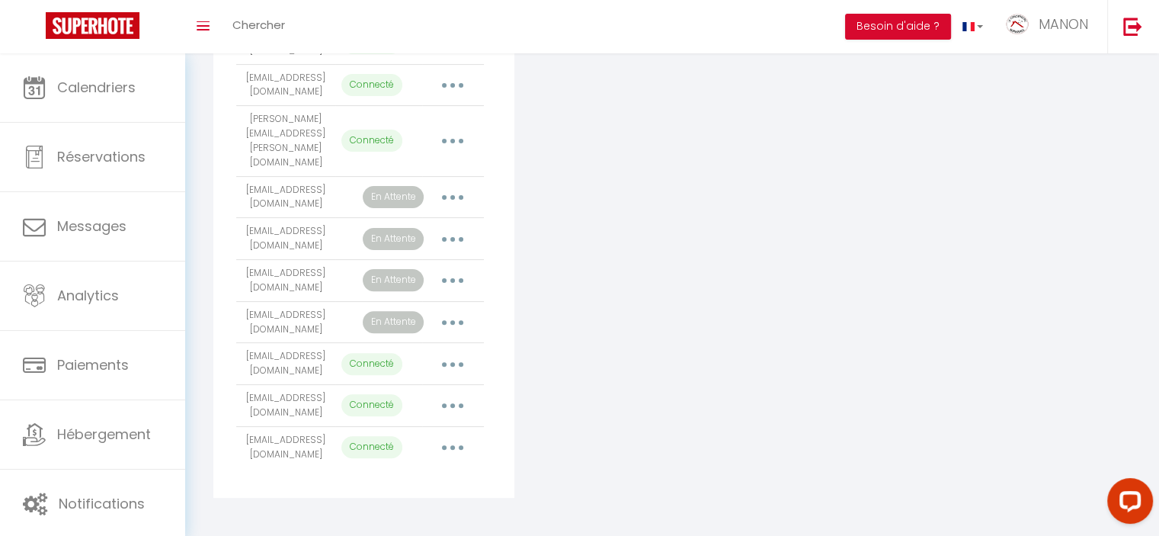
click at [459, 318] on button "button" at bounding box center [452, 322] width 43 height 24
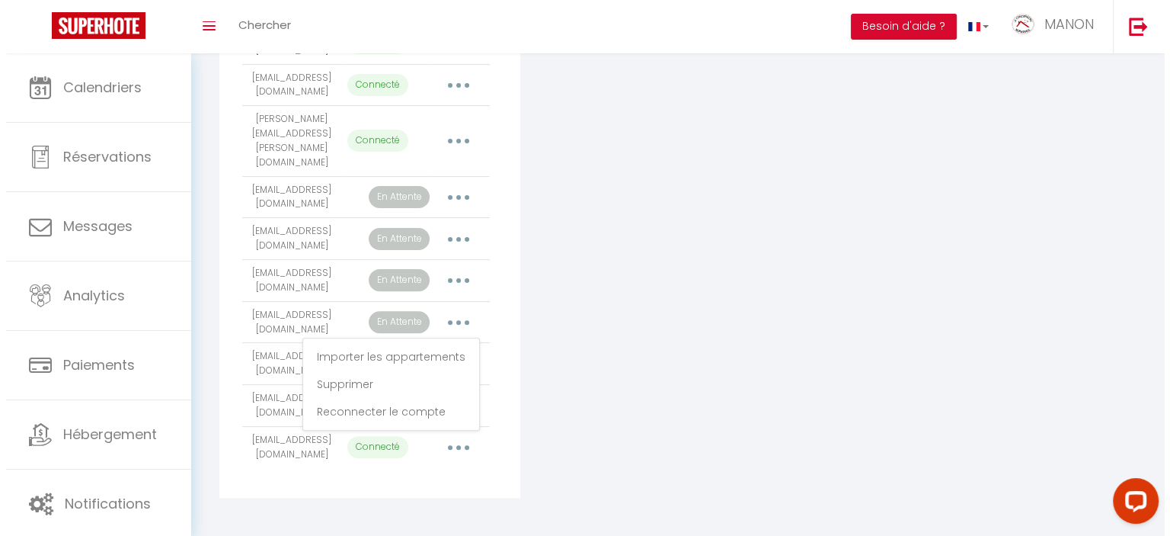
scroll to position [0, 0]
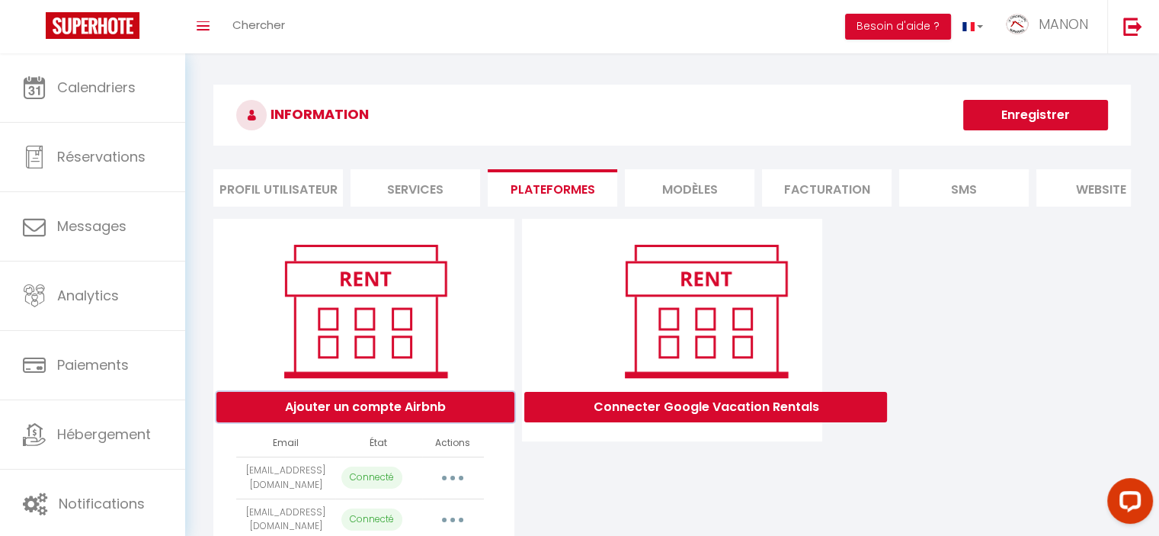
click at [446, 422] on button "Ajouter un compte Airbnb" at bounding box center [365, 407] width 298 height 30
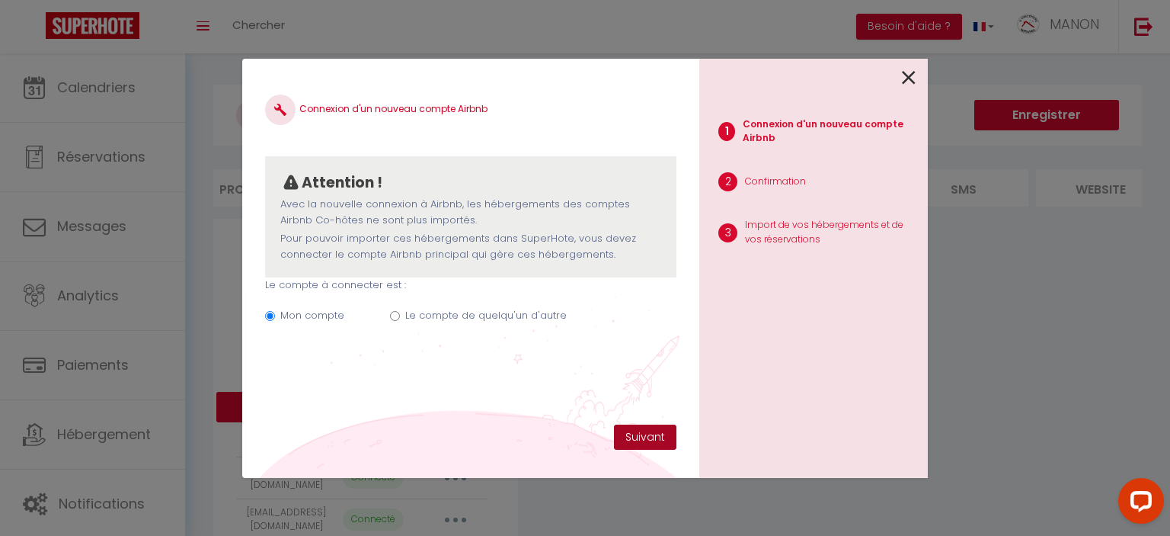
click at [649, 440] on button "Suivant" at bounding box center [645, 437] width 62 height 26
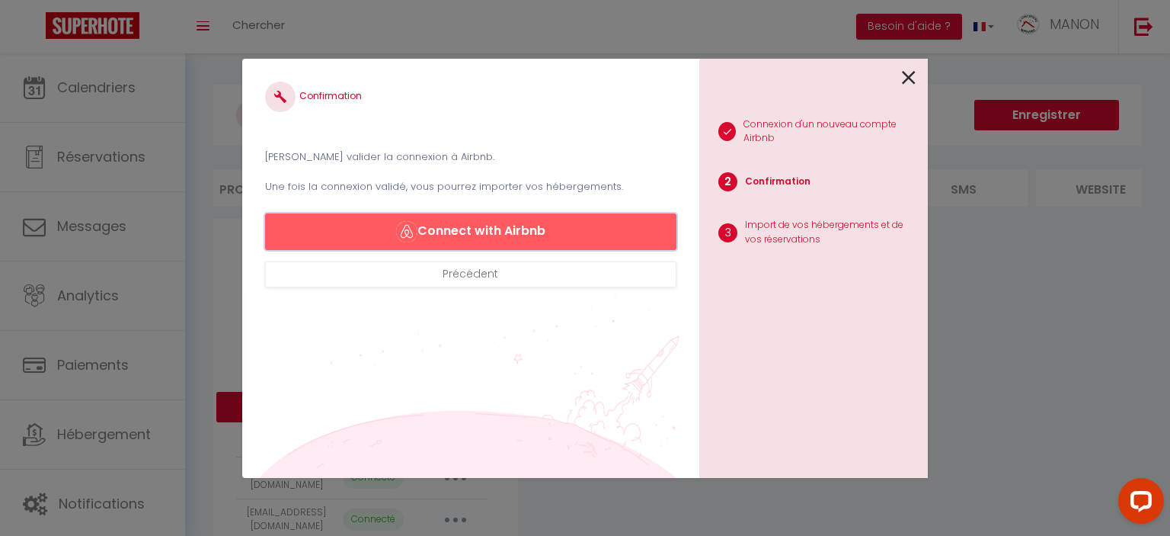
click at [648, 229] on button "Connect with Airbnb" at bounding box center [470, 231] width 411 height 37
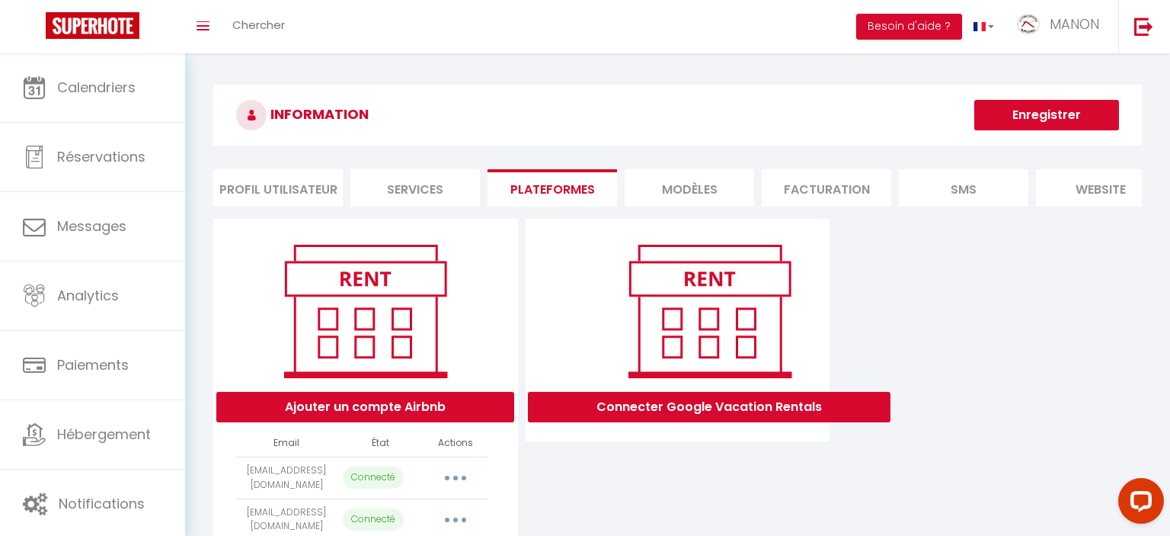
select select "6213"
select select "30968"
select select "63585"
select select "63589"
select select "41193"
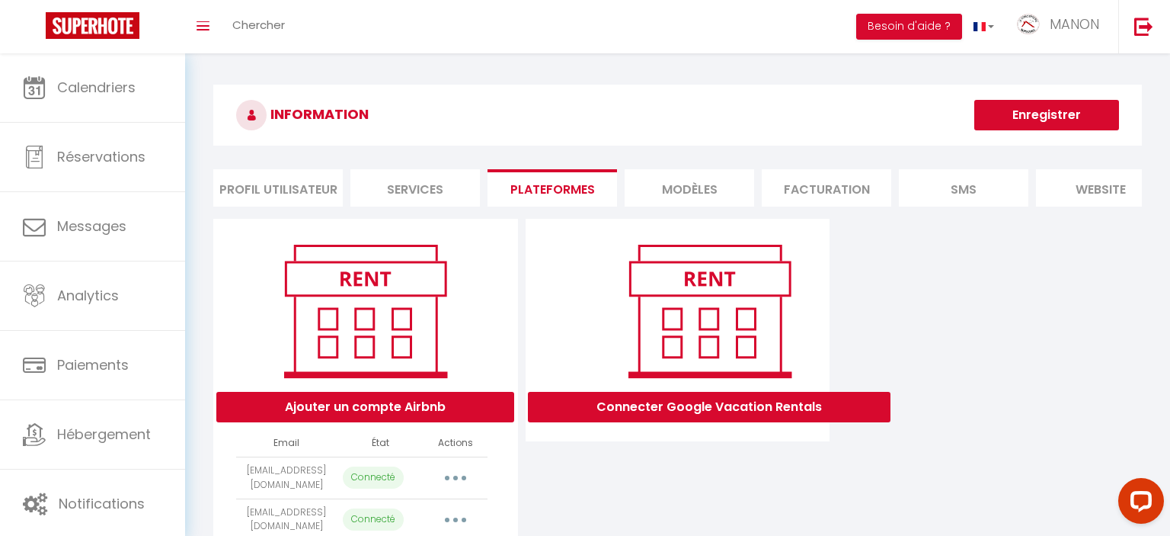
select select "24221"
select select "47230"
select select "11770"
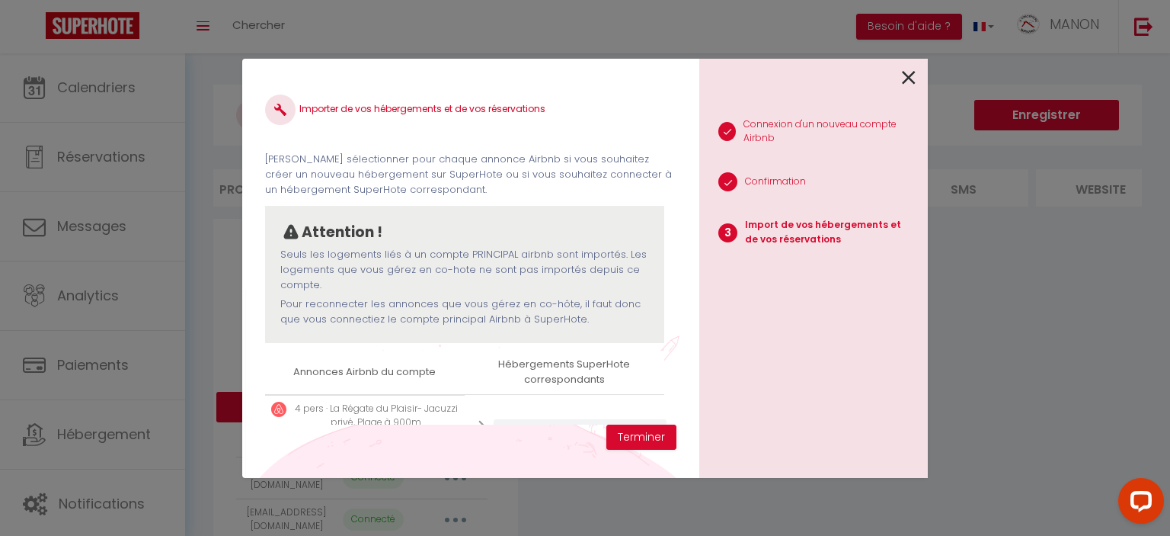
click at [907, 82] on icon at bounding box center [909, 77] width 14 height 23
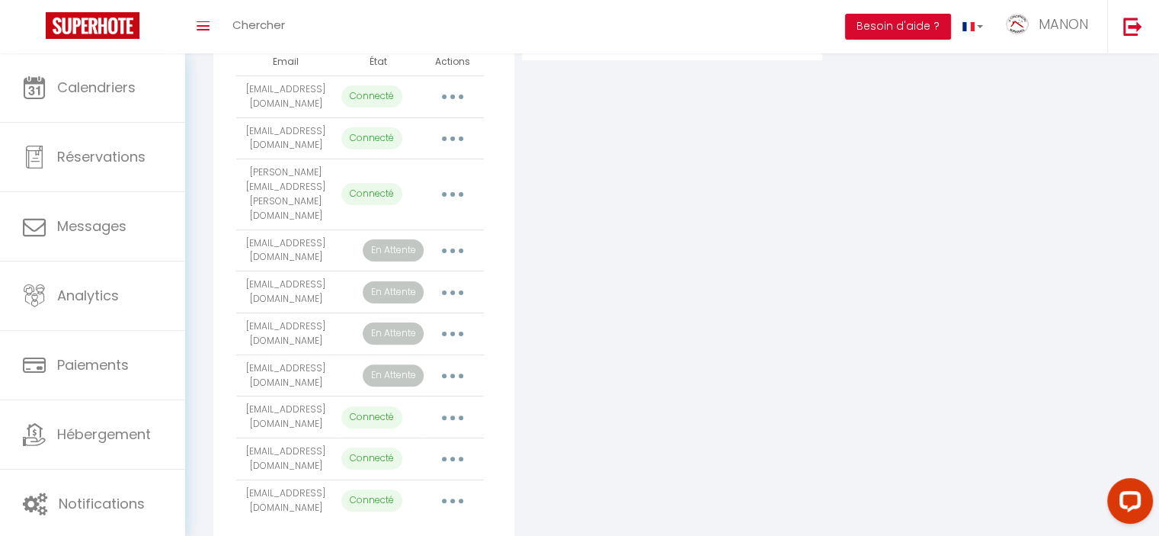
scroll to position [382, 0]
click at [451, 249] on button "button" at bounding box center [452, 250] width 43 height 24
click at [635, 202] on div "Connecter Google Vacation Rentals" at bounding box center [672, 193] width 309 height 713
